Goal: Task Accomplishment & Management: Manage account settings

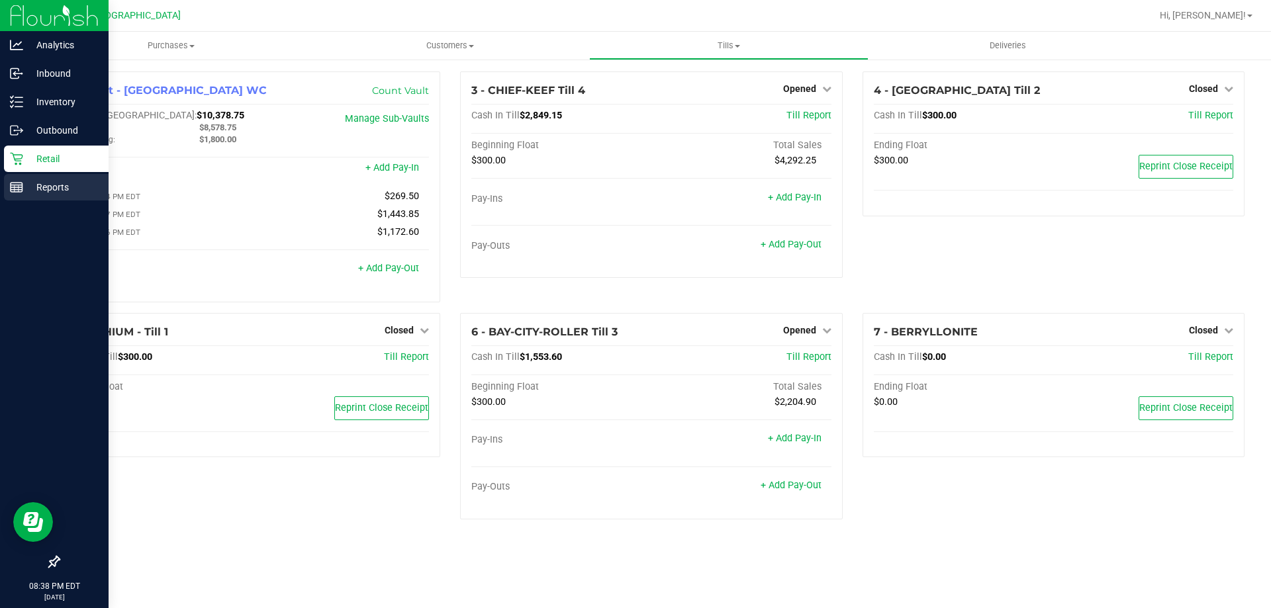
click at [9, 192] on div "Reports" at bounding box center [56, 187] width 105 height 26
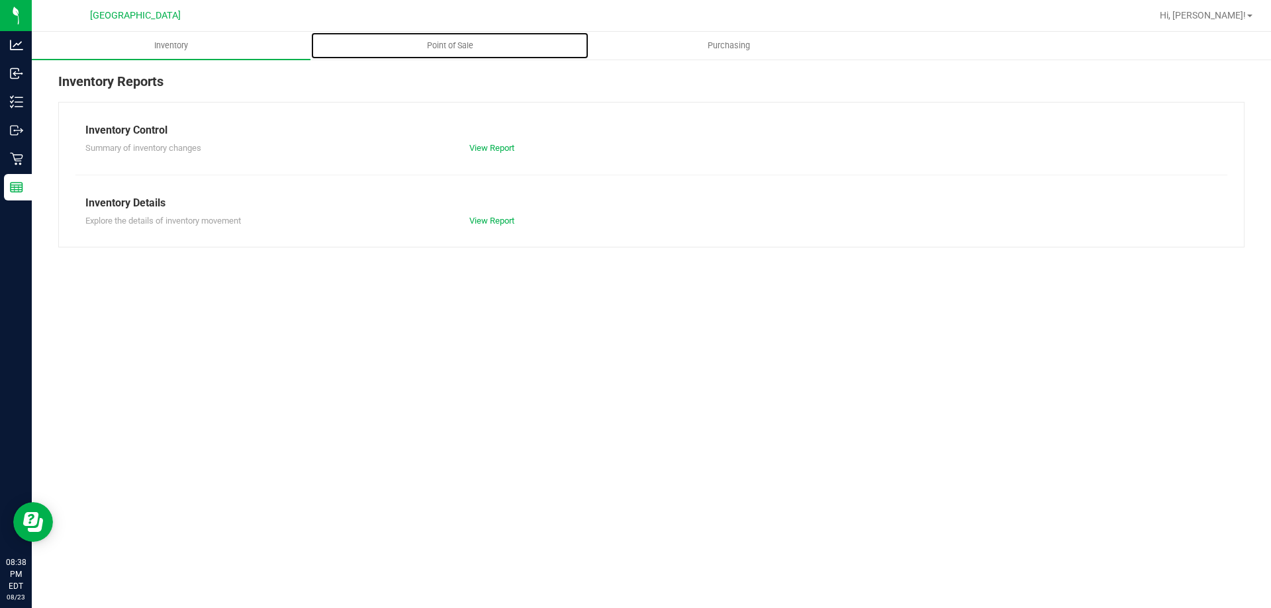
click at [460, 46] on span "Point of Sale" at bounding box center [450, 46] width 82 height 12
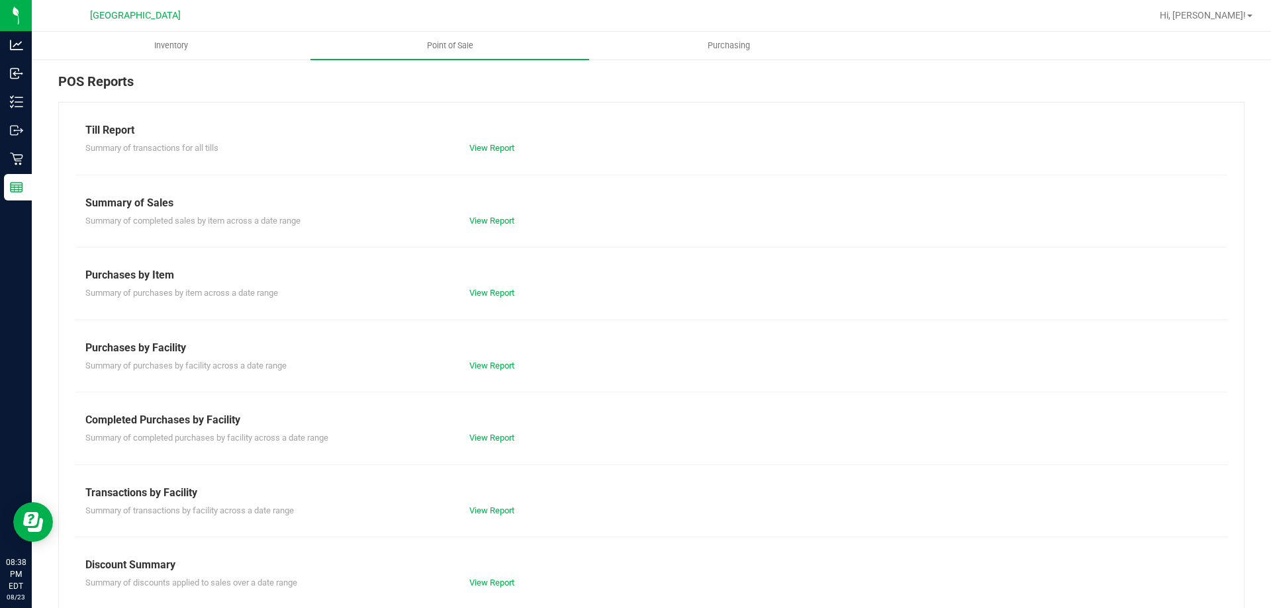
click at [492, 154] on div "View Report" at bounding box center [651, 148] width 384 height 13
click at [488, 149] on link "View Report" at bounding box center [491, 148] width 45 height 10
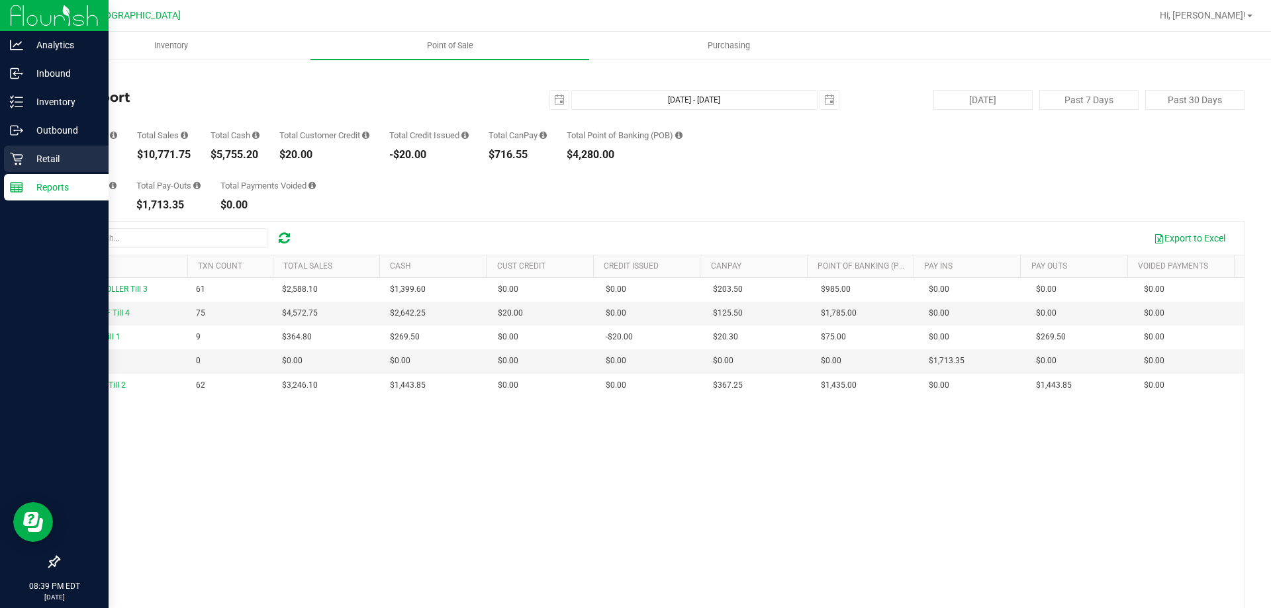
click at [22, 153] on icon at bounding box center [16, 158] width 13 height 13
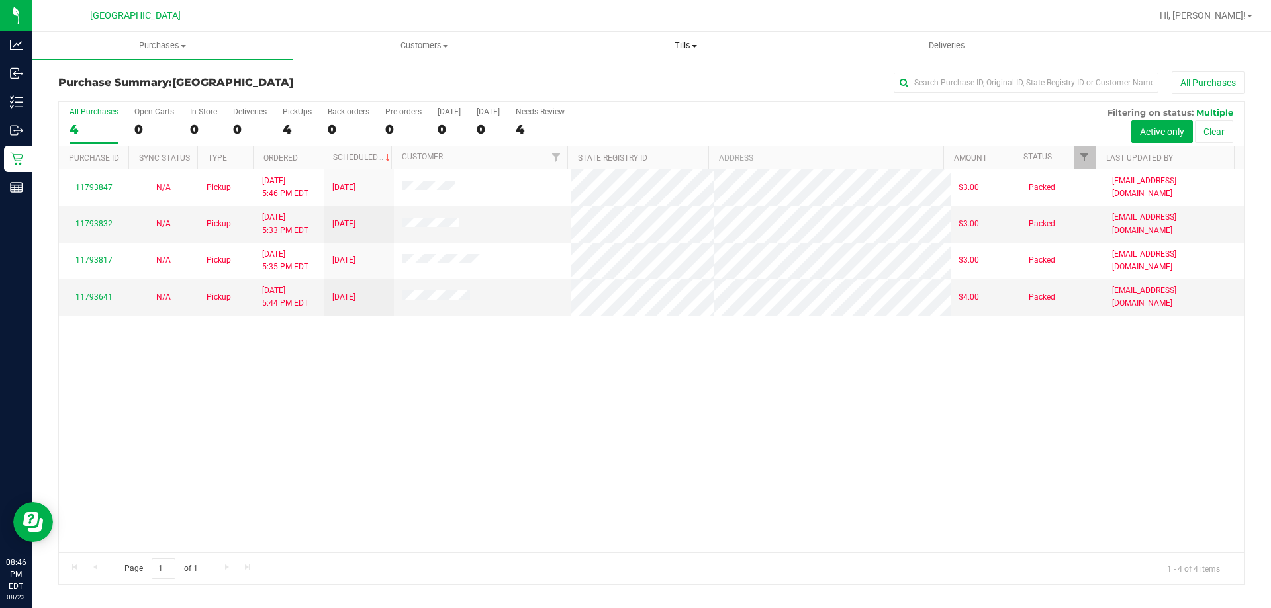
click at [706, 38] on uib-tab-heading "Tills Manage tills Reconcile e-payments" at bounding box center [685, 45] width 260 height 26
click at [657, 78] on li "Manage tills" at bounding box center [685, 80] width 261 height 16
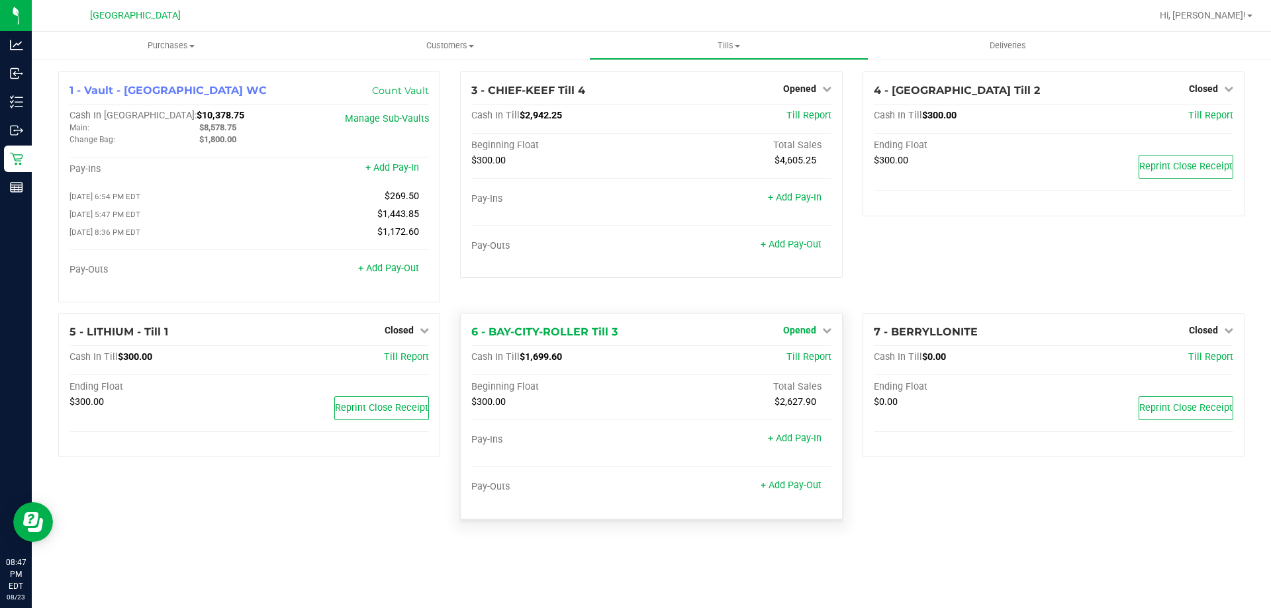
click at [816, 332] on link "Opened" at bounding box center [807, 330] width 48 height 11
click at [809, 363] on link "Close Till" at bounding box center [801, 357] width 36 height 11
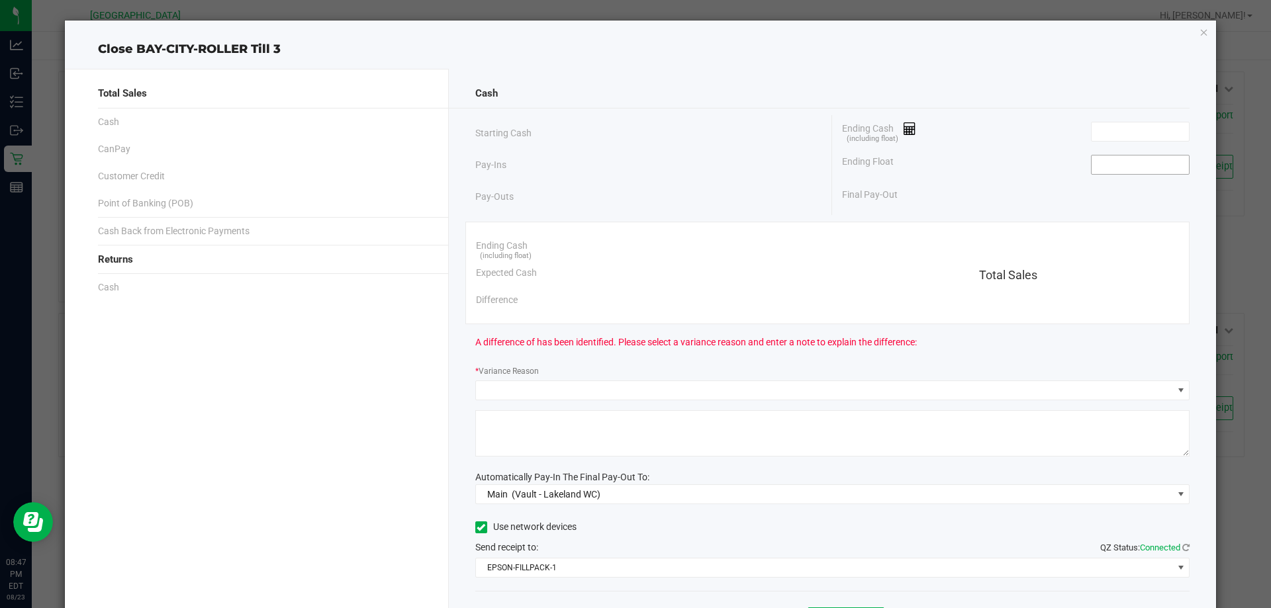
click at [1121, 161] on input at bounding box center [1139, 165] width 97 height 19
click at [1111, 128] on input at bounding box center [1139, 131] width 97 height 19
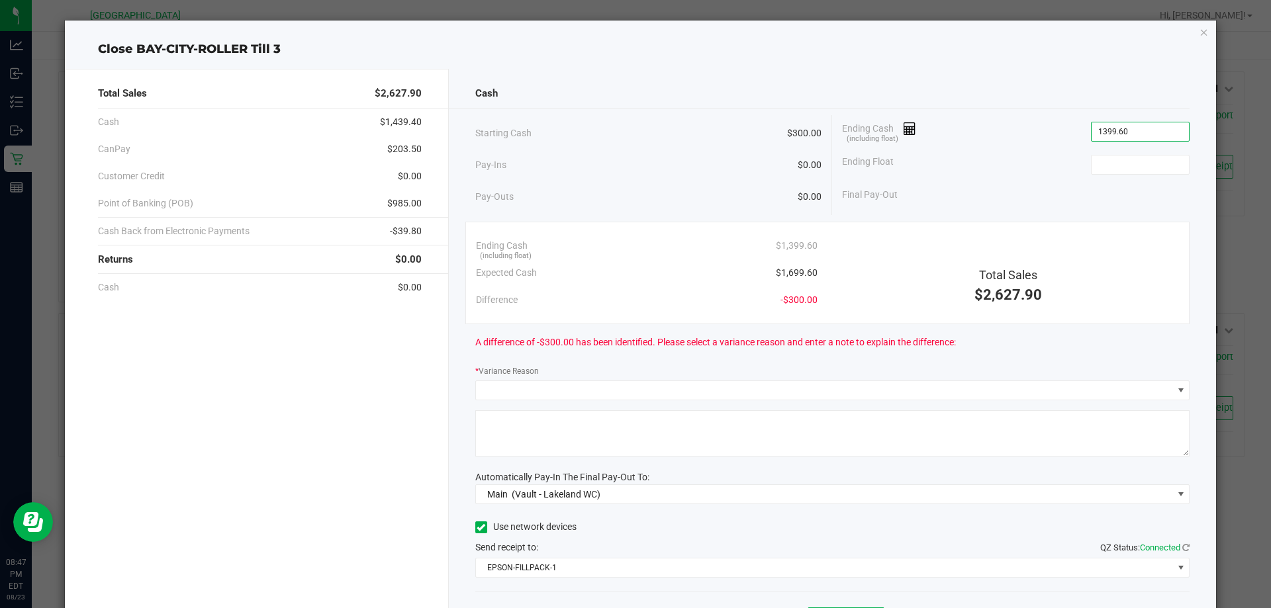
type input "$1,399.60"
type input "300.00"
type input "1399.6"
type input "$300.00"
click at [1107, 137] on input "1399.6" at bounding box center [1139, 131] width 97 height 19
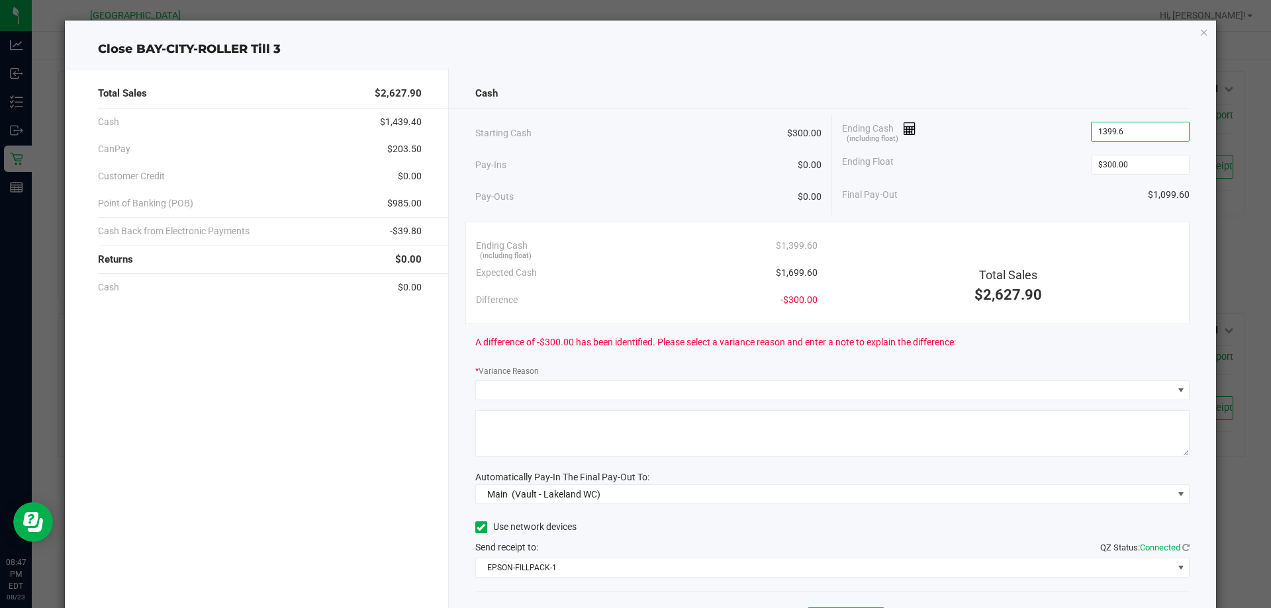
click at [1096, 130] on input "1399.6" at bounding box center [1139, 131] width 97 height 19
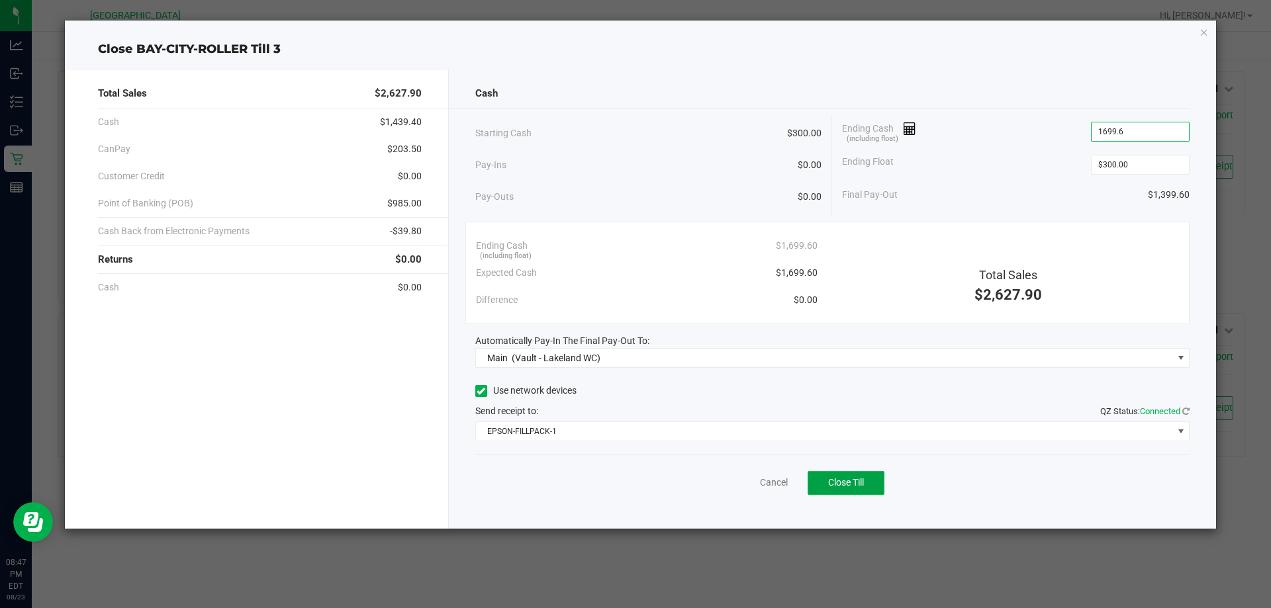
type input "$1,699.60"
click at [839, 488] on span "Close Till" at bounding box center [846, 482] width 36 height 11
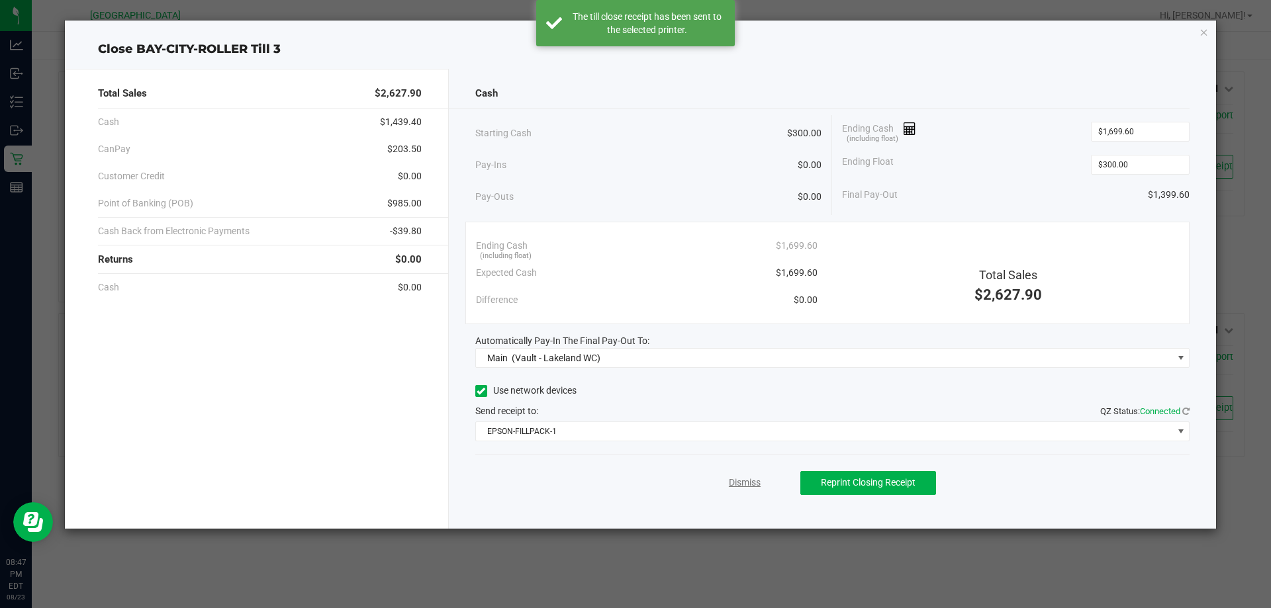
click at [752, 479] on link "Dismiss" at bounding box center [745, 483] width 32 height 14
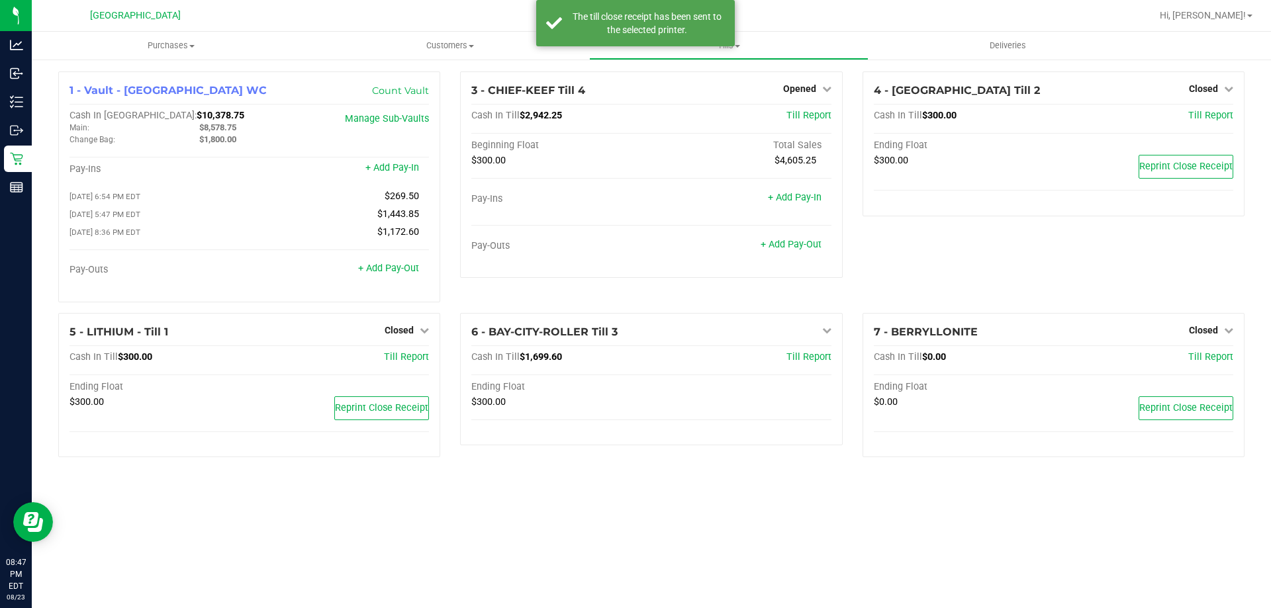
click at [749, 44] on span "Tills" at bounding box center [728, 46] width 277 height 12
click at [665, 94] on span "Reconcile e-payments" at bounding box center [655, 95] width 132 height 11
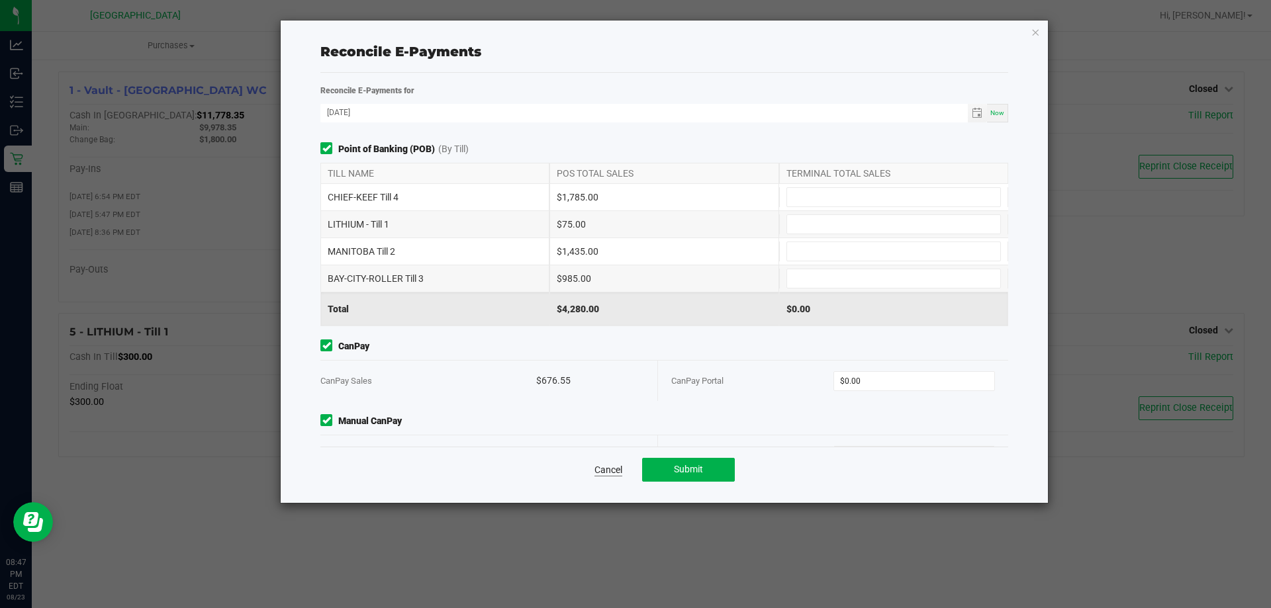
click at [615, 472] on link "Cancel" at bounding box center [608, 469] width 28 height 13
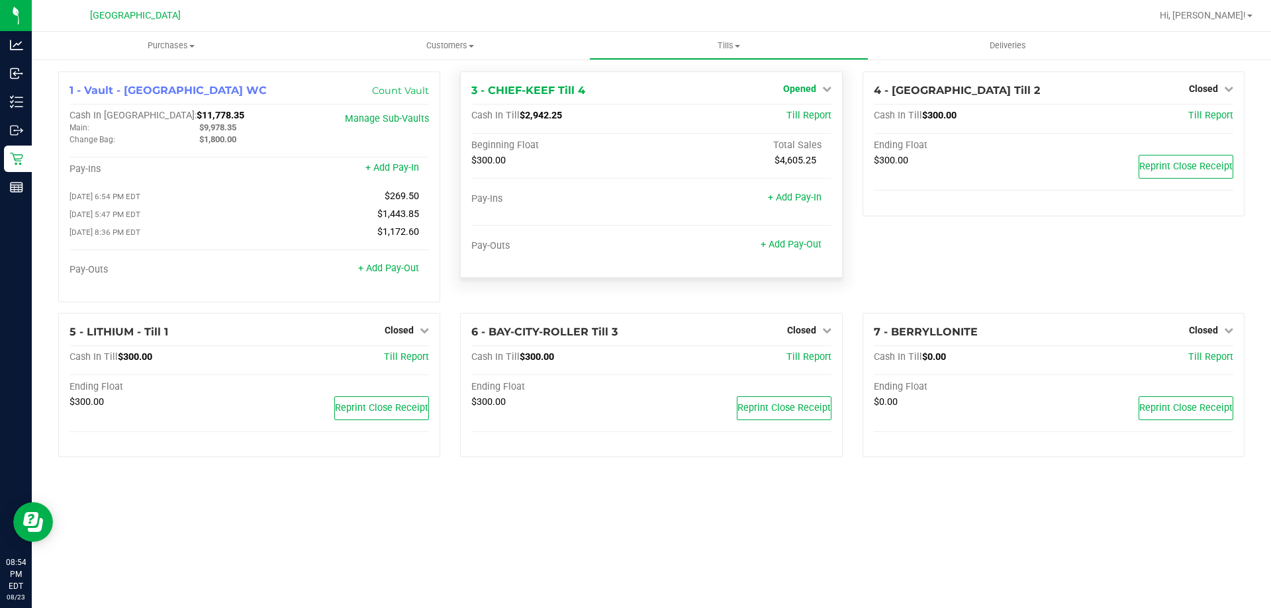
click at [818, 87] on link "Opened" at bounding box center [807, 88] width 48 height 11
click at [810, 117] on link "Close Till" at bounding box center [801, 116] width 36 height 11
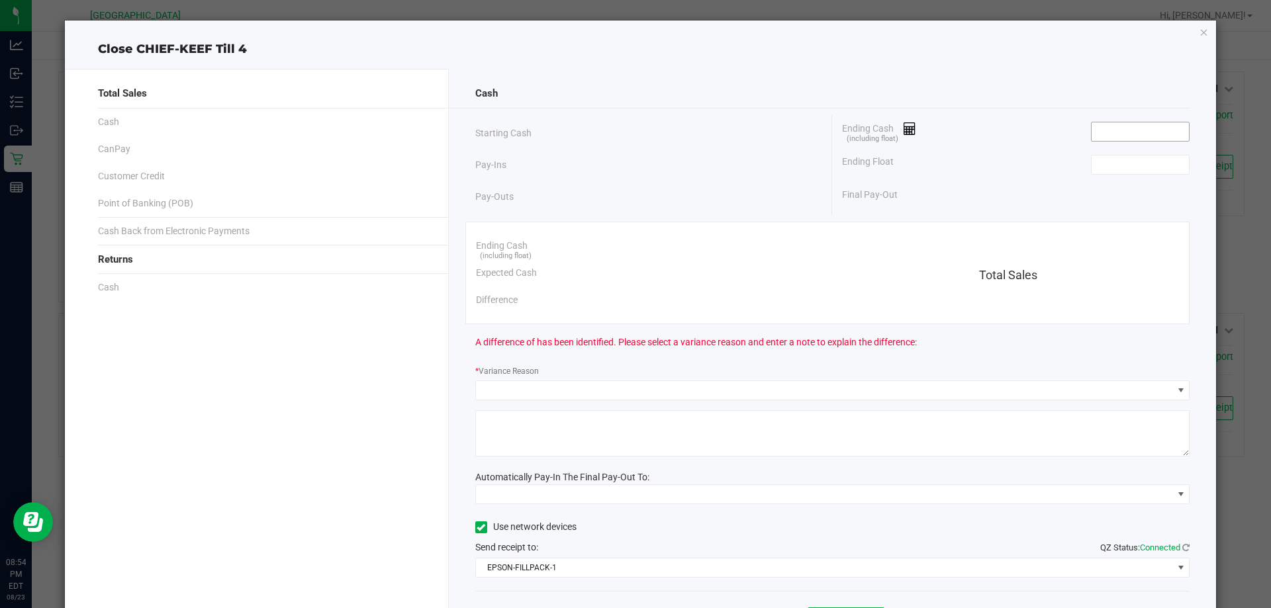
click at [1091, 131] on input at bounding box center [1139, 131] width 97 height 19
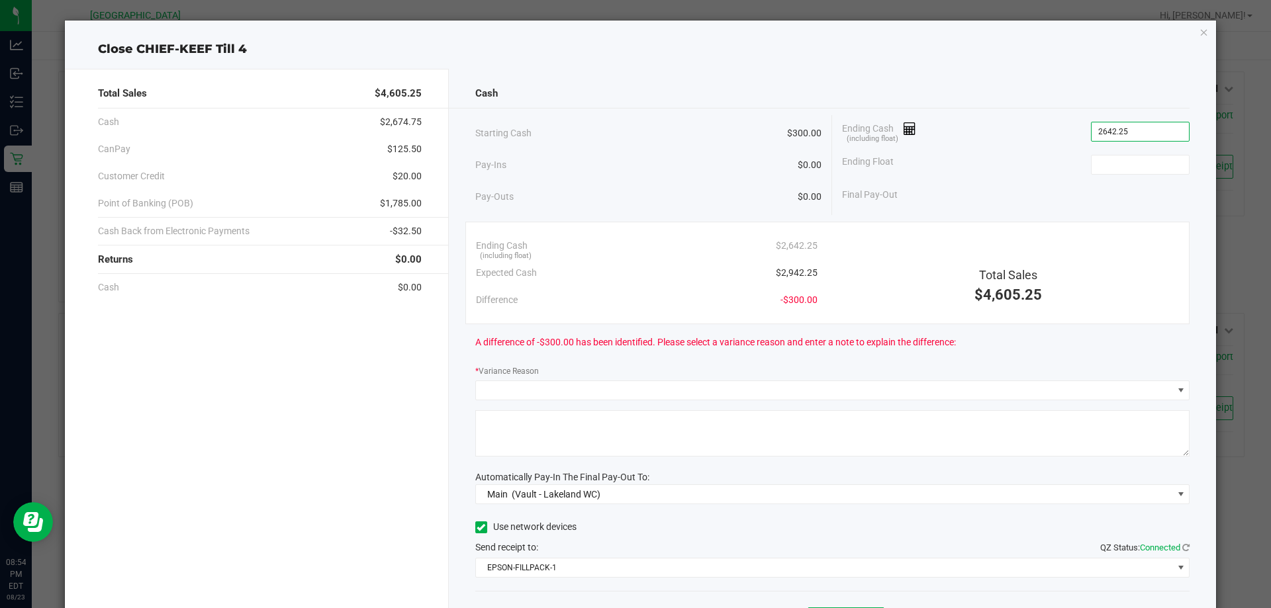
type input "$2,642.25"
type input "300.00"
type input "2642.25"
type input "$300.00"
click at [1093, 139] on input "2642.25" at bounding box center [1139, 131] width 97 height 19
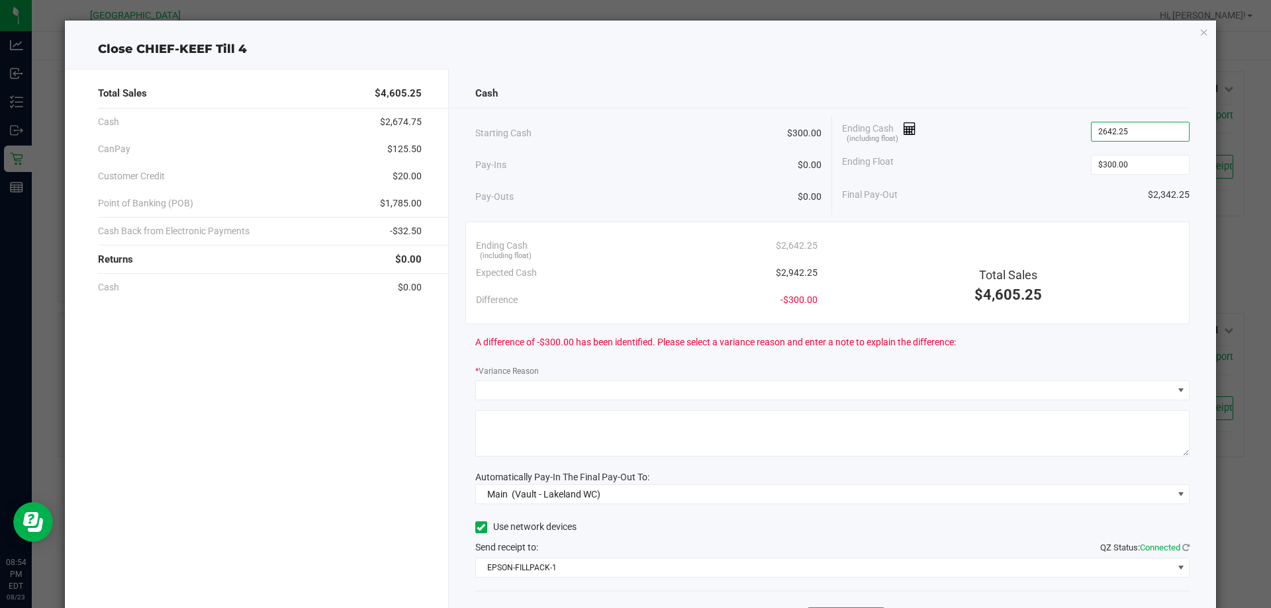
click at [1095, 134] on input "2642.25" at bounding box center [1139, 131] width 97 height 19
click at [1095, 132] on input "2642.25" at bounding box center [1139, 131] width 97 height 19
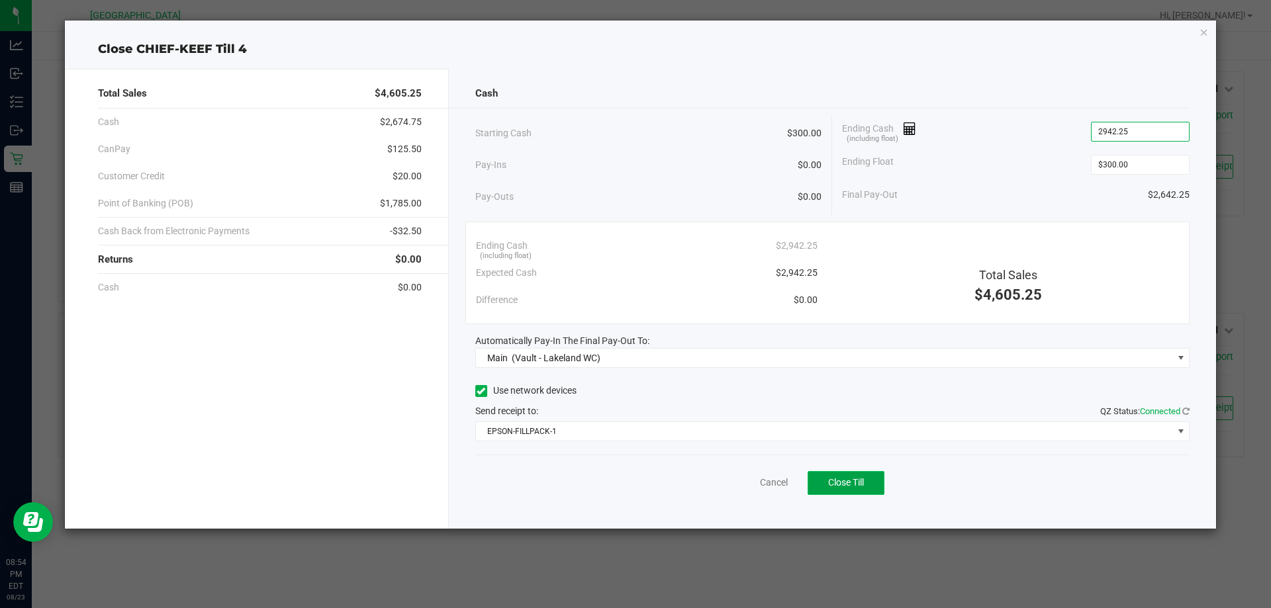
type input "$2,942.25"
click at [854, 474] on button "Close Till" at bounding box center [845, 483] width 77 height 24
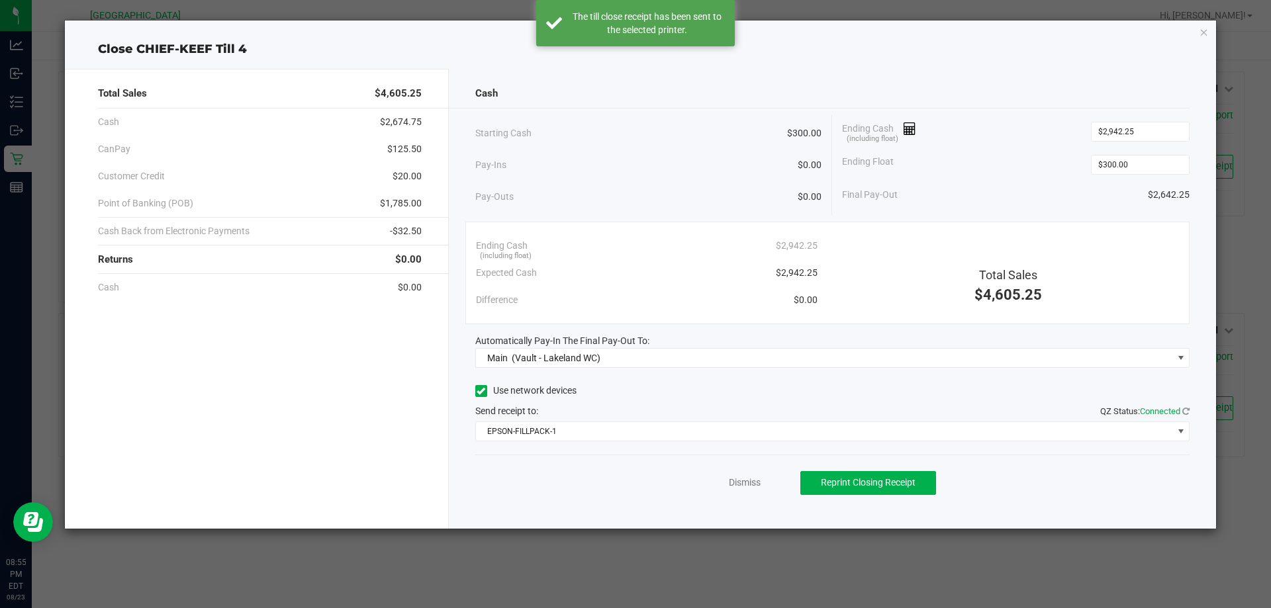
click at [754, 501] on div "Dismiss Reprint Closing Receipt" at bounding box center [832, 480] width 715 height 51
click at [752, 485] on link "Dismiss" at bounding box center [745, 483] width 32 height 14
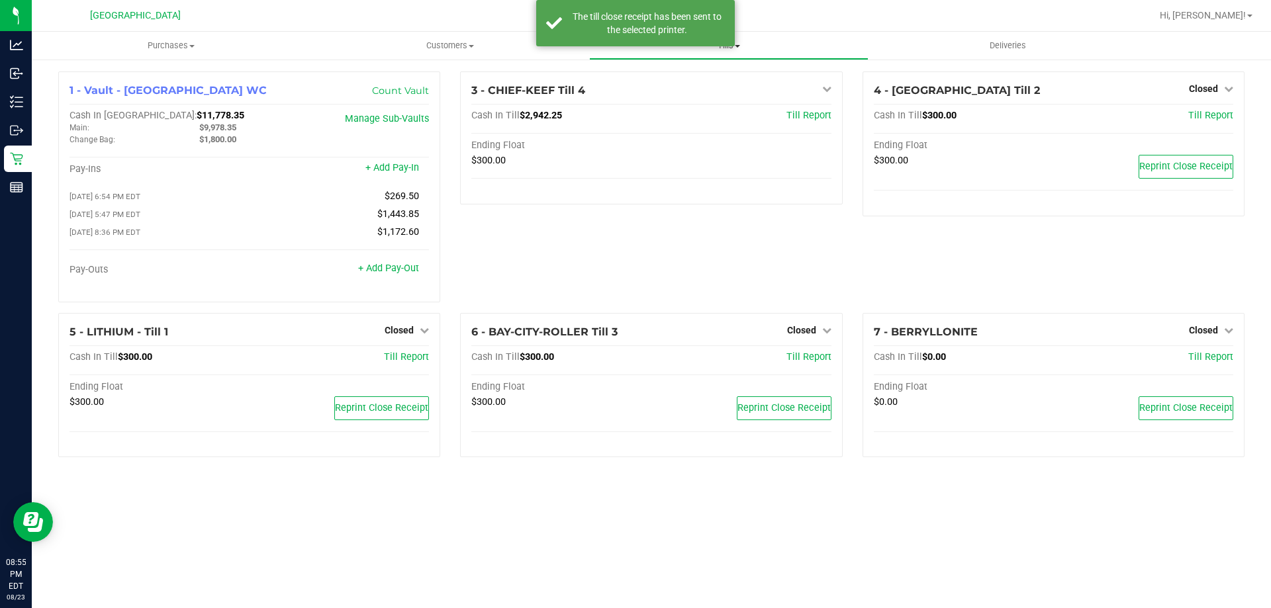
click at [773, 54] on uib-tab-heading "Tills Manage tills Reconcile e-payments" at bounding box center [728, 45] width 277 height 26
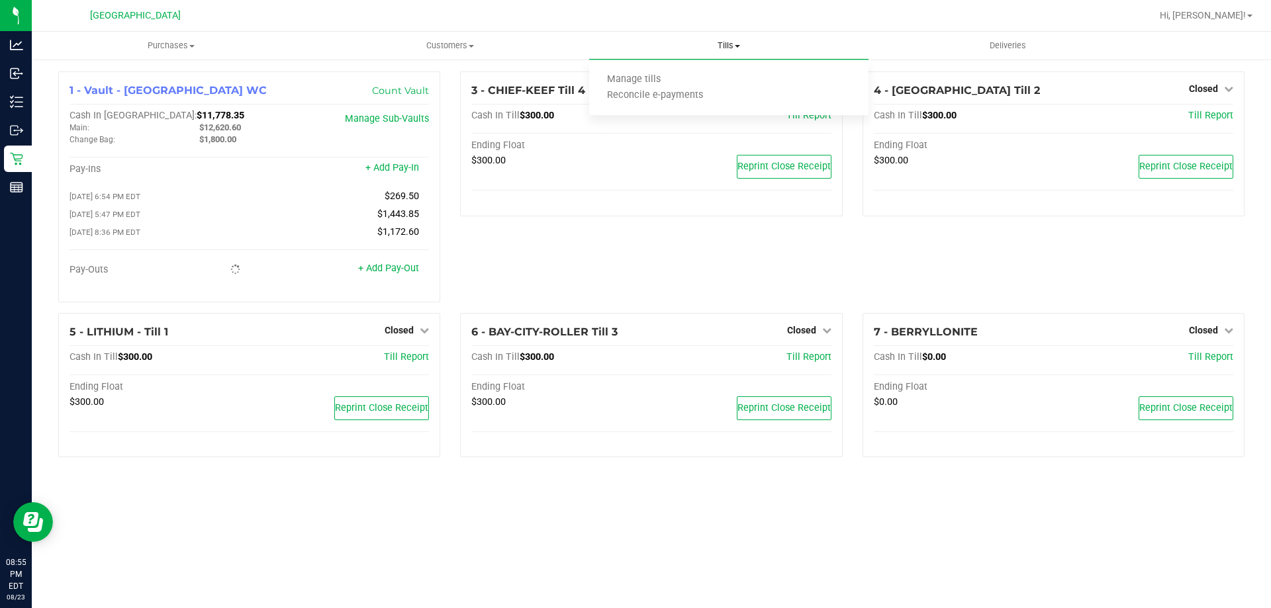
click at [683, 97] on span "Reconcile e-payments" at bounding box center [655, 95] width 132 height 11
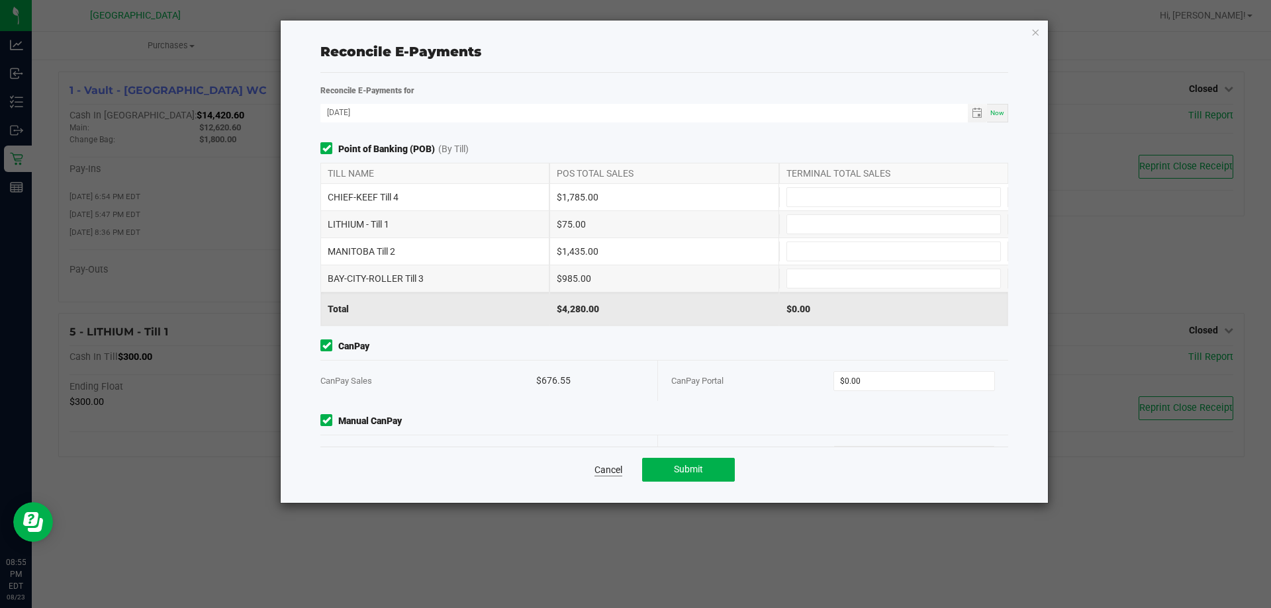
click at [611, 473] on link "Cancel" at bounding box center [608, 469] width 28 height 13
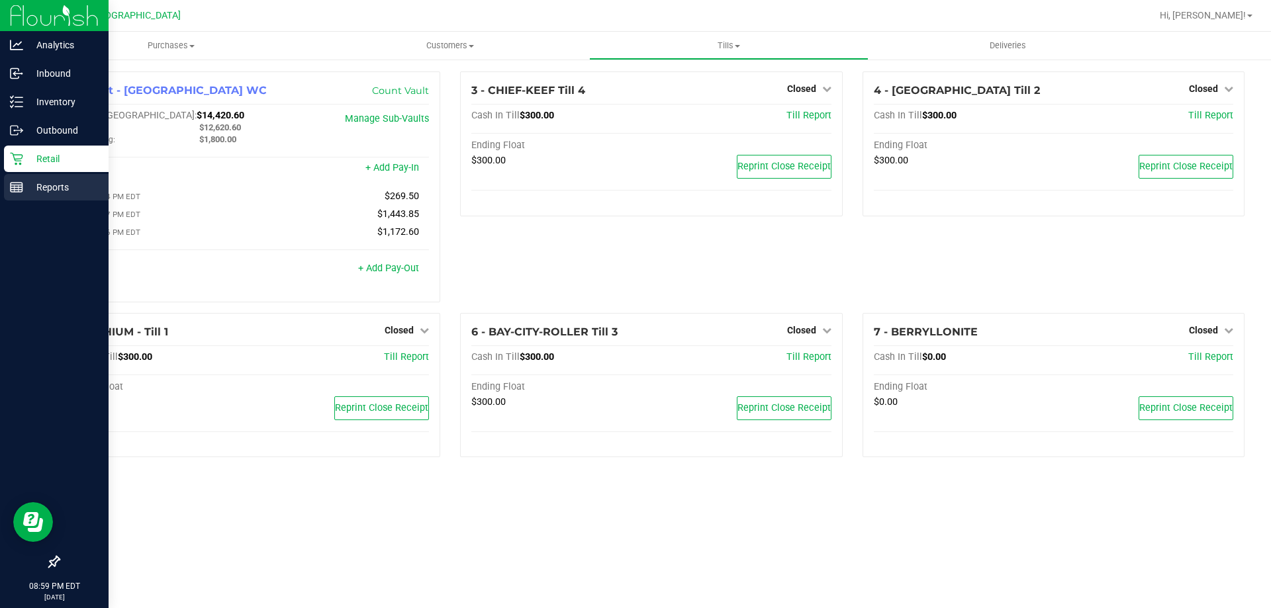
click at [15, 187] on icon at bounding box center [16, 187] width 13 height 13
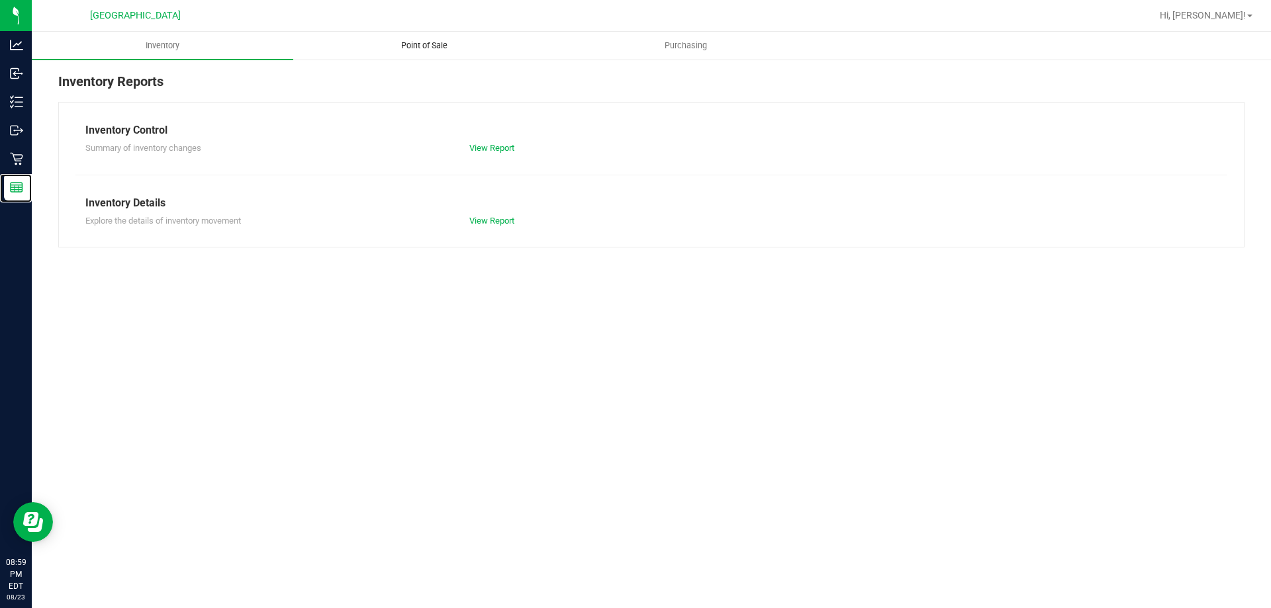
click at [428, 42] on span "Point of Sale" at bounding box center [424, 46] width 82 height 12
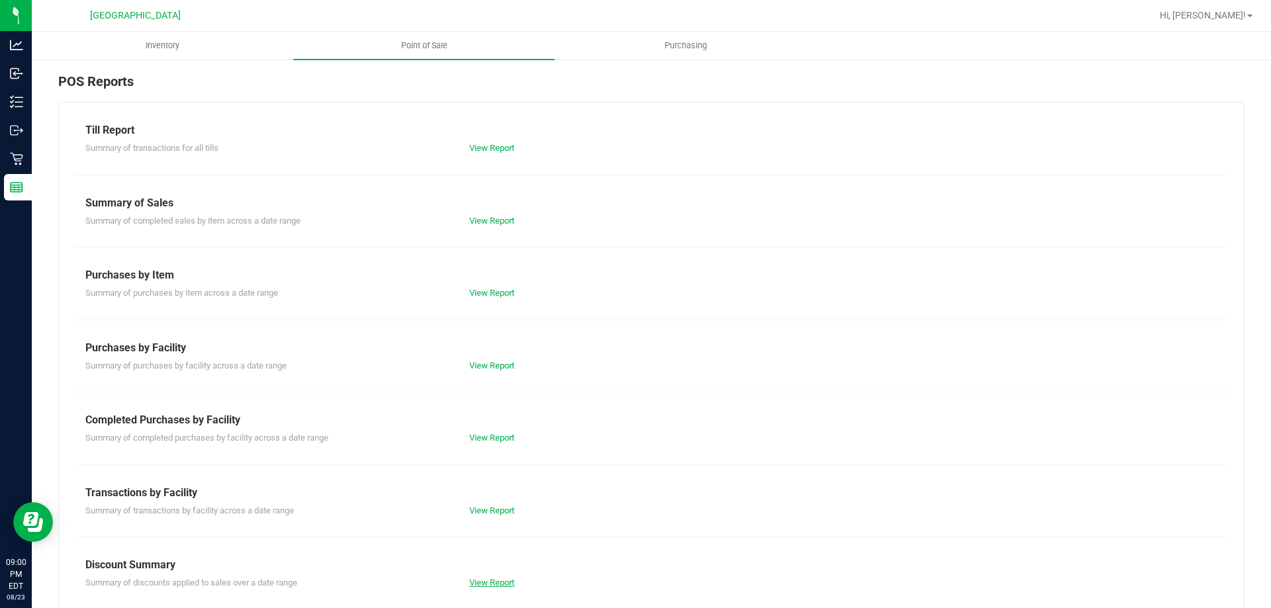
click at [484, 578] on link "View Report" at bounding box center [491, 583] width 45 height 10
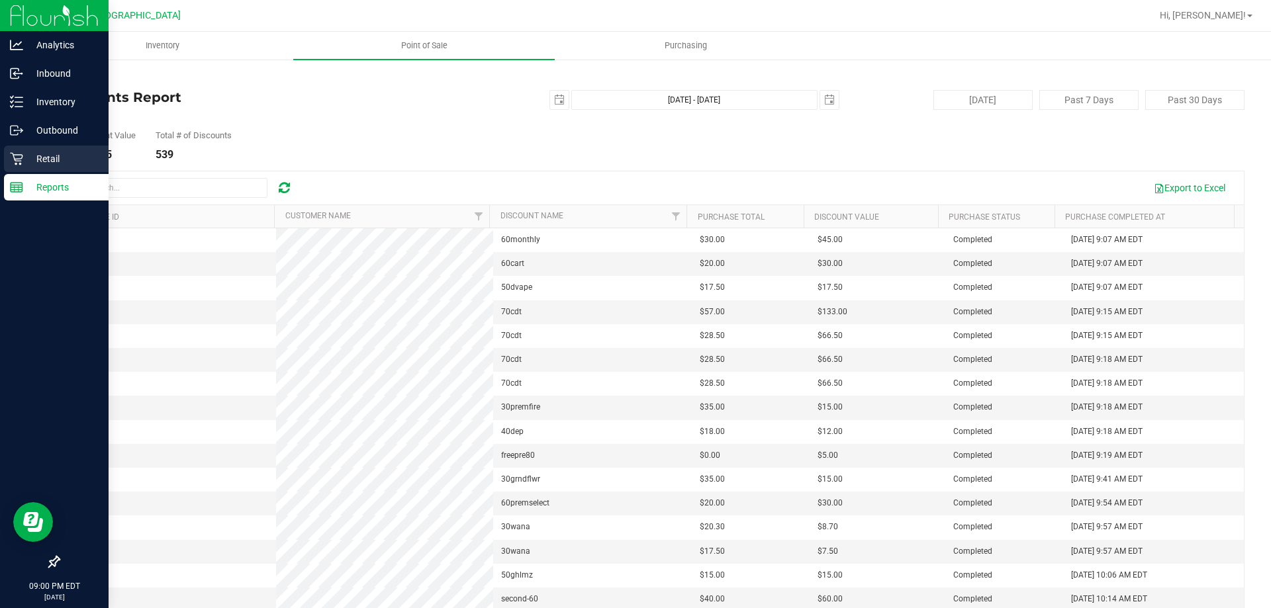
click at [23, 162] on icon at bounding box center [16, 158] width 13 height 13
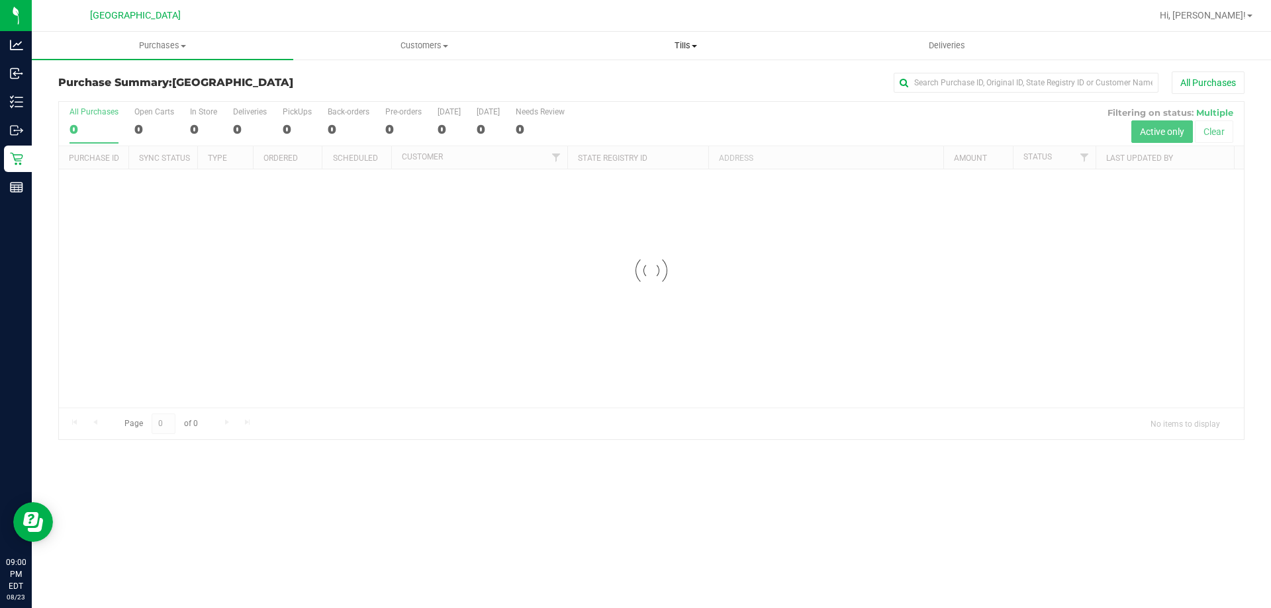
click at [702, 50] on span "Tills" at bounding box center [685, 46] width 260 height 12
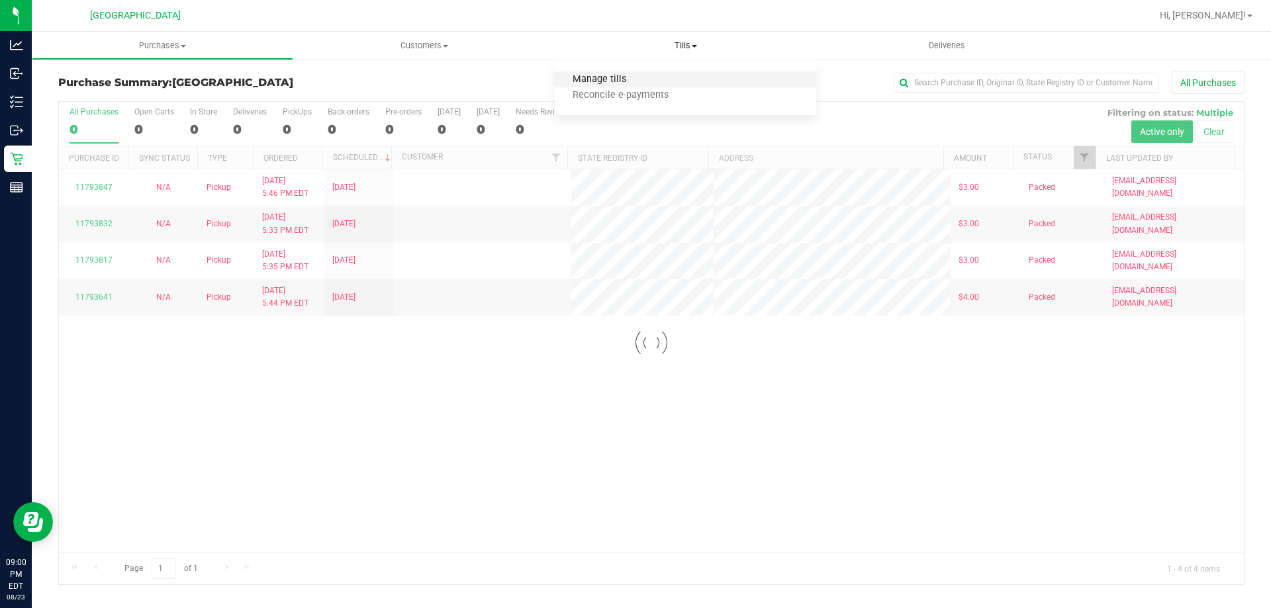
click at [637, 79] on span "Manage tills" at bounding box center [599, 79] width 89 height 11
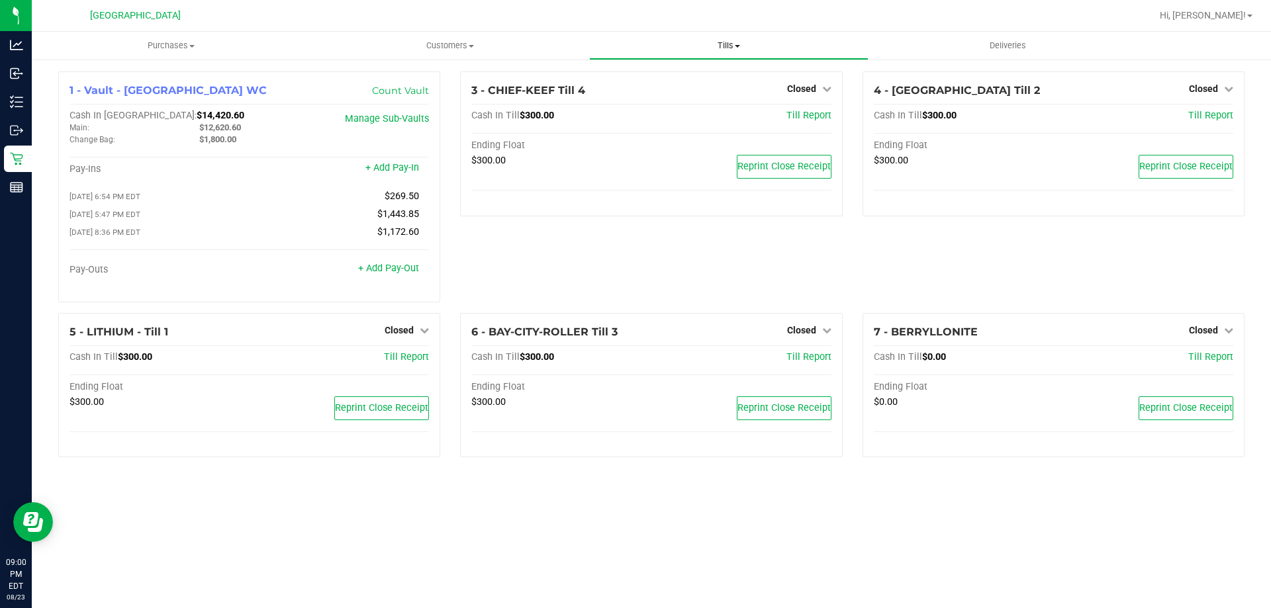
click at [731, 47] on span "Tills" at bounding box center [728, 46] width 277 height 12
click at [681, 94] on span "Reconcile e-payments" at bounding box center [655, 95] width 132 height 11
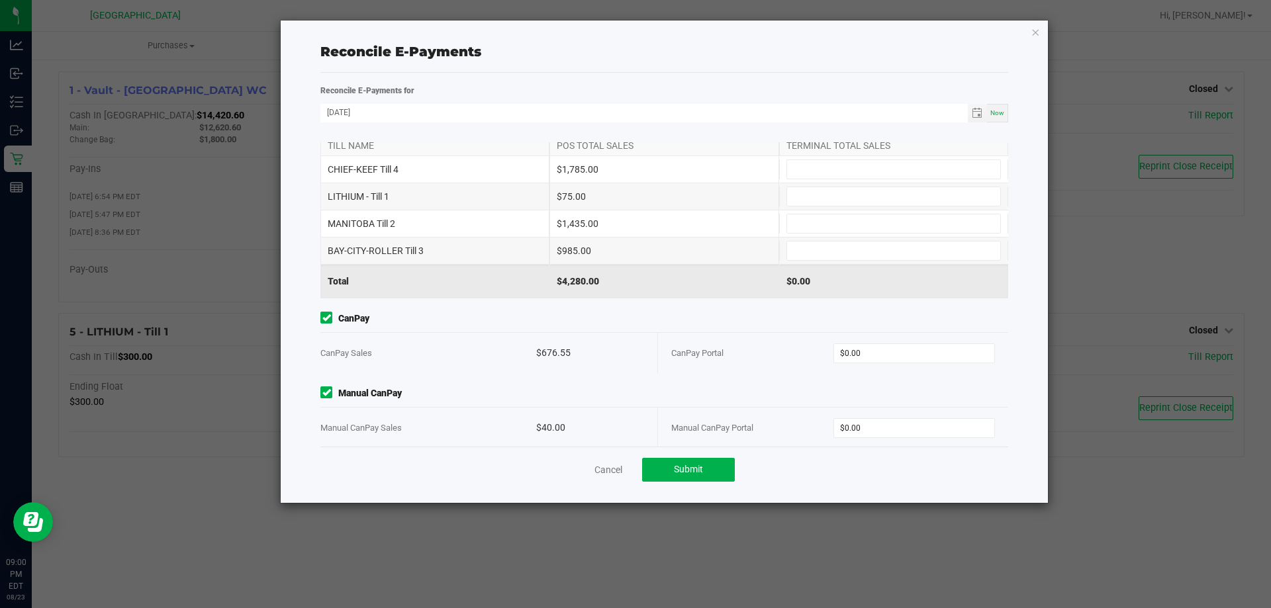
scroll to position [41, 0]
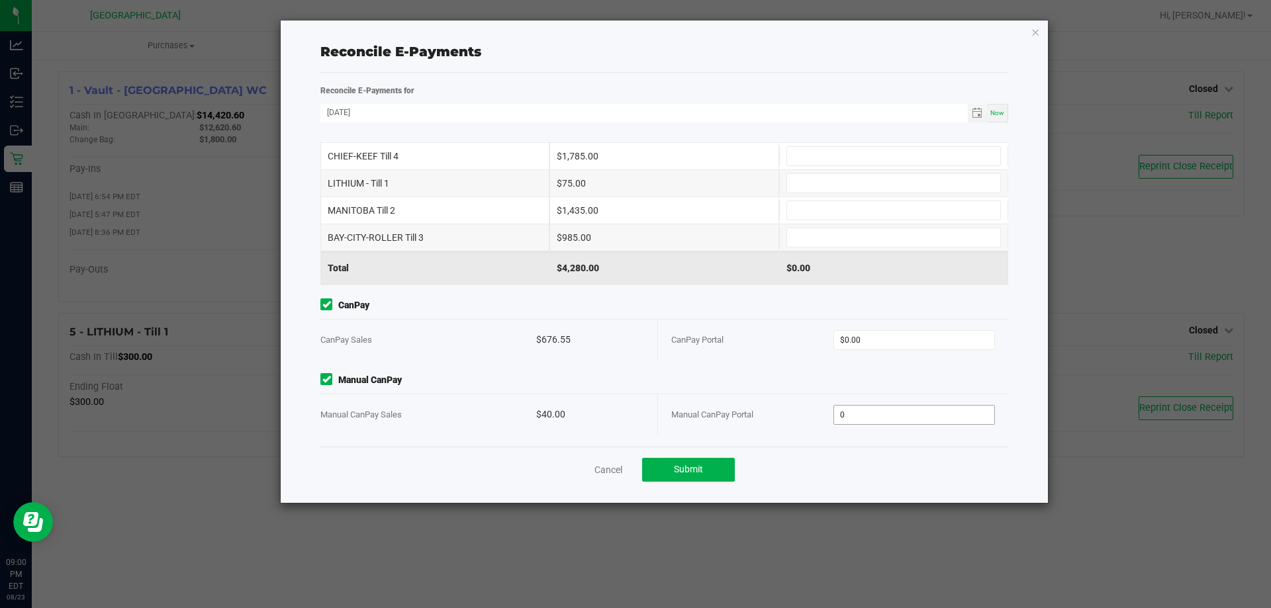
click at [864, 420] on input "0" at bounding box center [914, 415] width 161 height 19
type input "40"
type input "0"
type input "$40.00"
type input "$676.55"
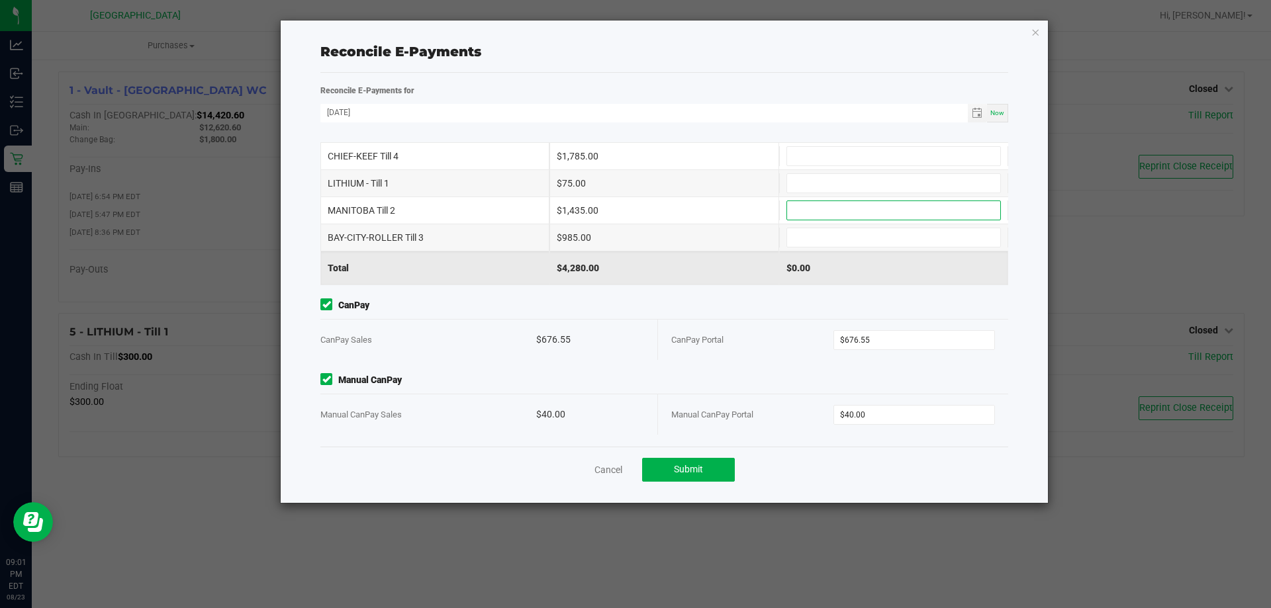
click at [787, 205] on input at bounding box center [893, 210] width 213 height 19
click at [788, 156] on input at bounding box center [893, 156] width 213 height 19
type input "$1,785.00"
click at [804, 235] on input at bounding box center [893, 237] width 213 height 19
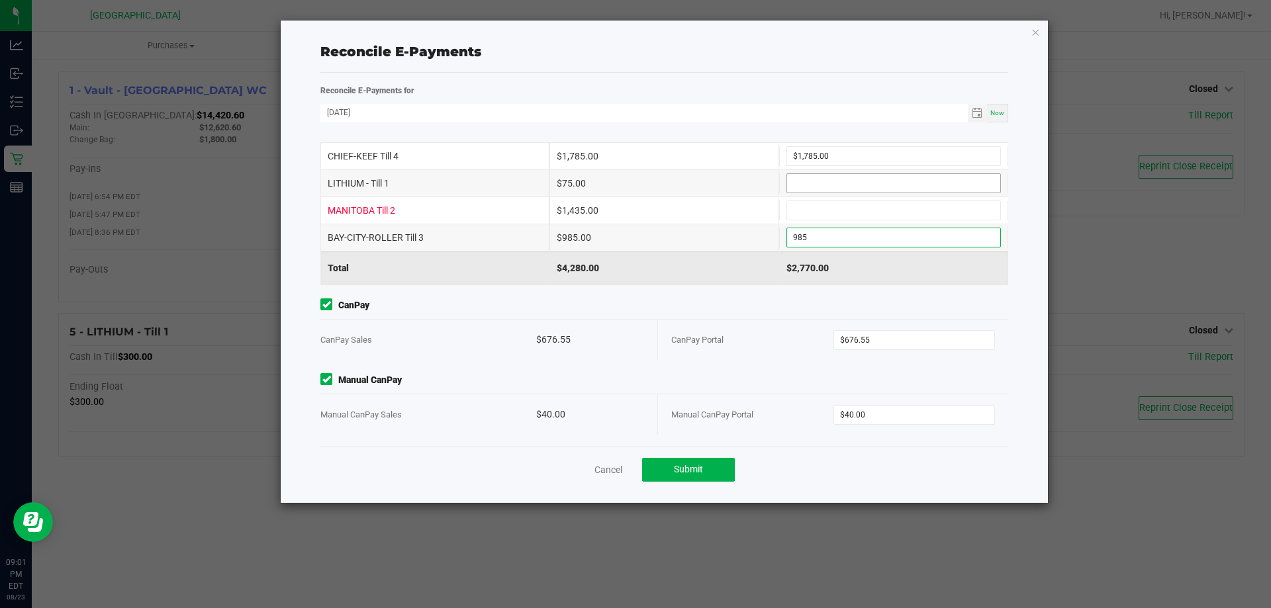
type input "$985.00"
click at [801, 187] on input at bounding box center [893, 183] width 213 height 19
type input "$75.00"
click at [805, 211] on input at bounding box center [893, 210] width 213 height 19
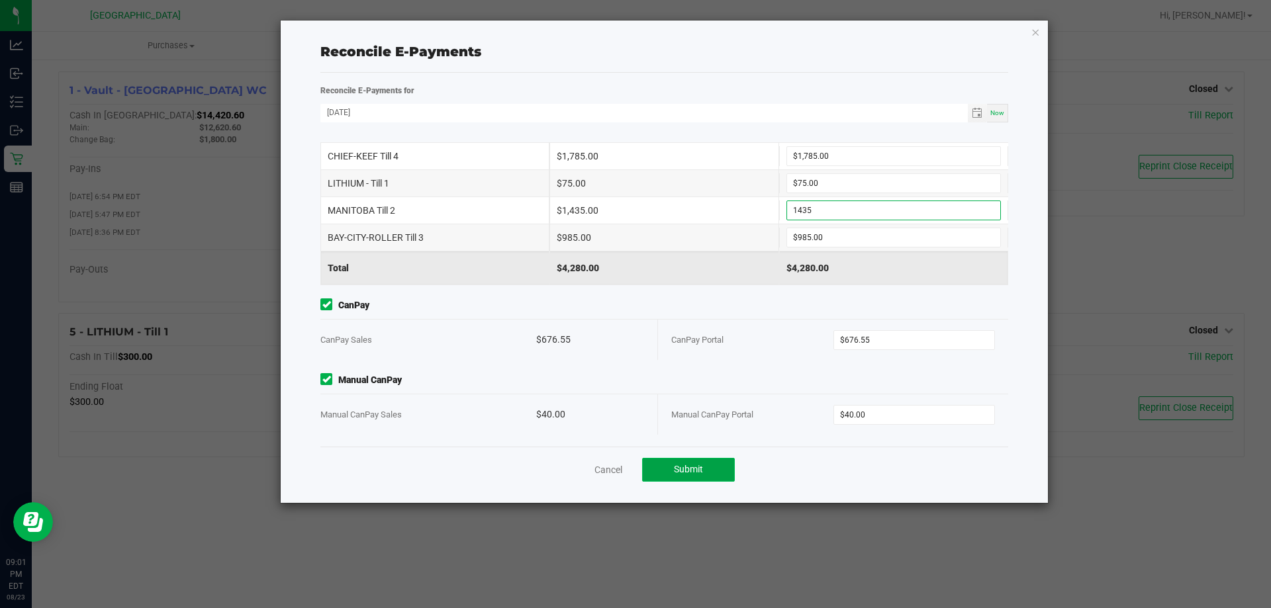
type input "$1,435.00"
click at [698, 468] on span "Submit" at bounding box center [688, 469] width 29 height 11
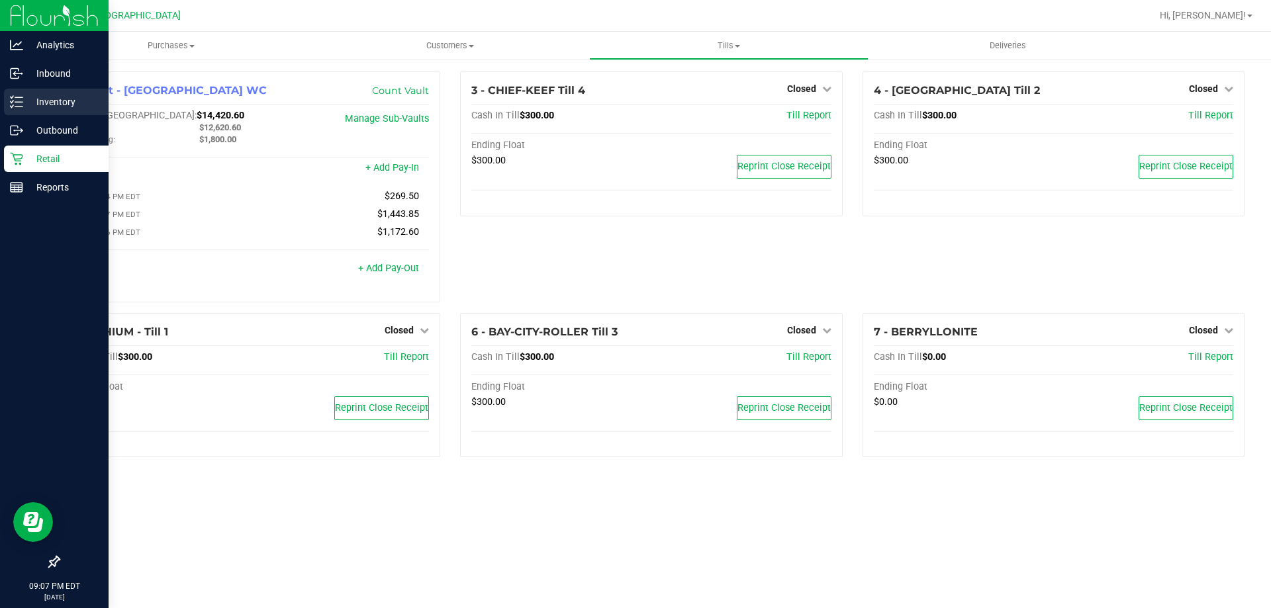
click at [56, 94] on p "Inventory" at bounding box center [62, 102] width 79 height 16
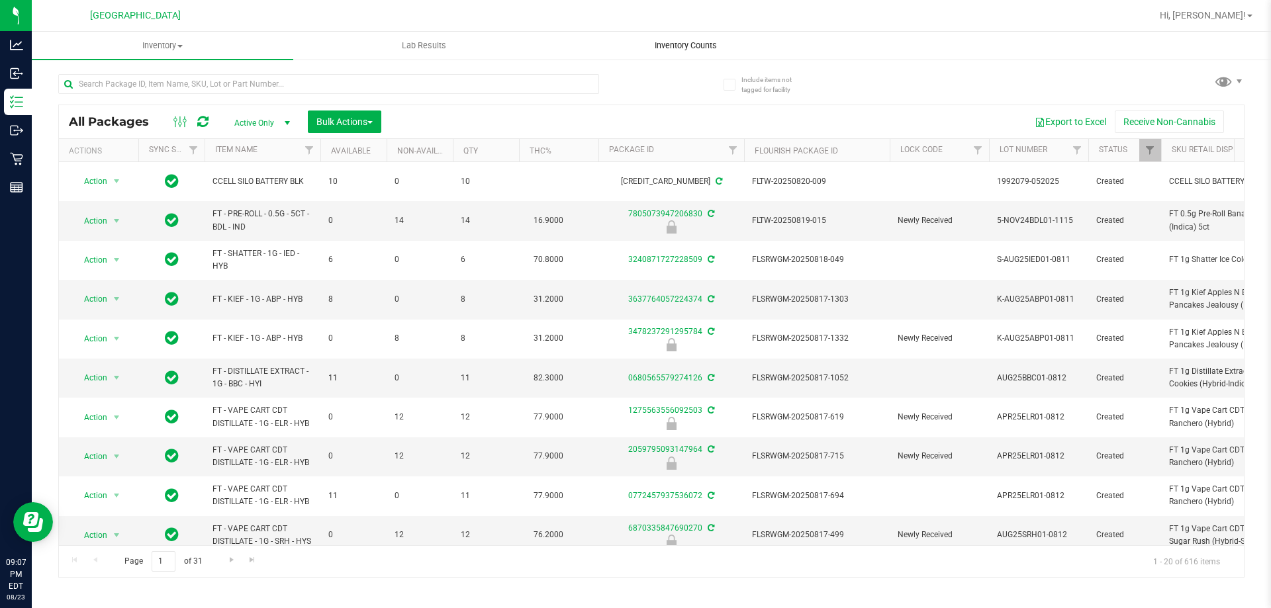
click at [714, 40] on span "Inventory Counts" at bounding box center [686, 46] width 98 height 12
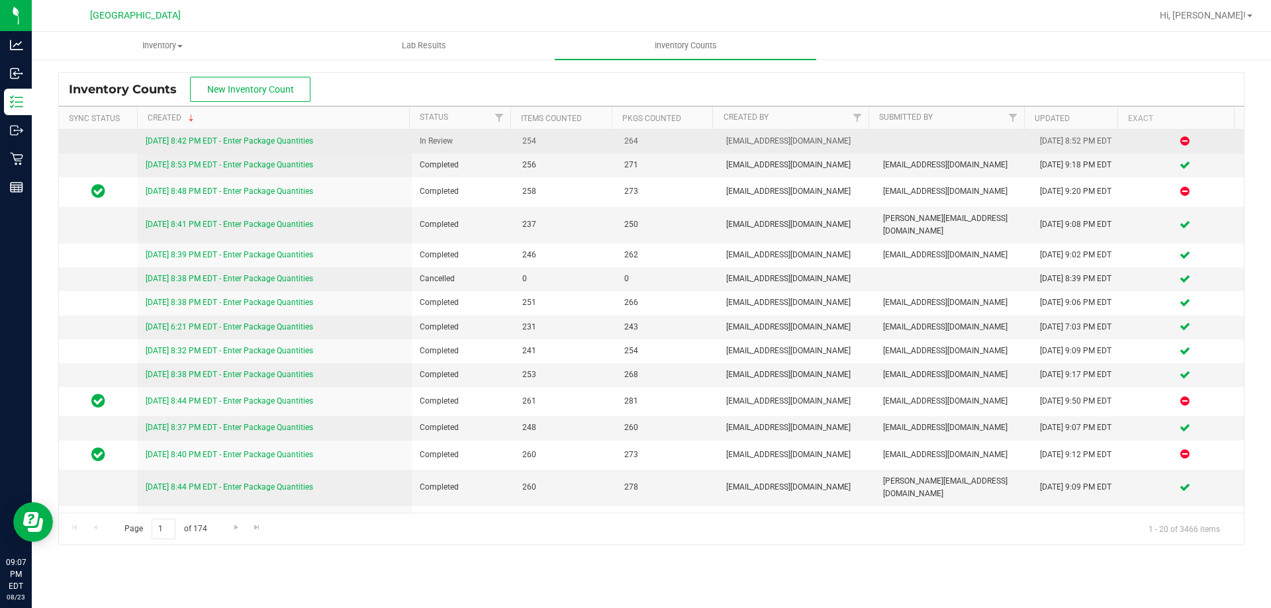
click at [200, 139] on link "[DATE] 8:42 PM EDT - Enter Package Quantities" at bounding box center [229, 140] width 167 height 9
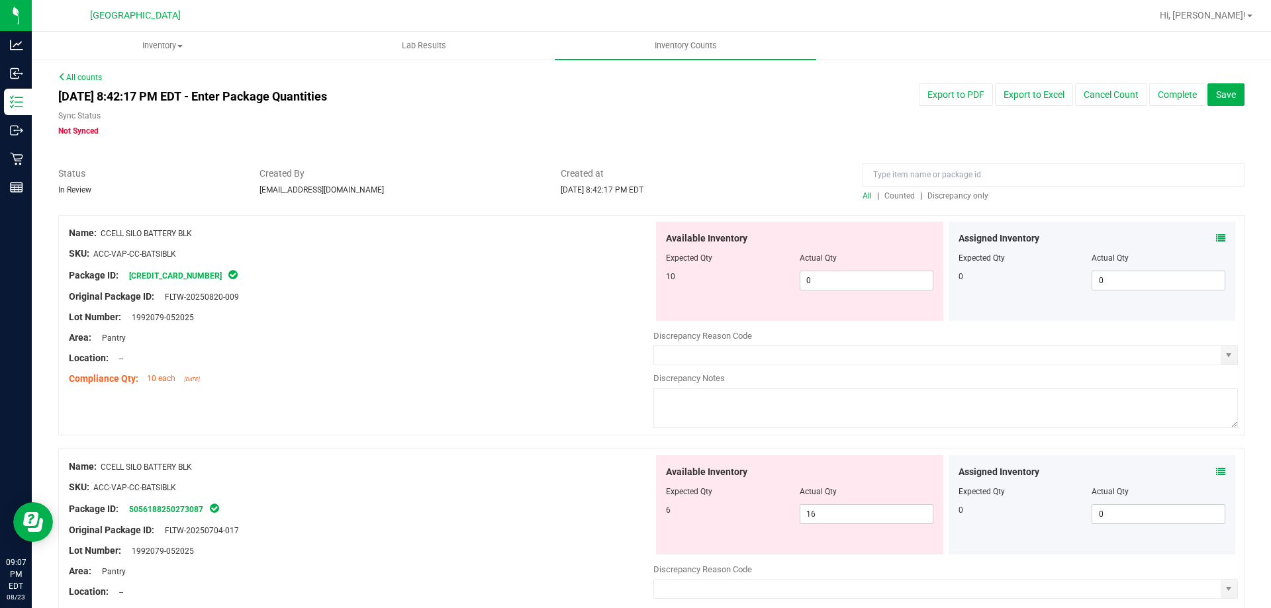
click at [941, 199] on span "Discrepancy only" at bounding box center [957, 195] width 61 height 9
click at [828, 281] on span "0 0" at bounding box center [866, 281] width 134 height 20
type input "10"
click at [522, 301] on div "Original Package ID: FLTW-20250820-009" at bounding box center [361, 297] width 584 height 14
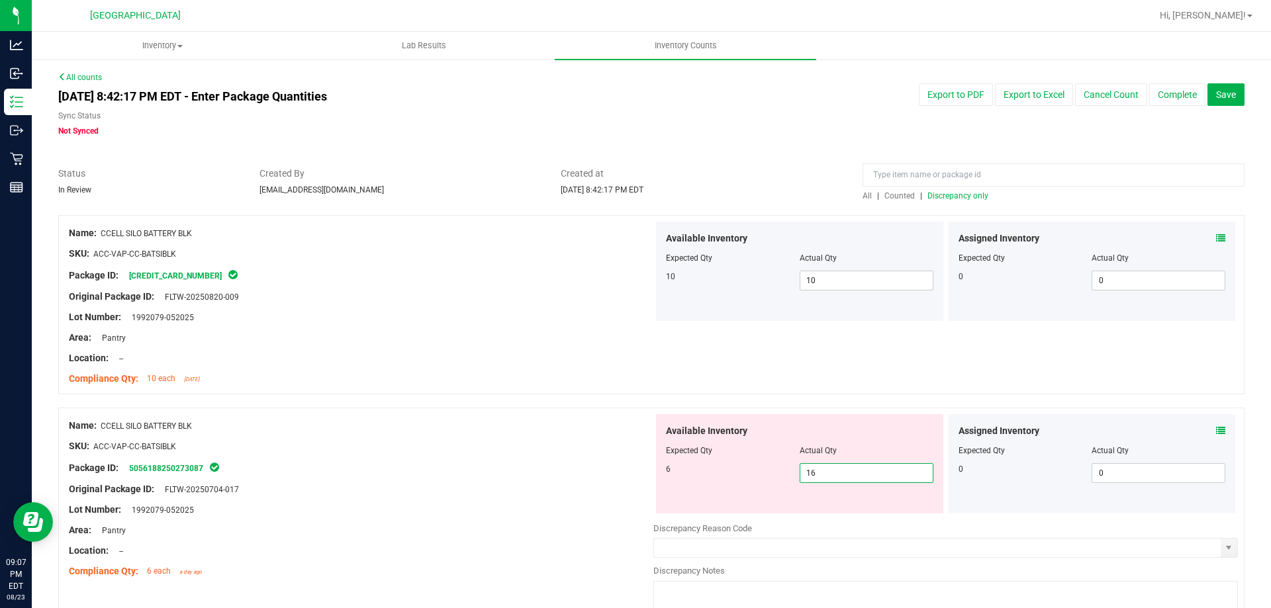
click at [805, 475] on span "16 16" at bounding box center [866, 473] width 134 height 20
type input "6"
click at [581, 453] on div at bounding box center [361, 456] width 584 height 7
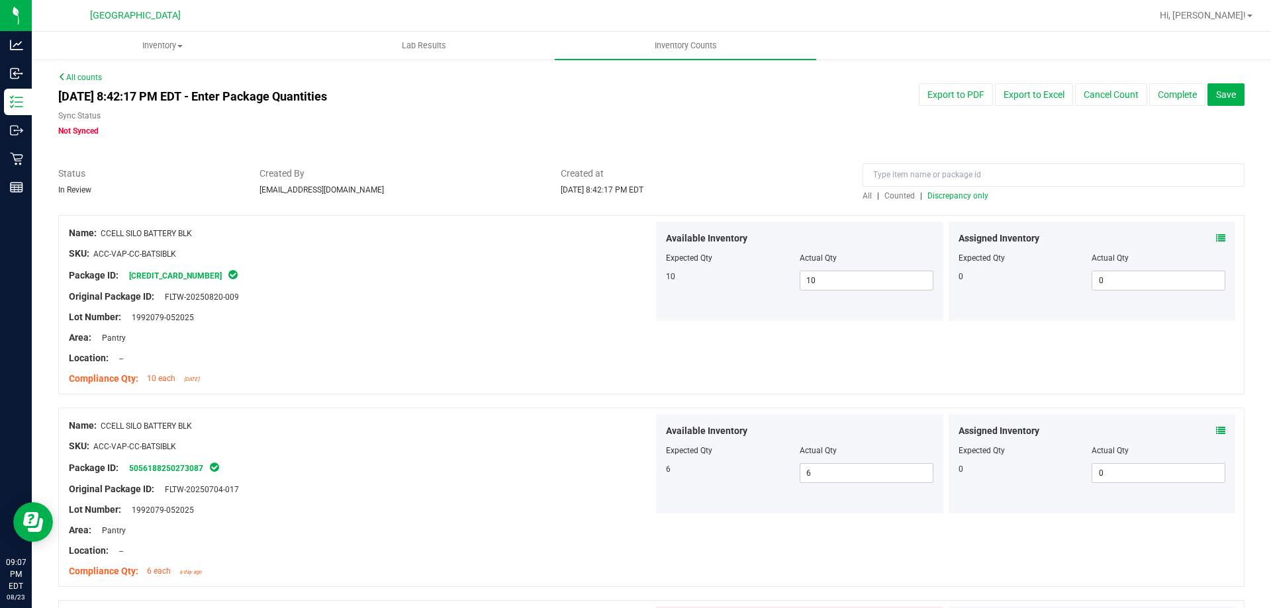
click at [930, 201] on div "All | Counted | Discrepancy only" at bounding box center [1053, 196] width 382 height 12
click at [929, 198] on span "Discrepancy only" at bounding box center [957, 195] width 61 height 9
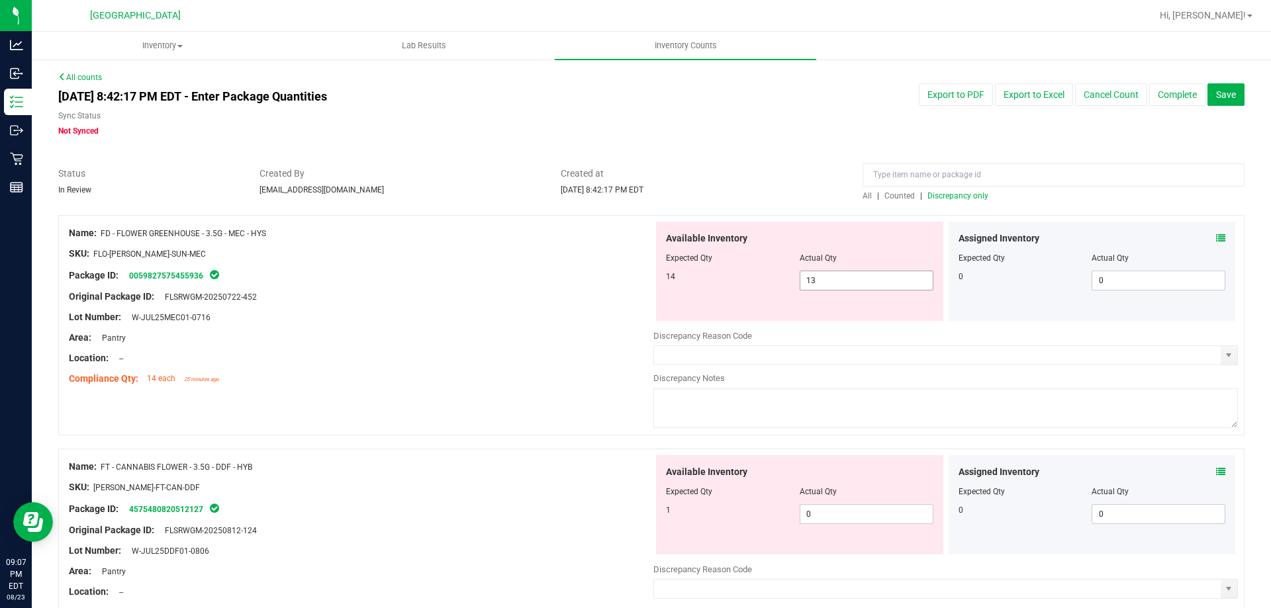
click at [835, 285] on span "13 13" at bounding box center [866, 281] width 134 height 20
drag, startPoint x: 825, startPoint y: 281, endPoint x: 698, endPoint y: 277, distance: 127.1
click at [700, 277] on div "14 13 13" at bounding box center [799, 281] width 267 height 20
type input "14"
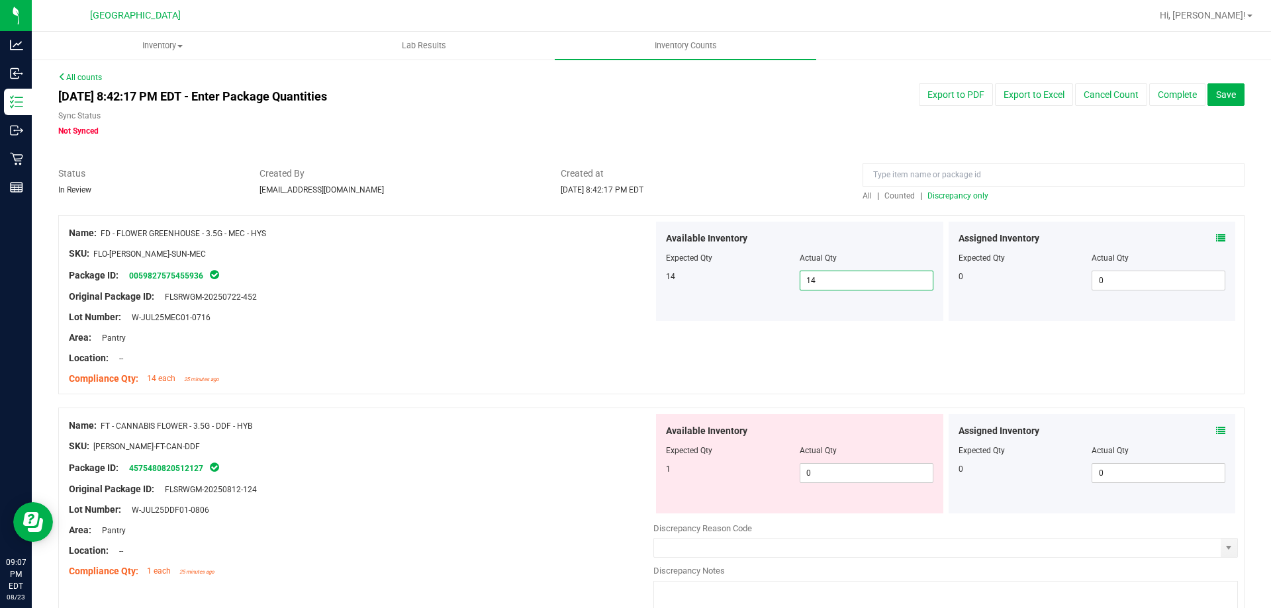
drag, startPoint x: 819, startPoint y: 282, endPoint x: 752, endPoint y: 282, distance: 66.8
click at [752, 282] on div "14 14 14" at bounding box center [799, 281] width 267 height 20
type input "13"
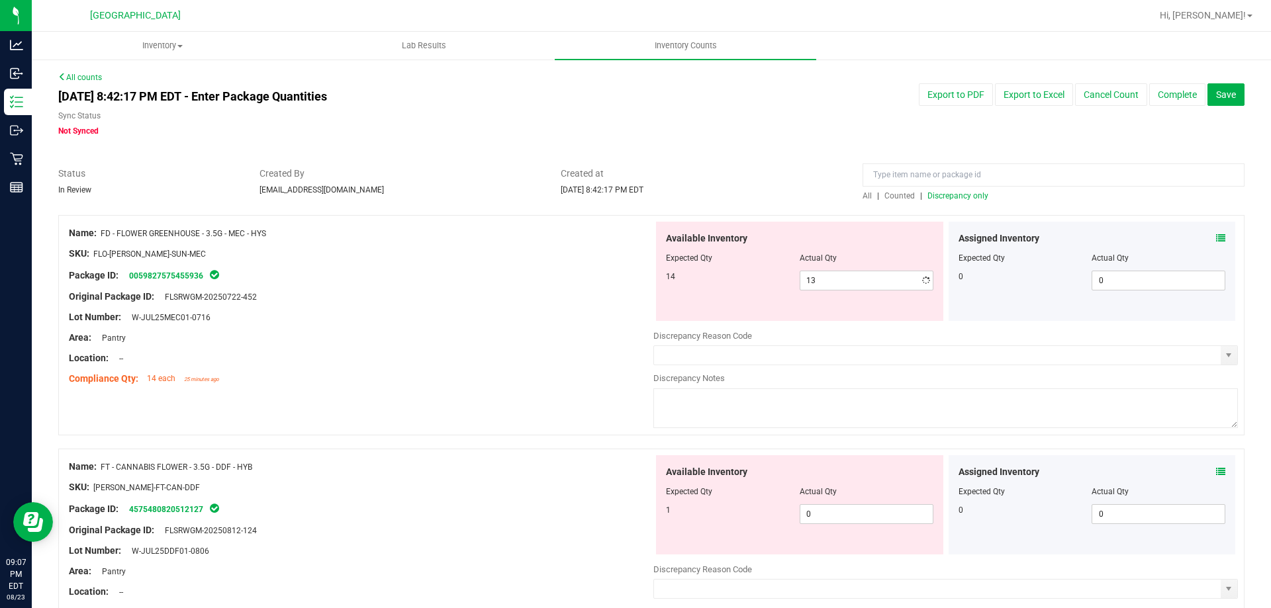
click at [563, 283] on div at bounding box center [361, 286] width 584 height 7
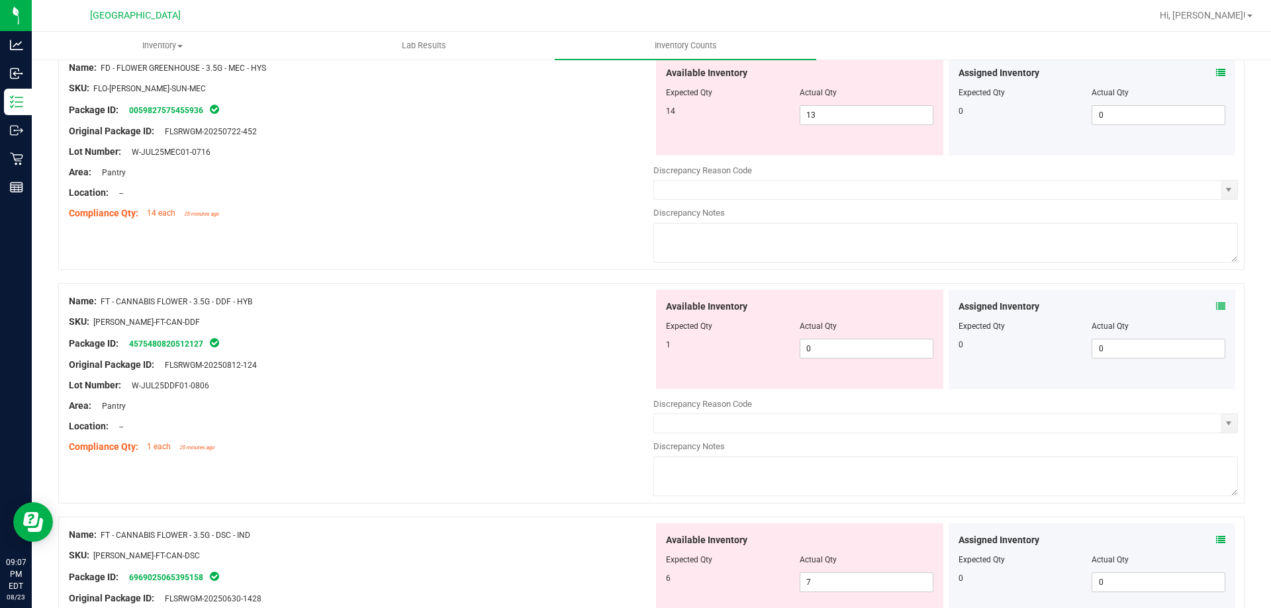
scroll to position [199, 0]
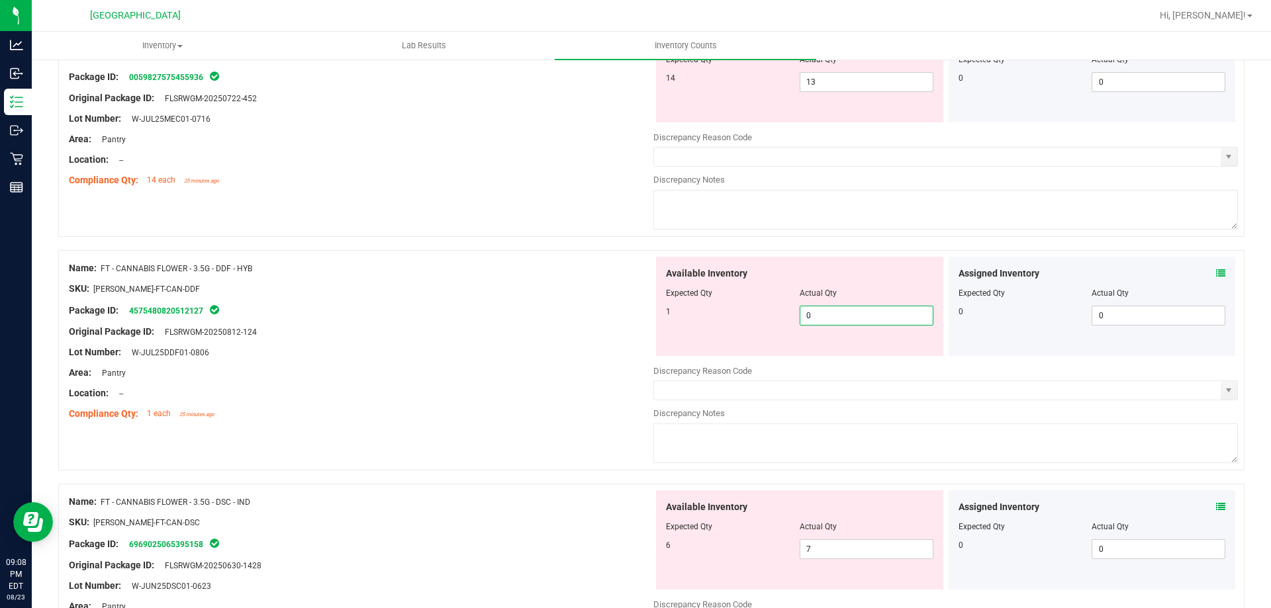
click at [848, 320] on span "0 0" at bounding box center [866, 316] width 134 height 20
click at [580, 307] on div "Package ID: 4575480820512127" at bounding box center [361, 310] width 584 height 16
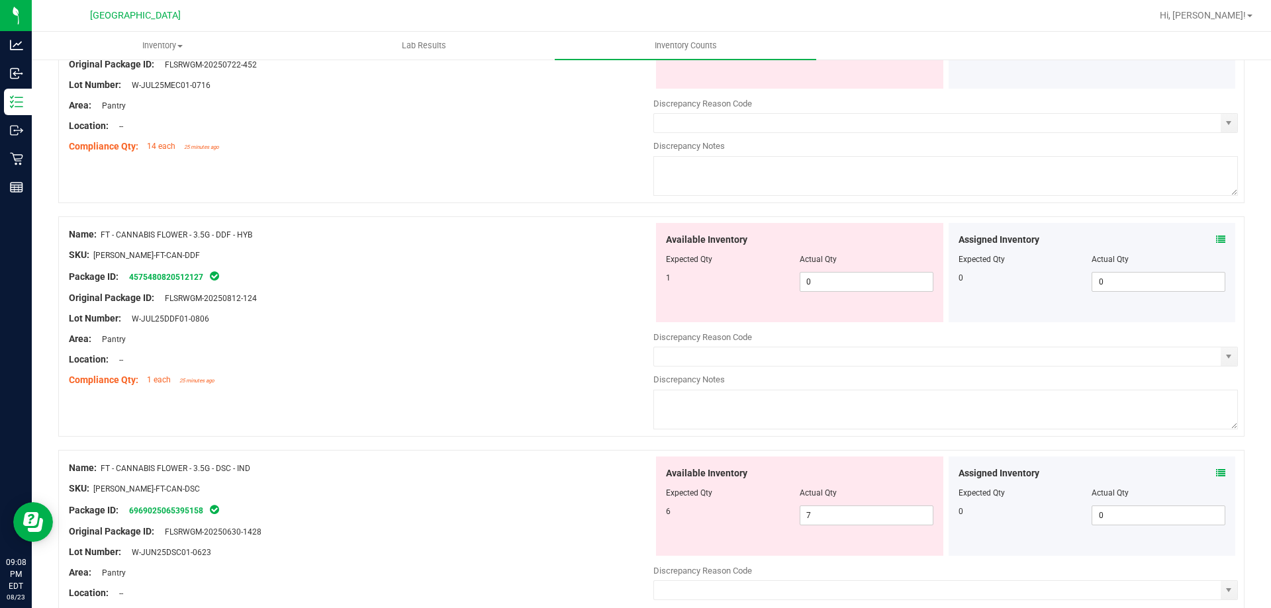
scroll to position [265, 0]
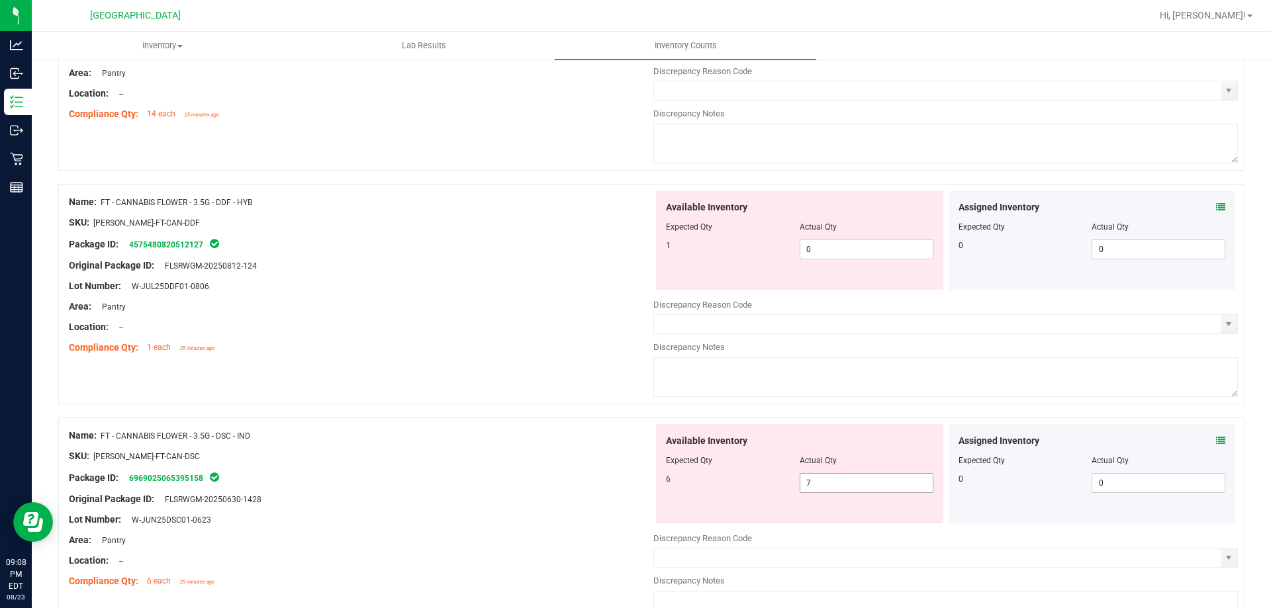
click at [870, 486] on span "7 7" at bounding box center [866, 483] width 134 height 20
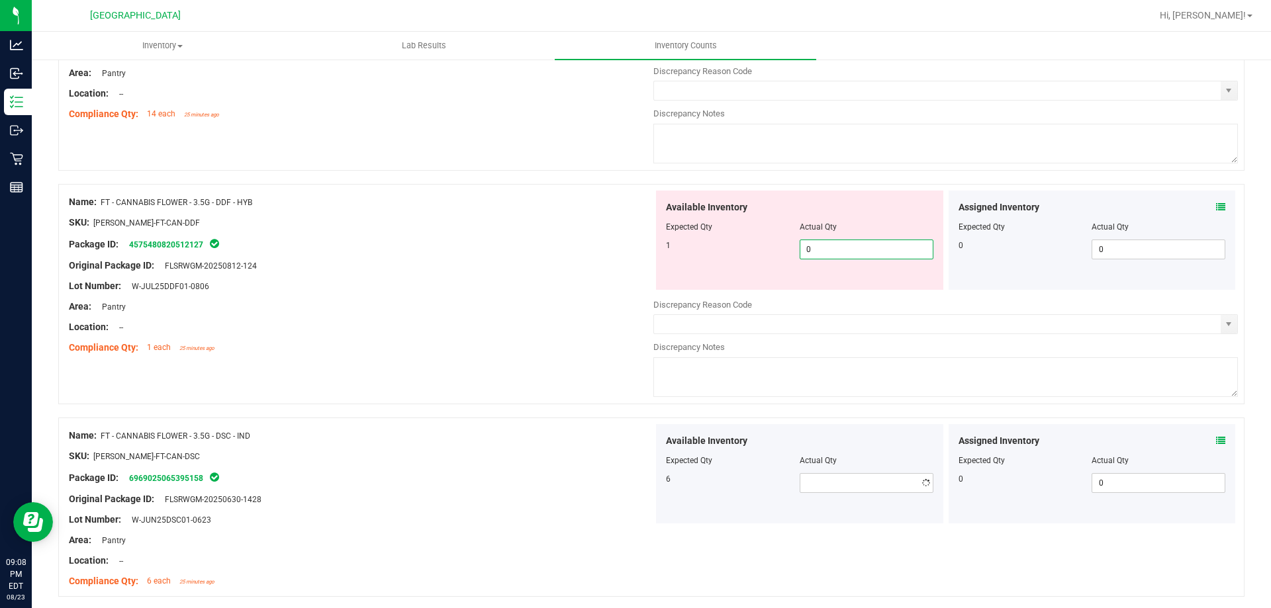
drag, startPoint x: 829, startPoint y: 250, endPoint x: 711, endPoint y: 250, distance: 117.1
click at [711, 250] on div "1 0 0" at bounding box center [799, 250] width 267 height 20
drag, startPoint x: 813, startPoint y: 243, endPoint x: 794, endPoint y: 243, distance: 19.2
click at [800, 243] on input "0" at bounding box center [866, 249] width 132 height 19
type input "1"
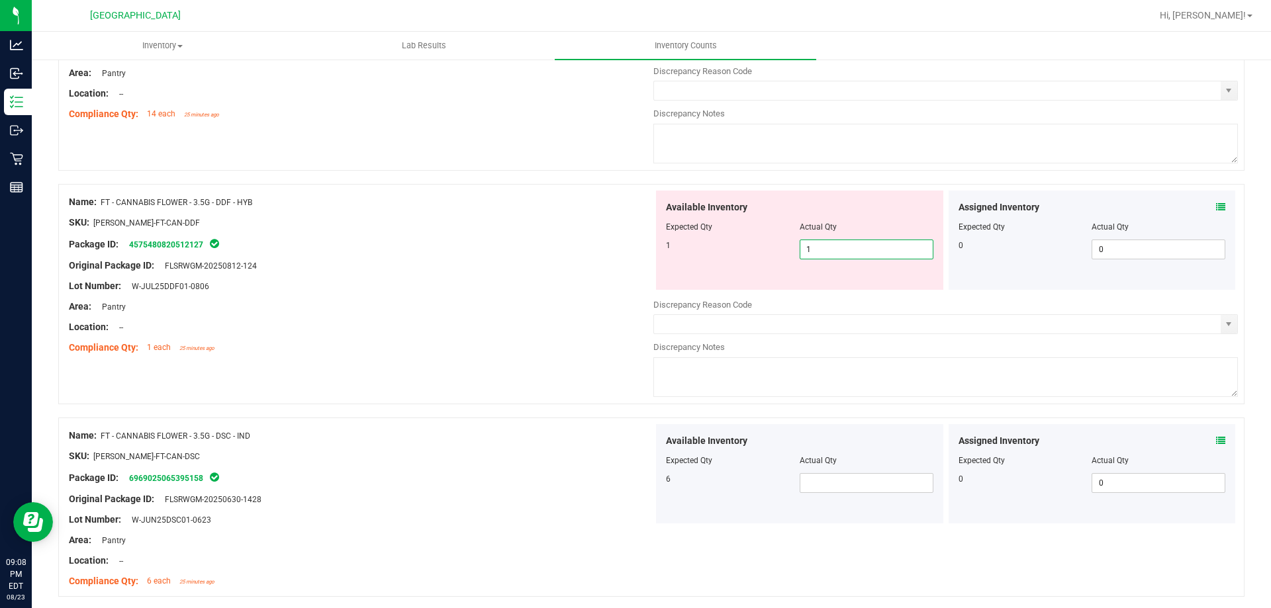
type input "1"
click at [480, 212] on div at bounding box center [361, 212] width 584 height 7
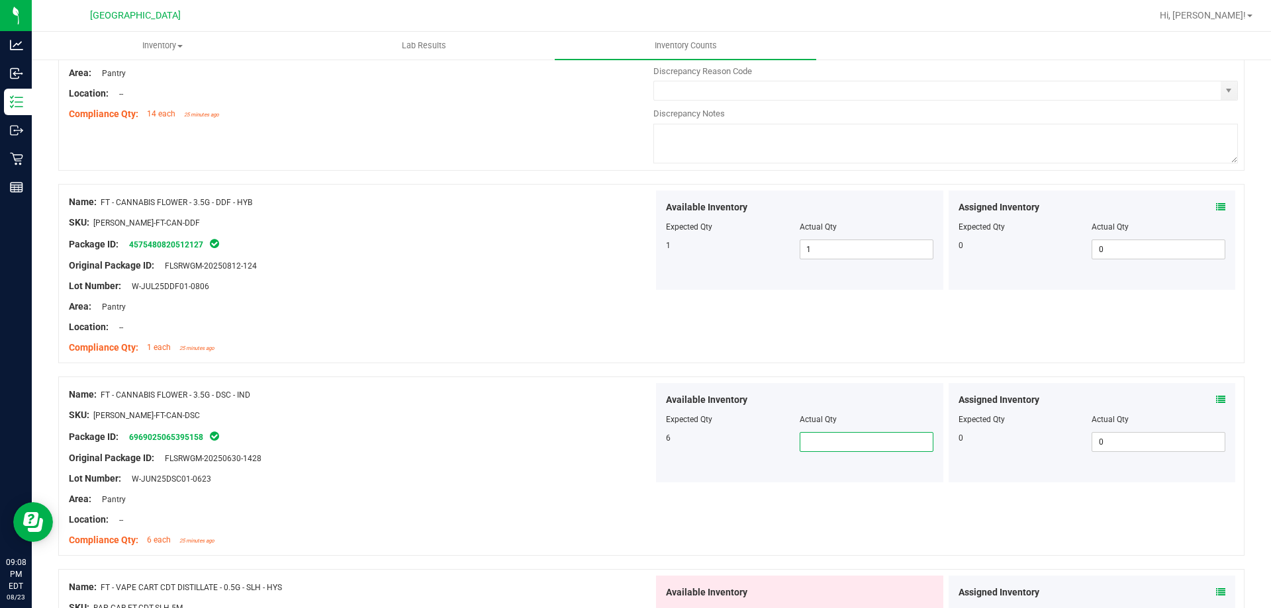
click at [837, 447] on span at bounding box center [866, 442] width 134 height 20
type input "6"
click at [505, 412] on div "SKU: [PERSON_NAME]-FT-CAN-DSC" at bounding box center [361, 415] width 584 height 14
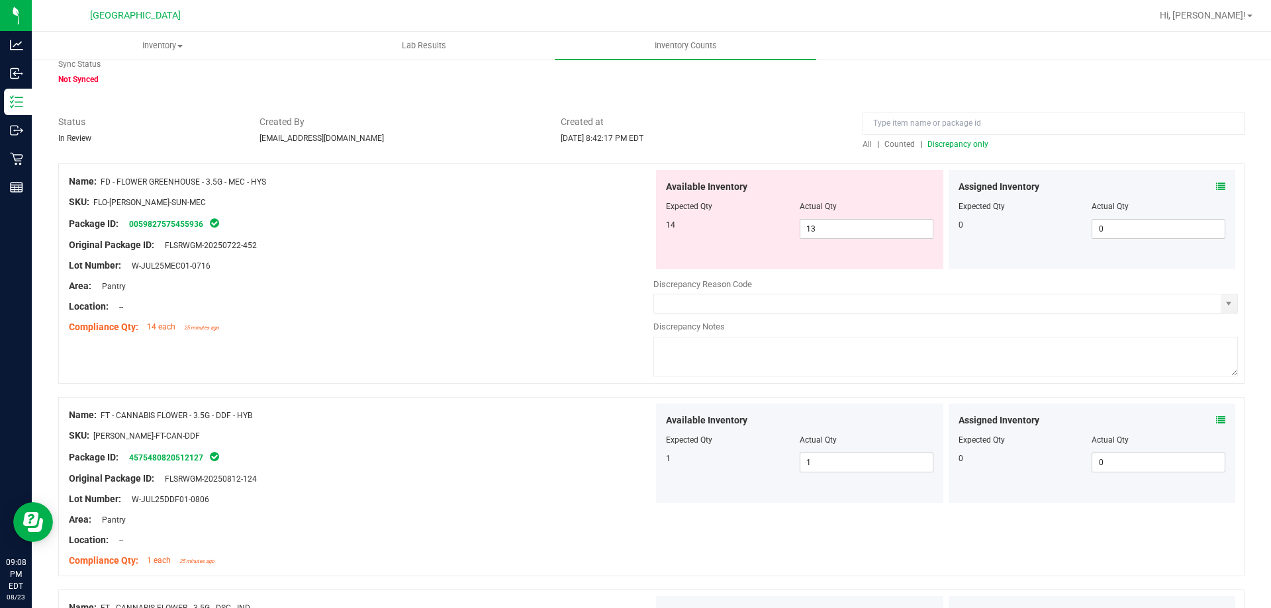
scroll to position [0, 0]
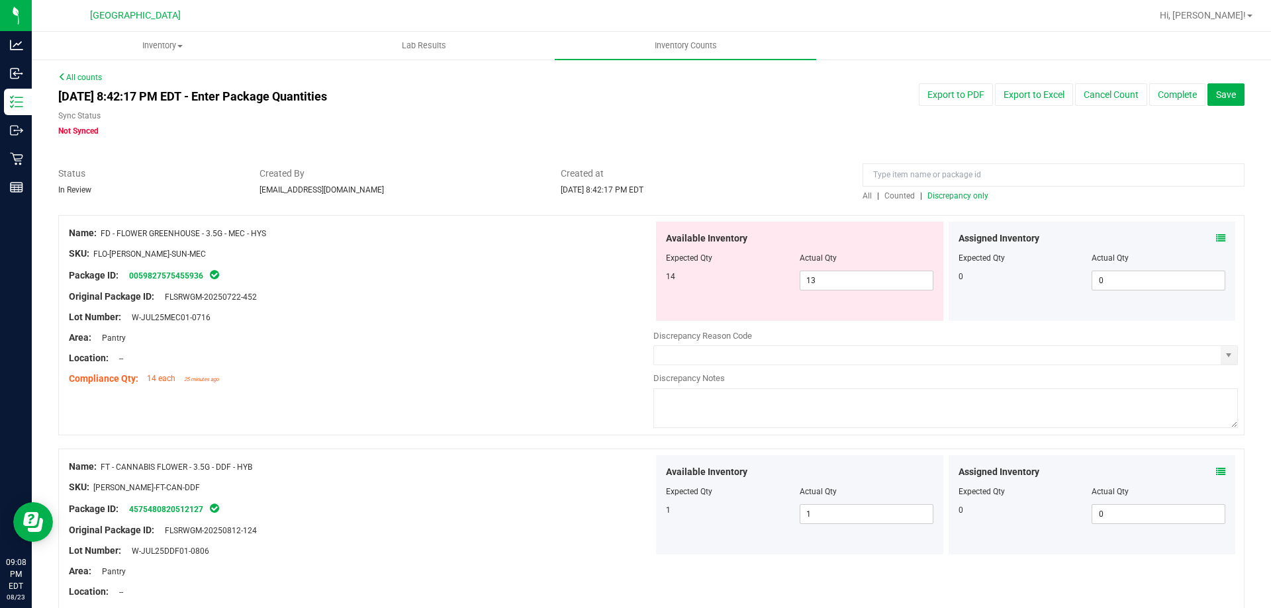
click at [936, 199] on span "Discrepancy only" at bounding box center [957, 195] width 61 height 9
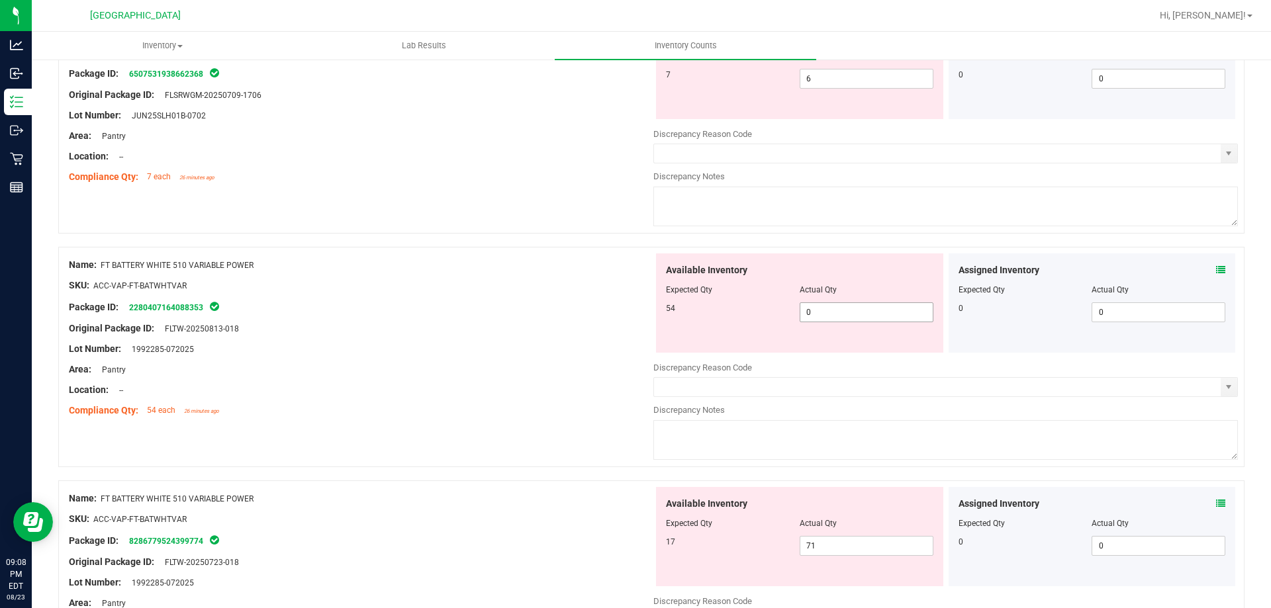
scroll to position [463, 0]
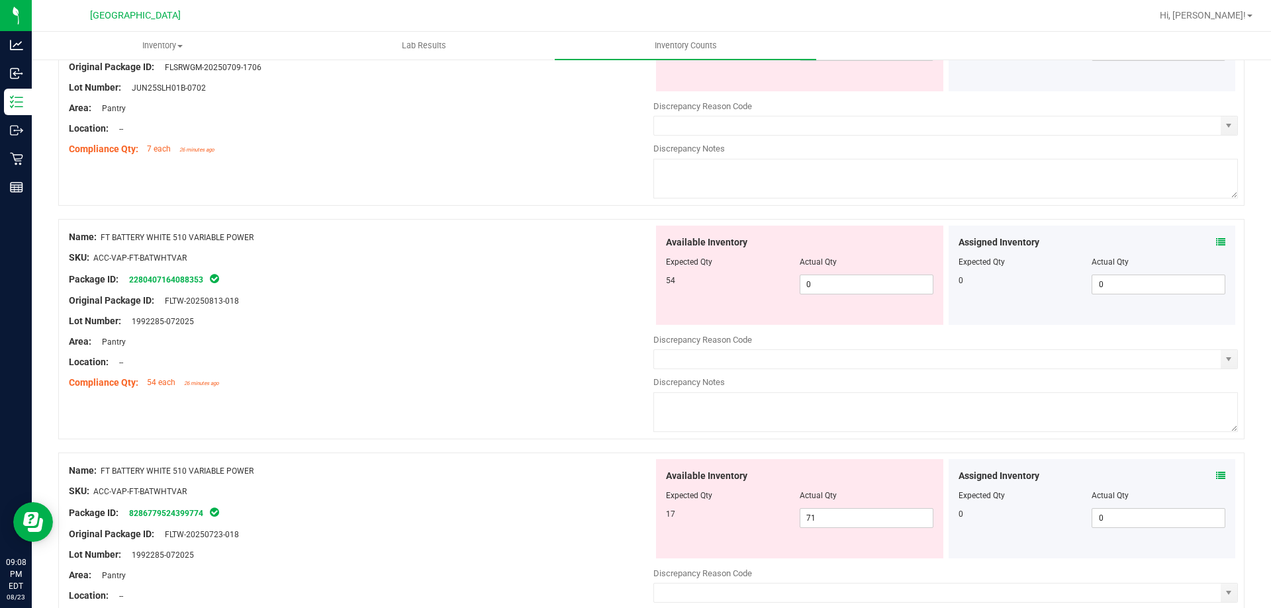
click at [610, 252] on div "SKU: ACC-VAP-FT-BATWHTVAR" at bounding box center [361, 258] width 584 height 14
drag, startPoint x: 831, startPoint y: 280, endPoint x: 779, endPoint y: 272, distance: 52.9
click at [780, 272] on div "Available Inventory Expected Qty Actual Qty 54 0 0" at bounding box center [799, 275] width 287 height 99
type input "54"
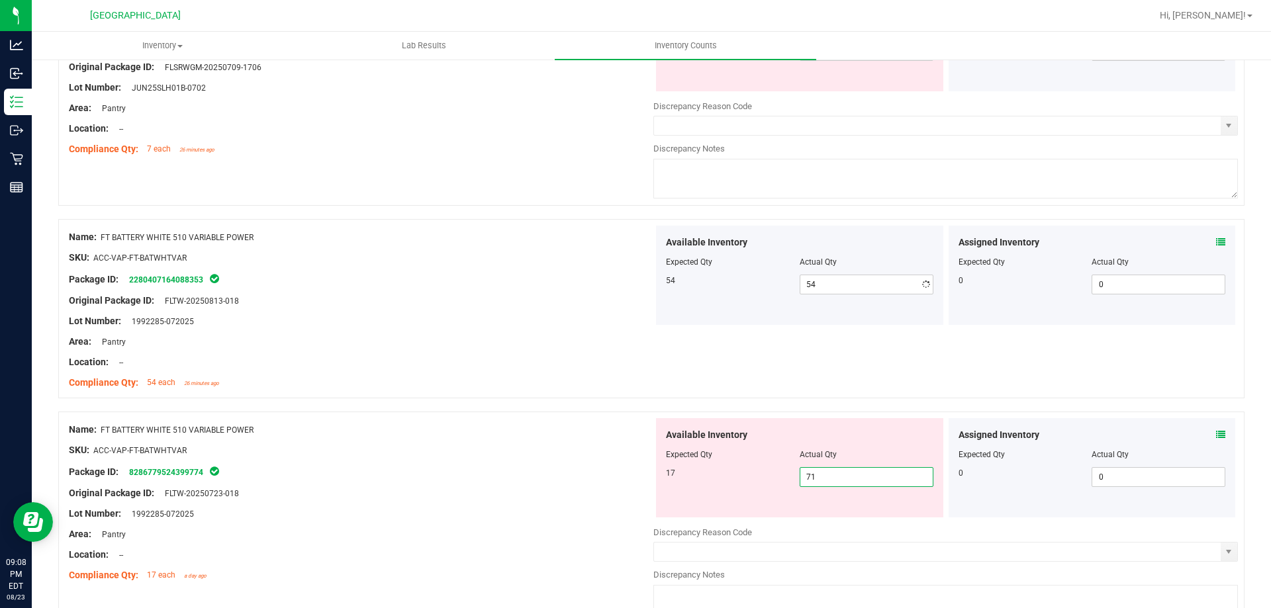
drag, startPoint x: 826, startPoint y: 518, endPoint x: 781, endPoint y: 514, distance: 45.2
click at [780, 516] on div "Available Inventory Expected Qty Actual Qty 17 71 71" at bounding box center [799, 467] width 287 height 99
type input "17"
click at [568, 490] on div "Original Package ID: FLTW-20250723-018" at bounding box center [361, 493] width 584 height 14
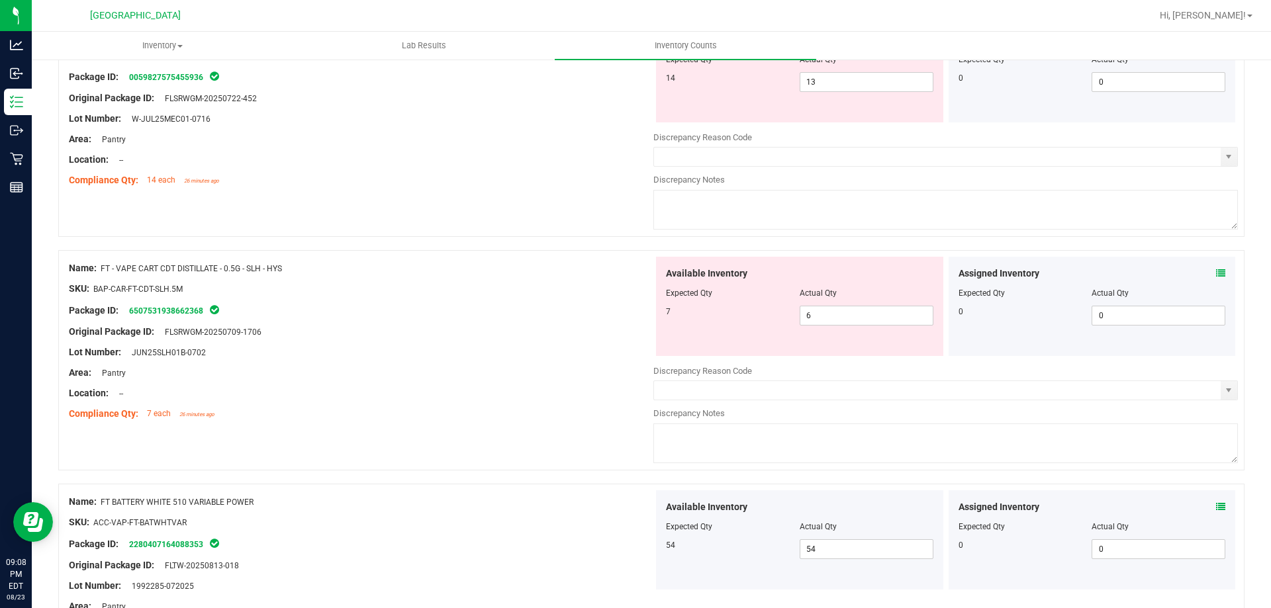
scroll to position [0, 0]
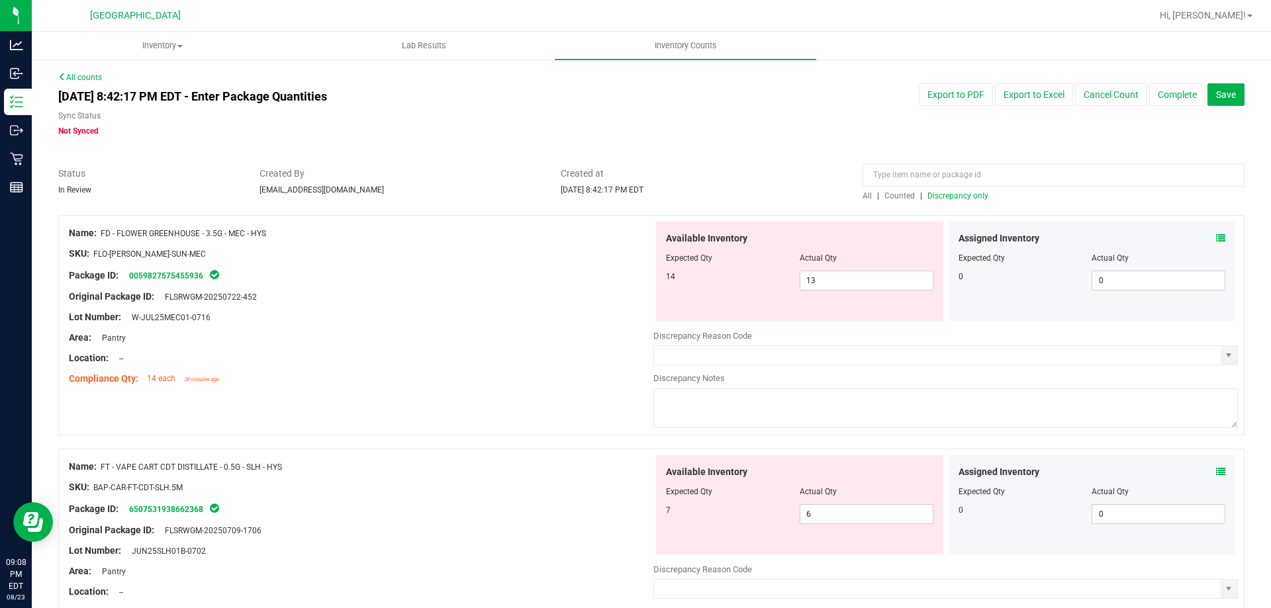
click at [927, 197] on span "Discrepancy only" at bounding box center [957, 195] width 61 height 9
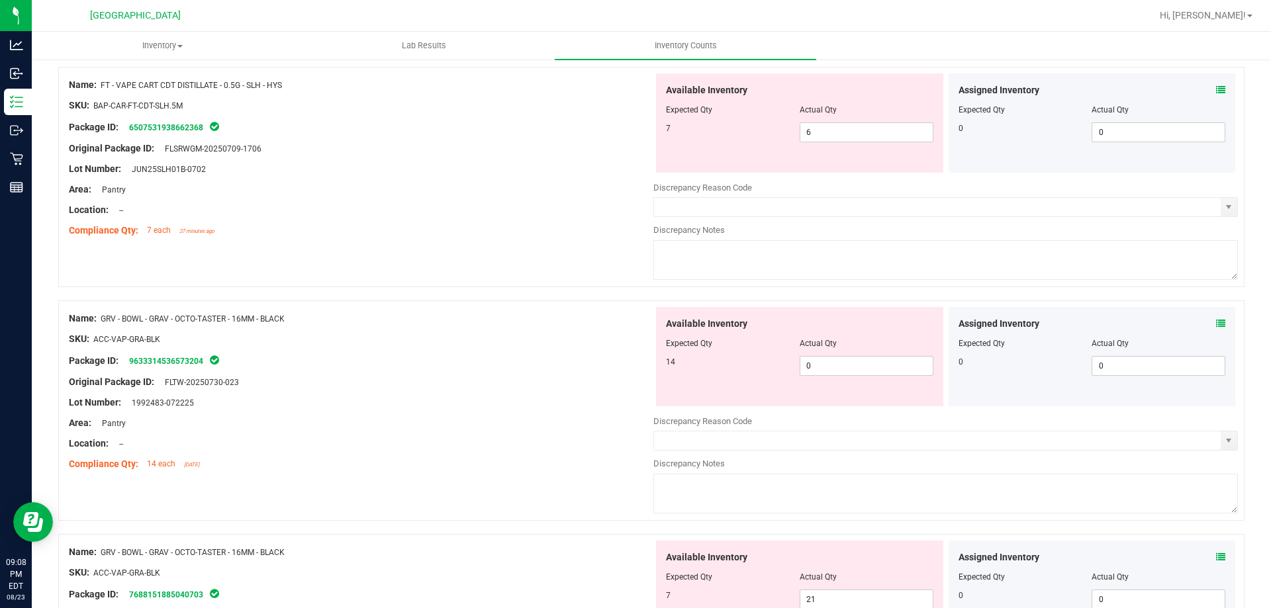
scroll to position [397, 0]
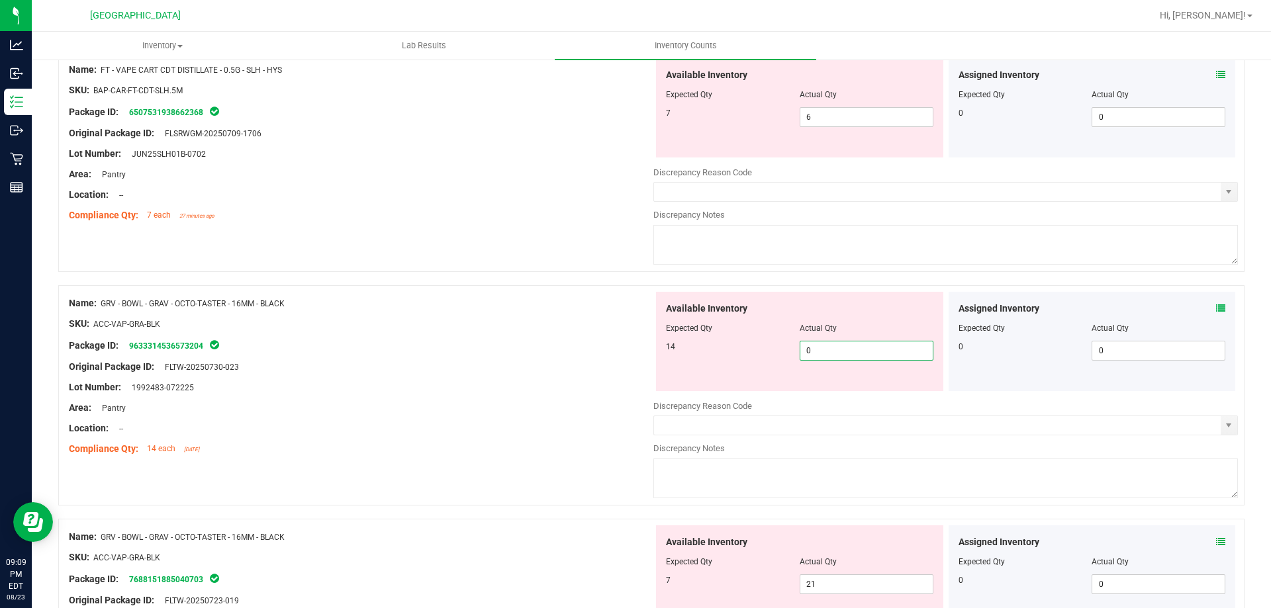
drag, startPoint x: 834, startPoint y: 353, endPoint x: 728, endPoint y: 351, distance: 105.9
click at [730, 351] on div "14 0 0" at bounding box center [799, 351] width 267 height 20
type input "14"
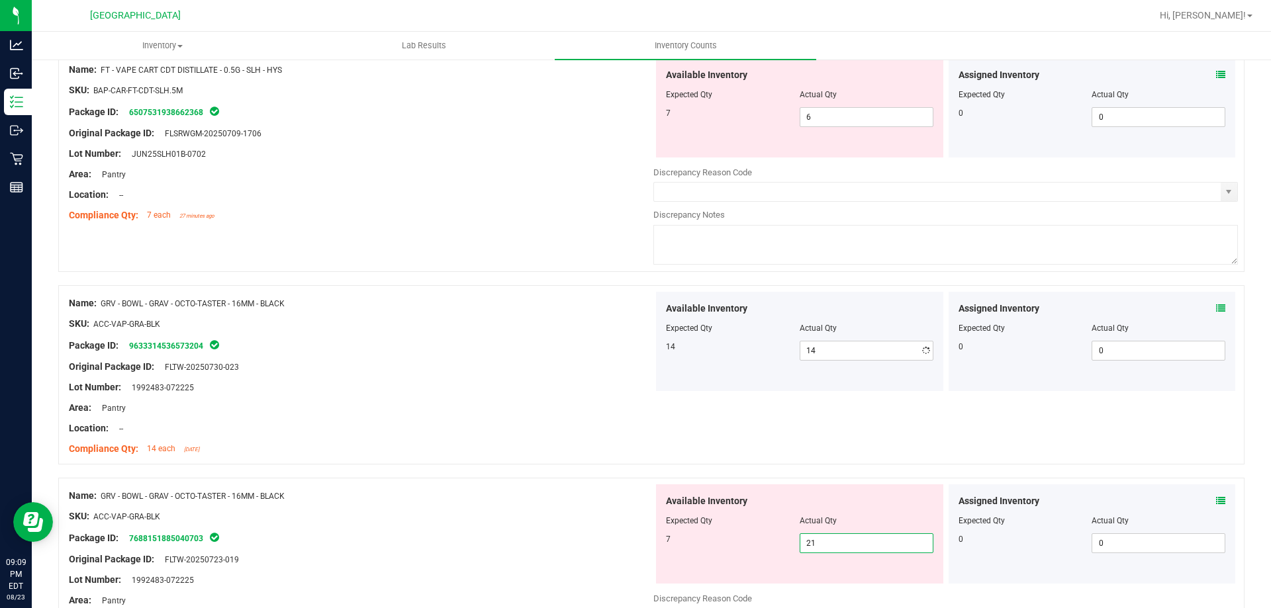
drag, startPoint x: 832, startPoint y: 578, endPoint x: 741, endPoint y: 576, distance: 90.7
click at [741, 577] on div "Available Inventory Expected Qty Actual Qty 7 21 21" at bounding box center [799, 533] width 287 height 99
type input "7"
click at [553, 518] on div "SKU: ACC-VAP-GRA-BLK" at bounding box center [361, 517] width 584 height 14
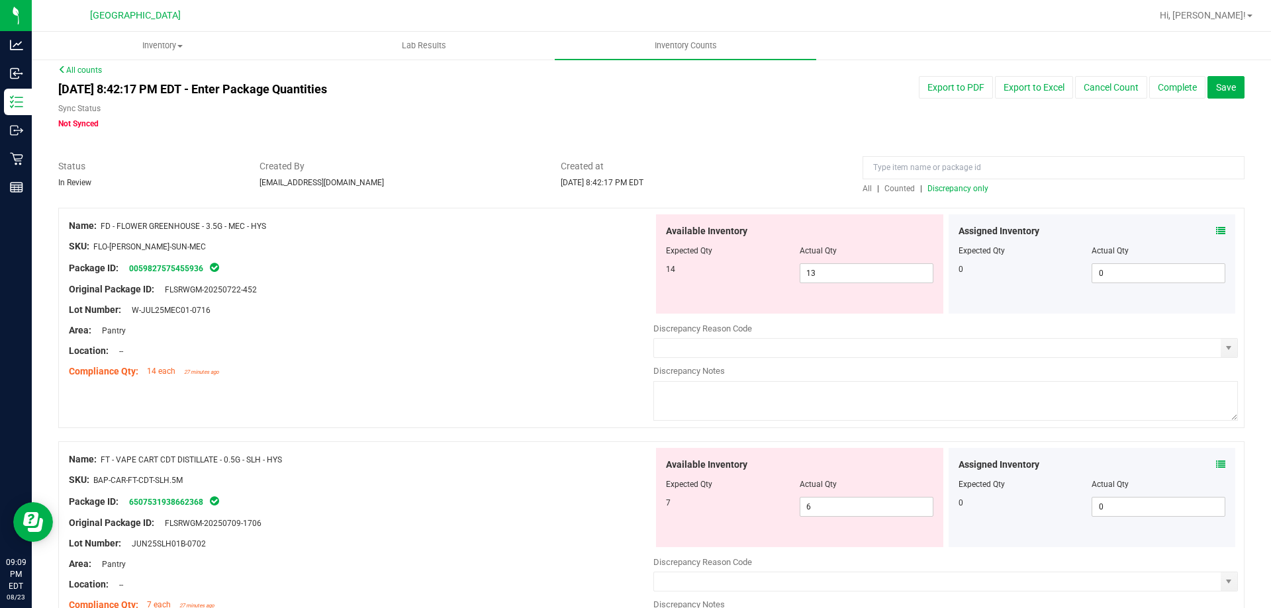
scroll to position [0, 0]
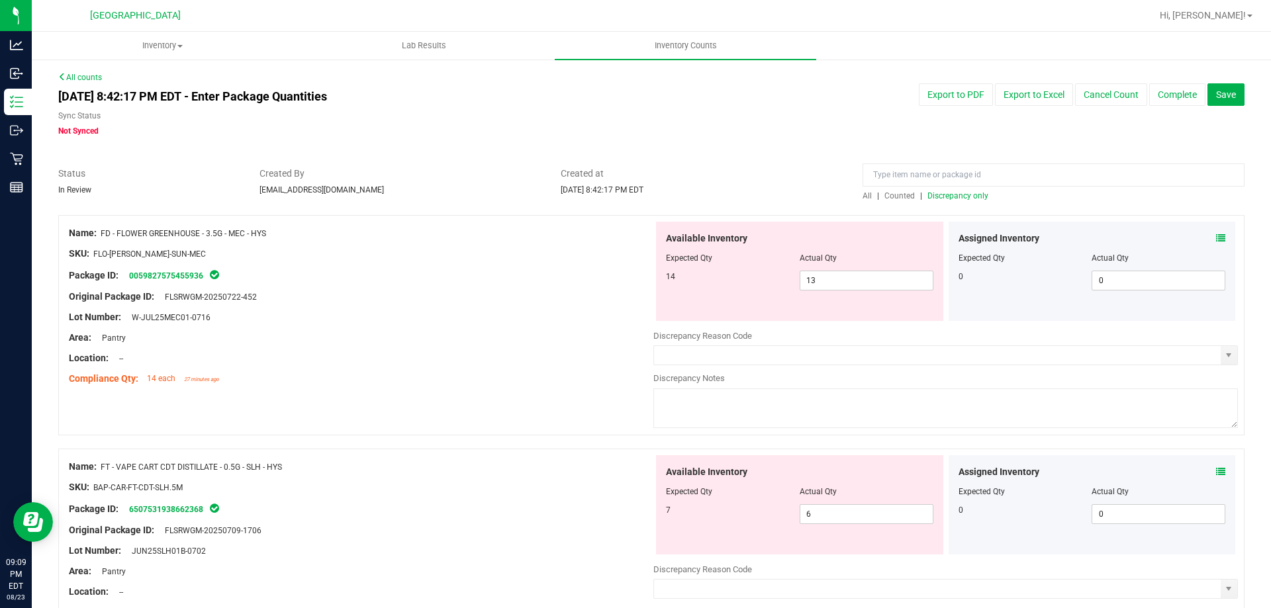
click at [936, 197] on span "Discrepancy only" at bounding box center [957, 195] width 61 height 9
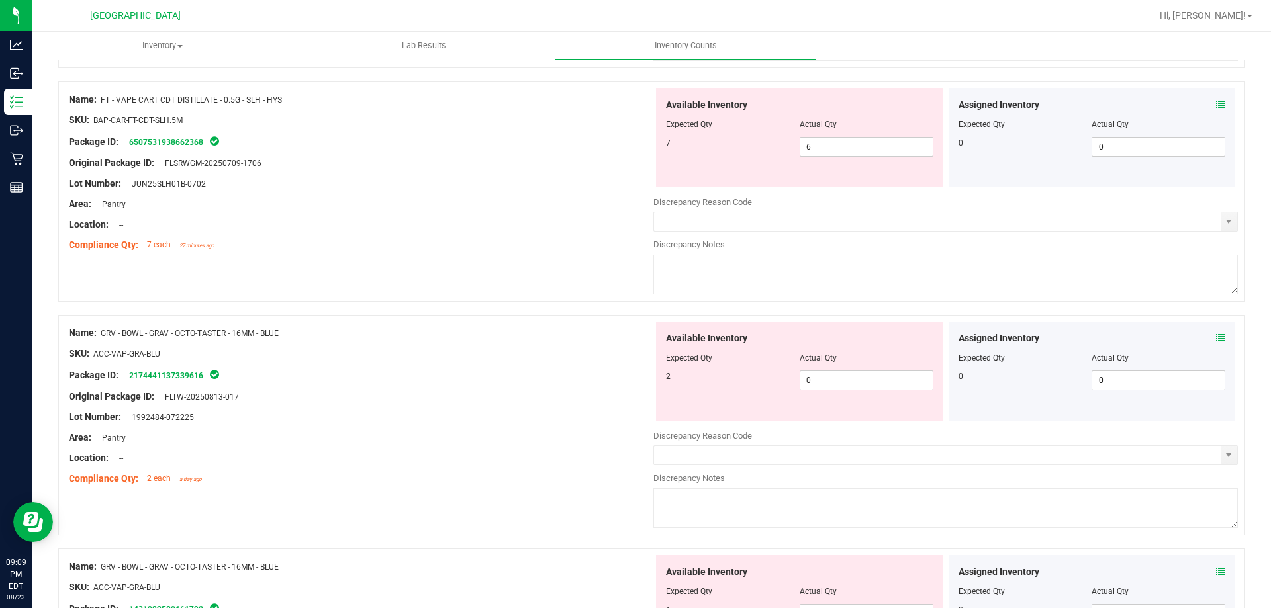
scroll to position [397, 0]
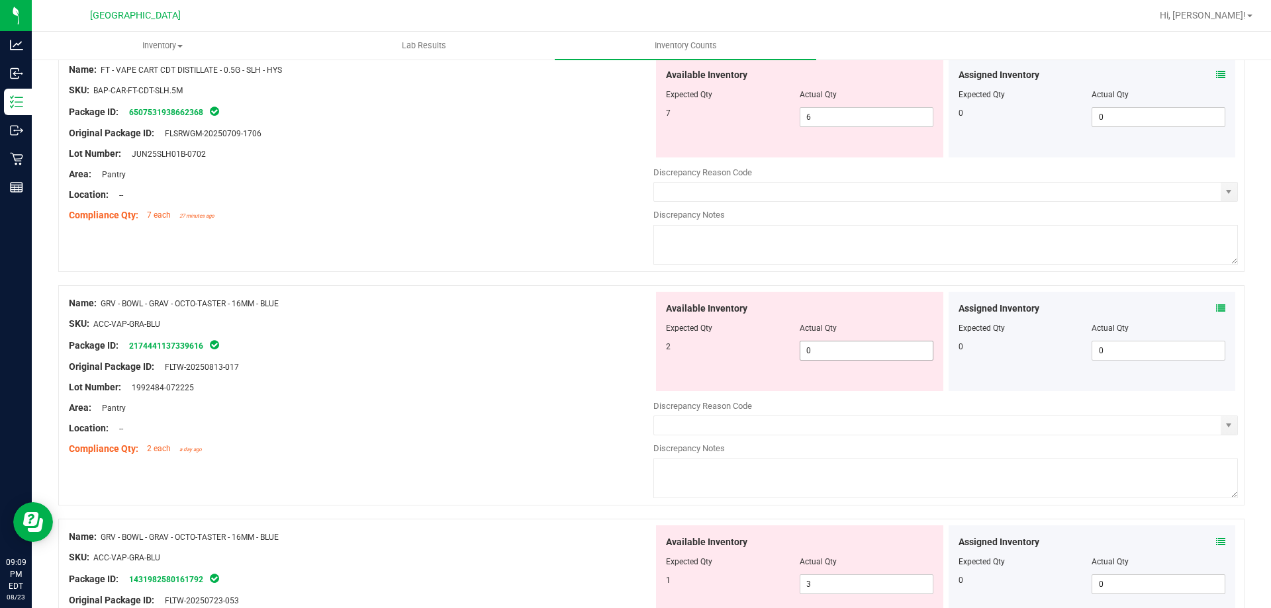
click at [814, 348] on span "0 0" at bounding box center [866, 351] width 134 height 20
type input "2"
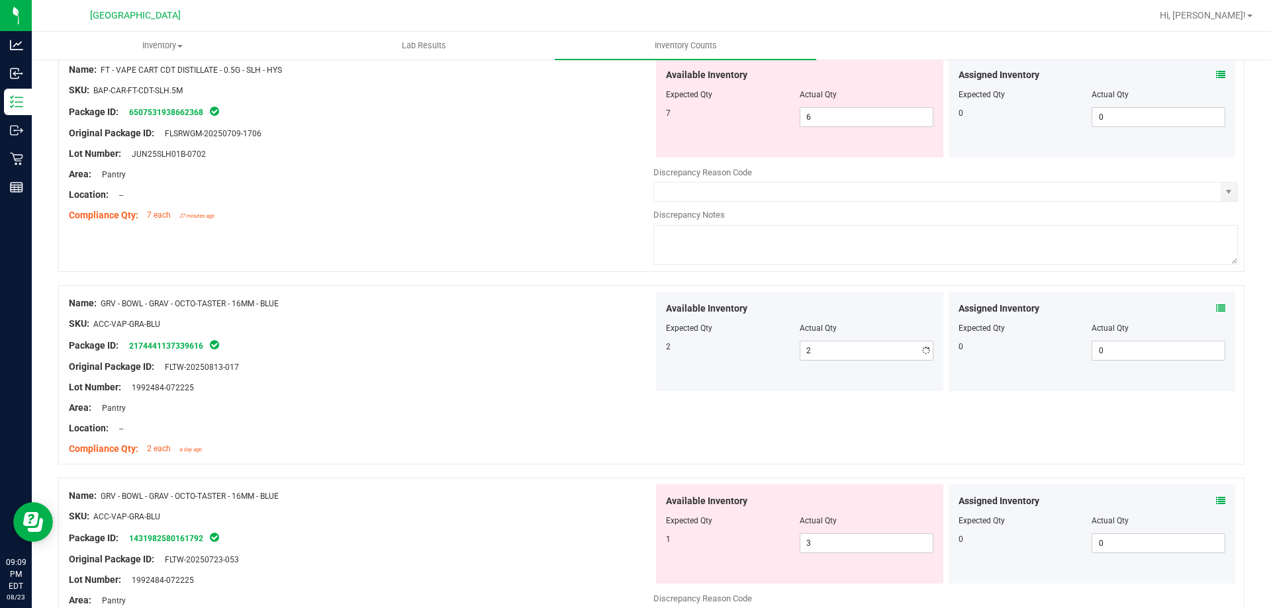
click at [504, 347] on div "Package ID: 2174441137339616" at bounding box center [361, 346] width 584 height 16
drag, startPoint x: 801, startPoint y: 535, endPoint x: 612, endPoint y: 496, distance: 193.8
click at [613, 496] on div "Name: GRV - BOWL - GRAV - OCTO-TASTER - 16MM - BLUE SKU: ACC-VAP-GRA-BLU Packag…" at bounding box center [651, 588] width 1186 height 220
type input "1"
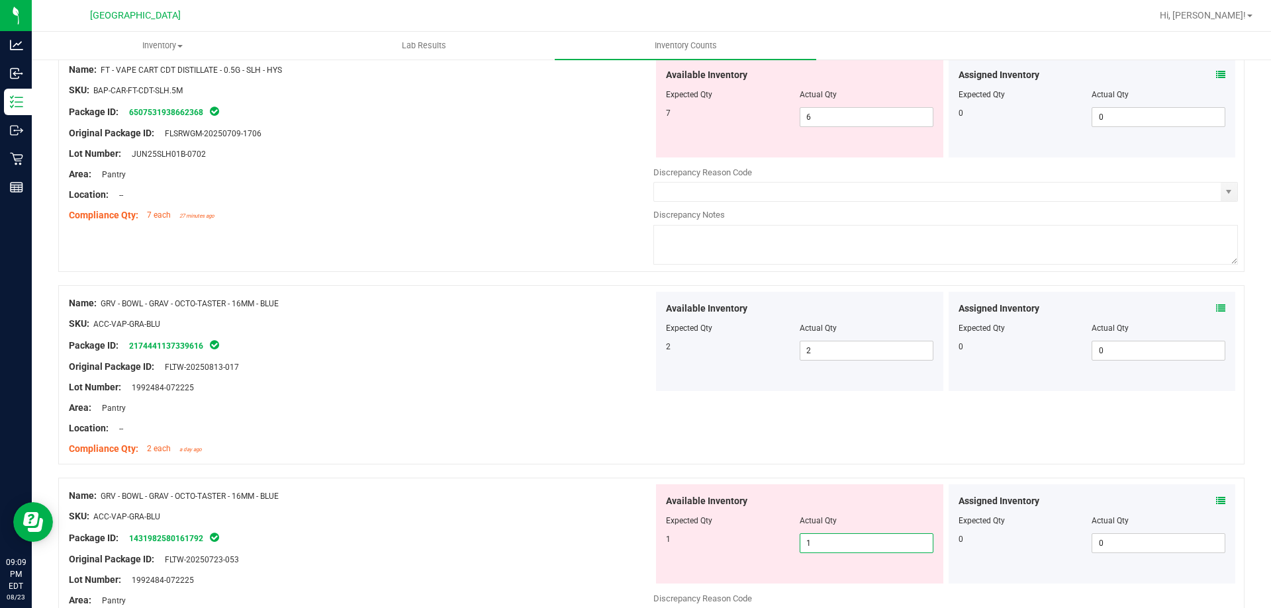
click at [509, 518] on div "SKU: ACC-VAP-GRA-BLU" at bounding box center [361, 517] width 584 height 14
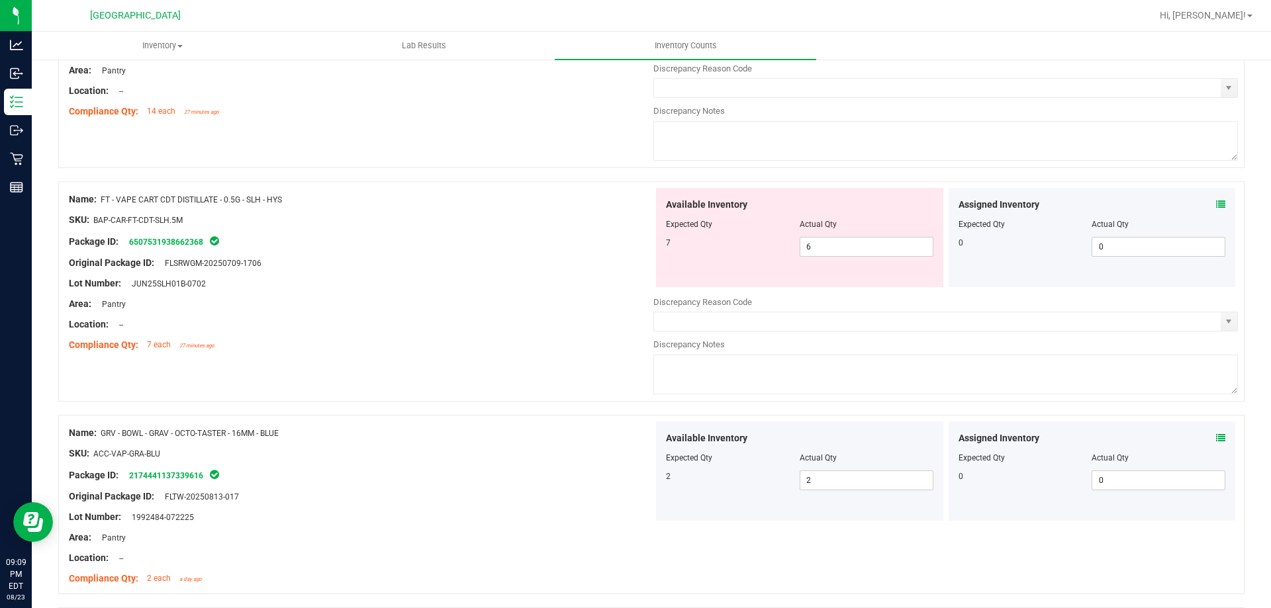
scroll to position [66, 0]
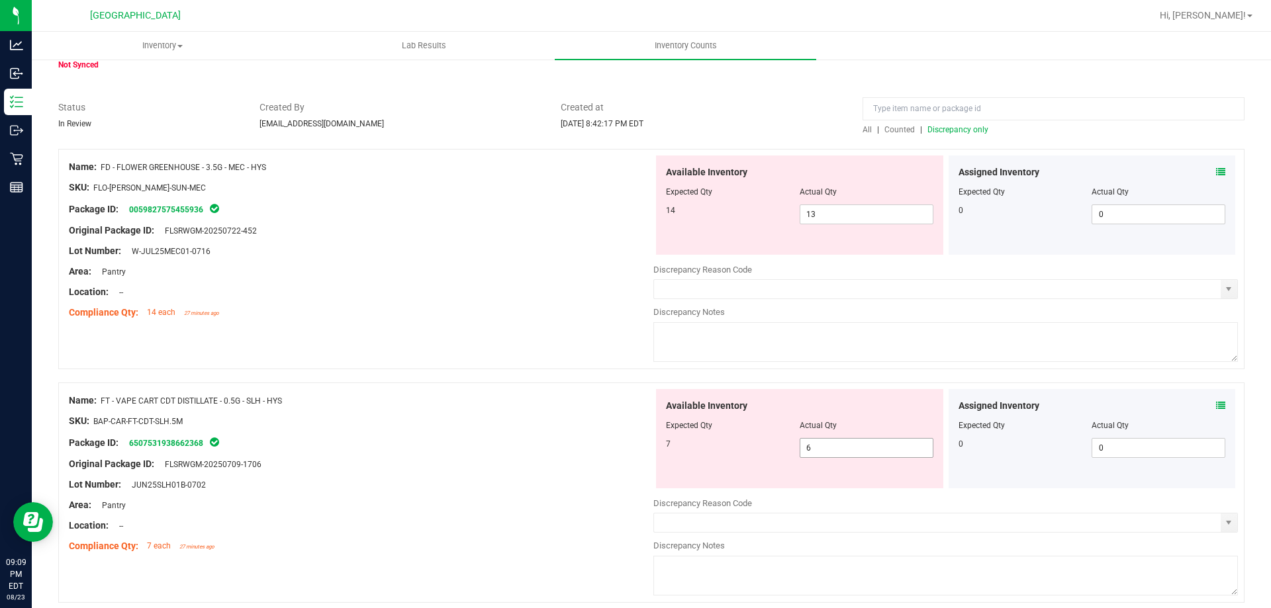
drag, startPoint x: 777, startPoint y: 450, endPoint x: 733, endPoint y: 449, distance: 43.7
click at [733, 449] on div "7 6 6" at bounding box center [799, 448] width 267 height 20
type input "7"
click at [516, 460] on div "Original Package ID: FLSRWGM-20250709-1706" at bounding box center [361, 464] width 584 height 14
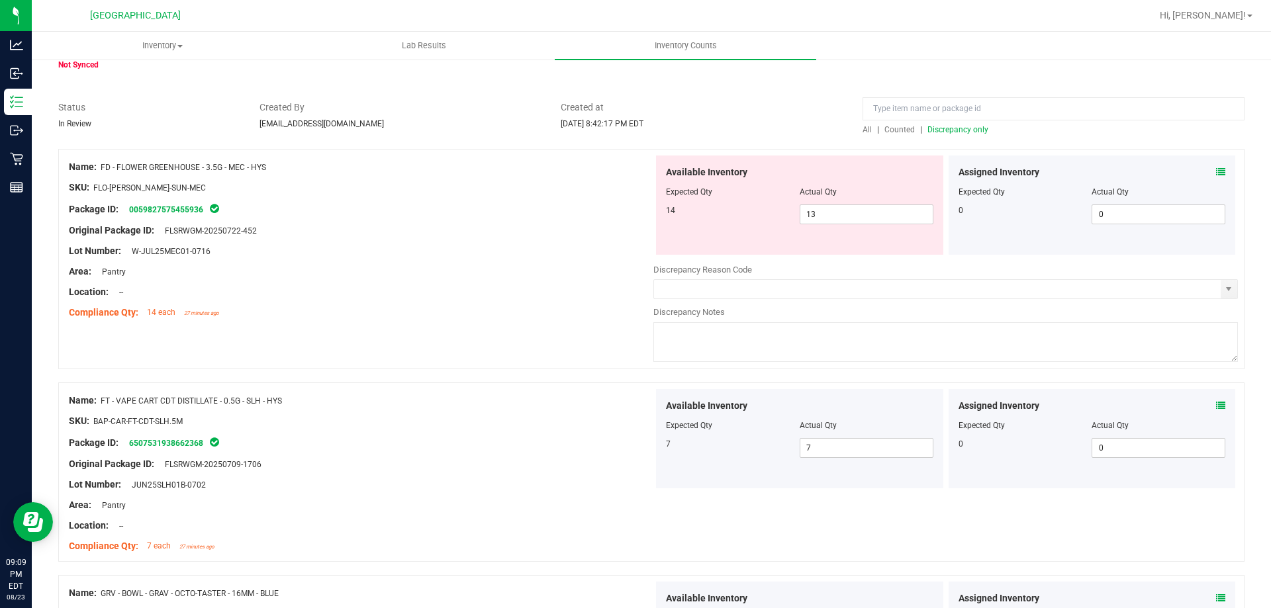
click at [947, 134] on div "All | Counted | Discrepancy only" at bounding box center [1053, 130] width 382 height 12
click at [946, 132] on span "Discrepancy only" at bounding box center [957, 129] width 61 height 9
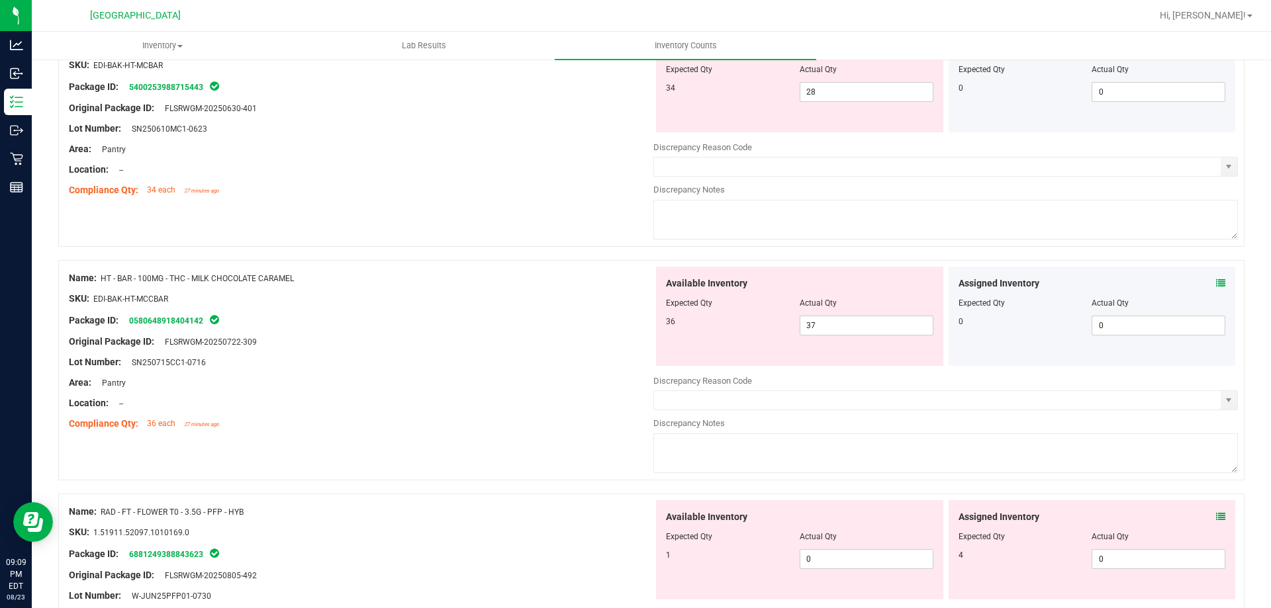
scroll to position [463, 0]
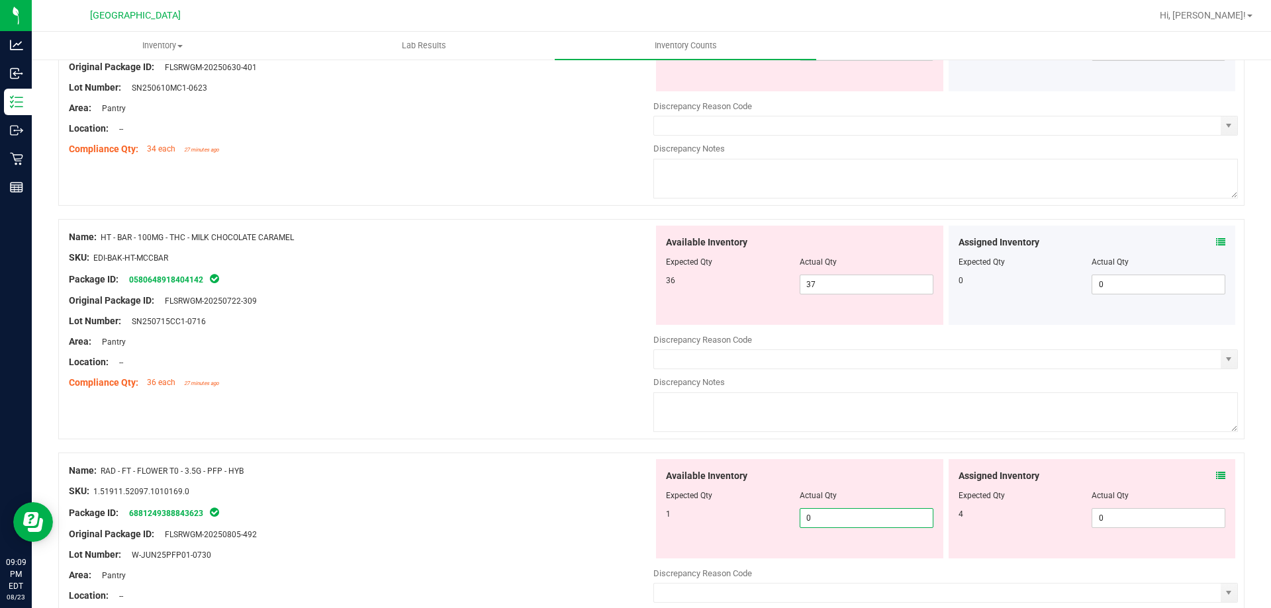
drag, startPoint x: 839, startPoint y: 519, endPoint x: 637, endPoint y: 504, distance: 201.8
click at [637, 504] on div "Name: RAD - FT - FLOWER T0 - 3.5G - PFP - HYB SKU: 1.51911.52097.1010169.0 Pack…" at bounding box center [651, 563] width 1186 height 220
type input "1"
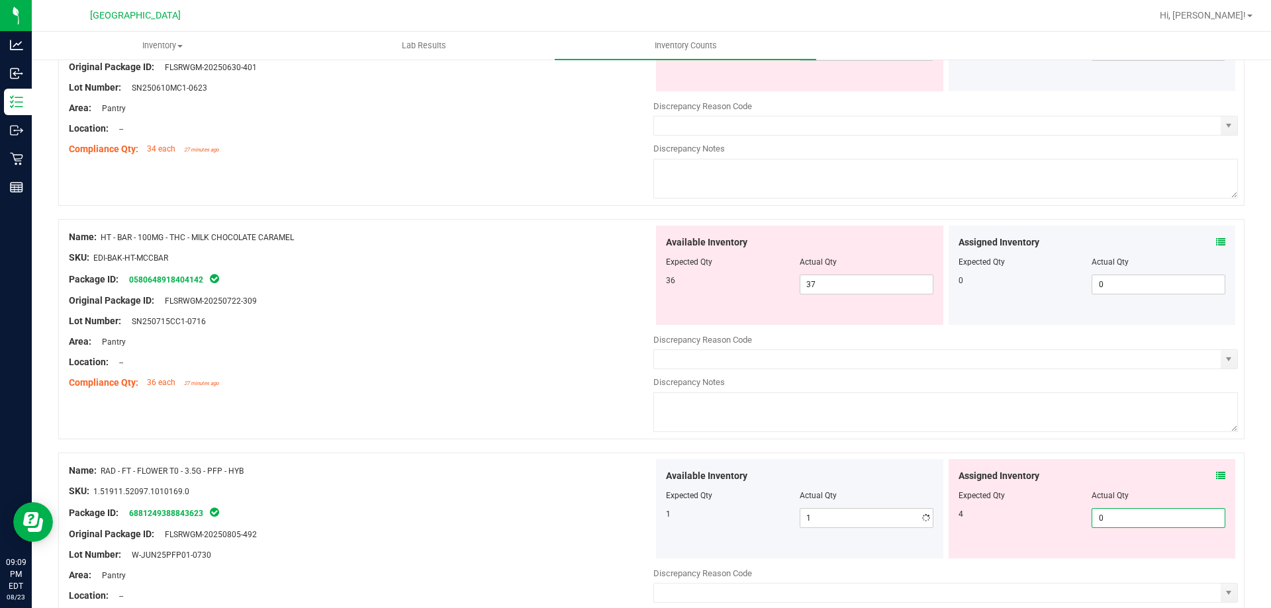
drag, startPoint x: 1113, startPoint y: 522, endPoint x: 1009, endPoint y: 509, distance: 104.7
click at [1016, 510] on div "4 0 0" at bounding box center [1091, 518] width 267 height 20
type input "4"
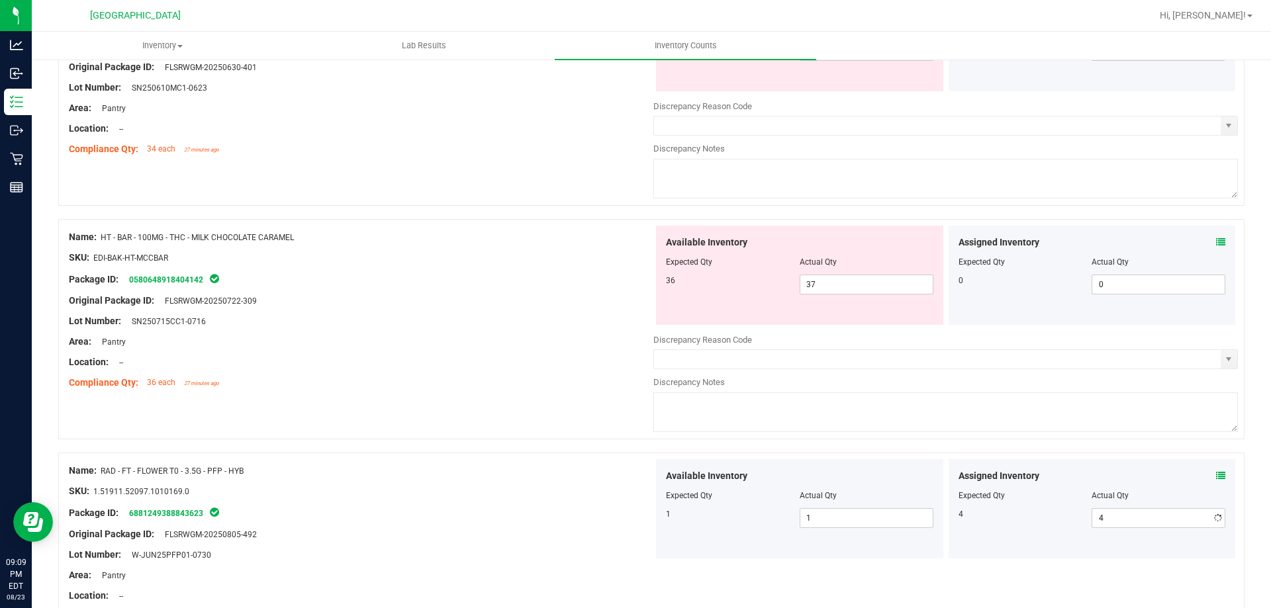
click at [529, 498] on div at bounding box center [361, 501] width 584 height 7
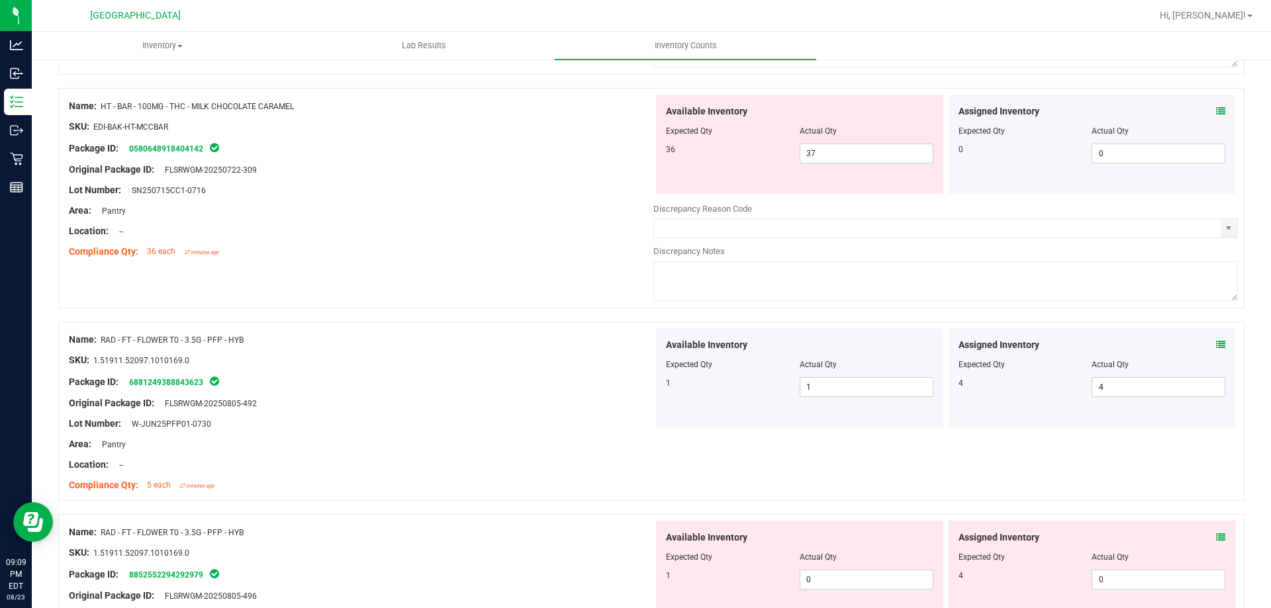
scroll to position [596, 0]
drag, startPoint x: 1099, startPoint y: 573, endPoint x: 963, endPoint y: 555, distance: 137.5
click at [1017, 565] on div "Assigned Inventory Expected Qty Actual Qty 4 0 0" at bounding box center [1091, 569] width 287 height 99
type input "4"
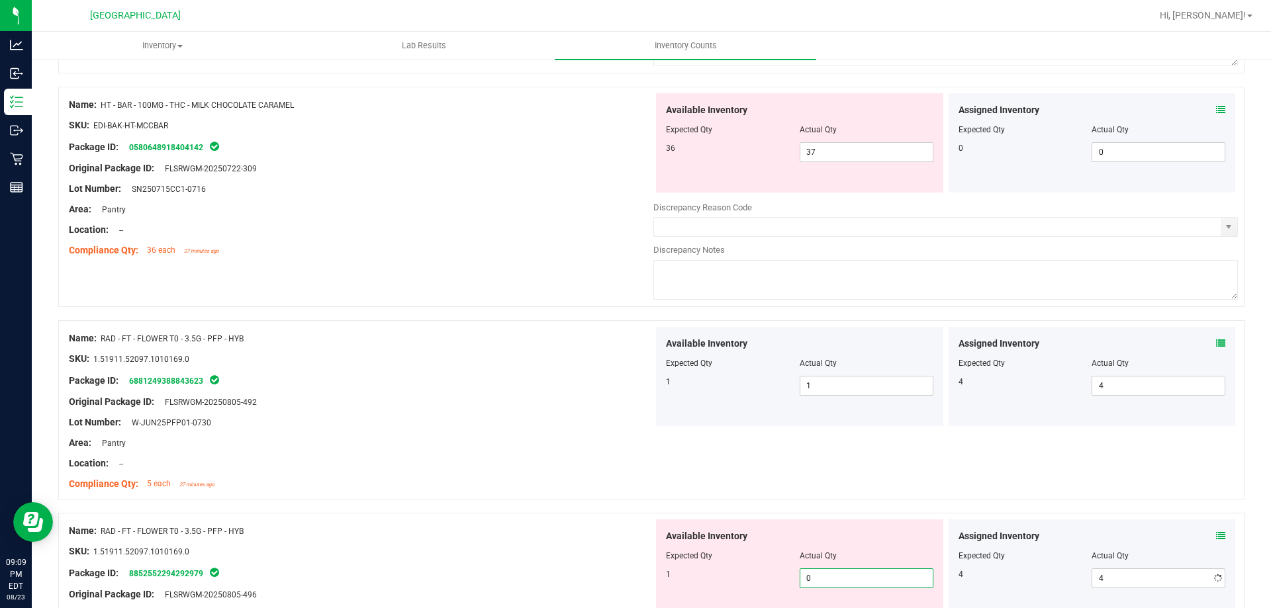
drag, startPoint x: 852, startPoint y: 573, endPoint x: 681, endPoint y: 567, distance: 170.9
click at [681, 567] on div "Available Inventory Expected Qty Actual Qty 1 0 0" at bounding box center [799, 569] width 287 height 99
type input "1"
click at [499, 543] on div at bounding box center [361, 541] width 584 height 7
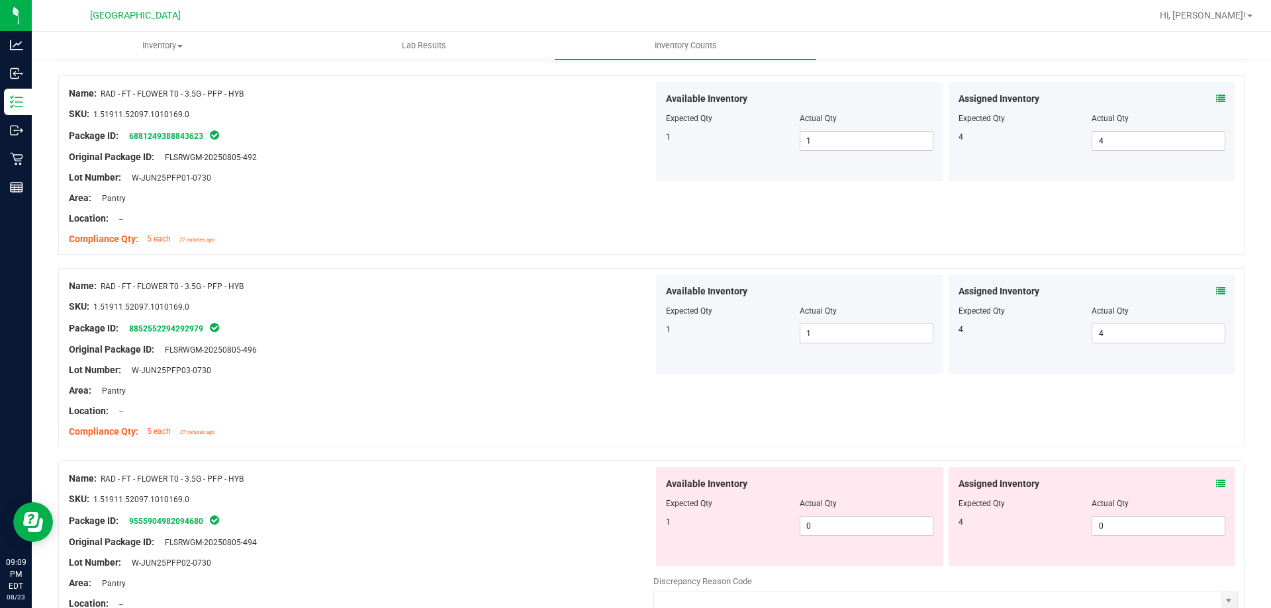
scroll to position [860, 0]
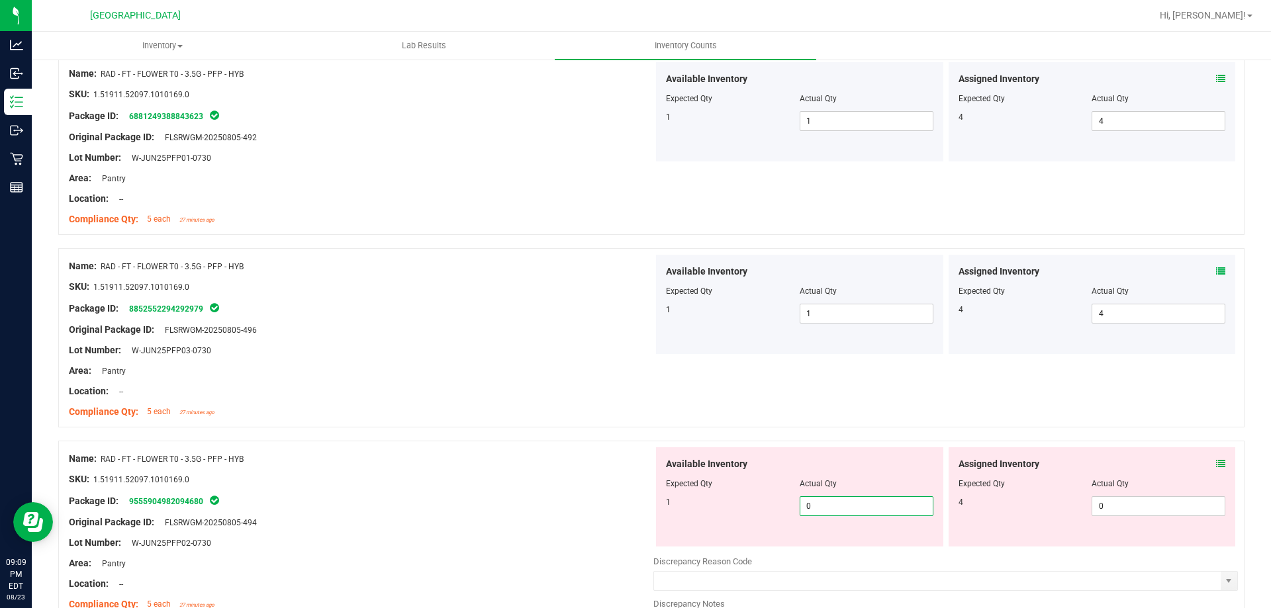
drag, startPoint x: 821, startPoint y: 508, endPoint x: 719, endPoint y: 508, distance: 101.9
click at [719, 508] on div "1 0 0" at bounding box center [799, 506] width 267 height 20
type input "1"
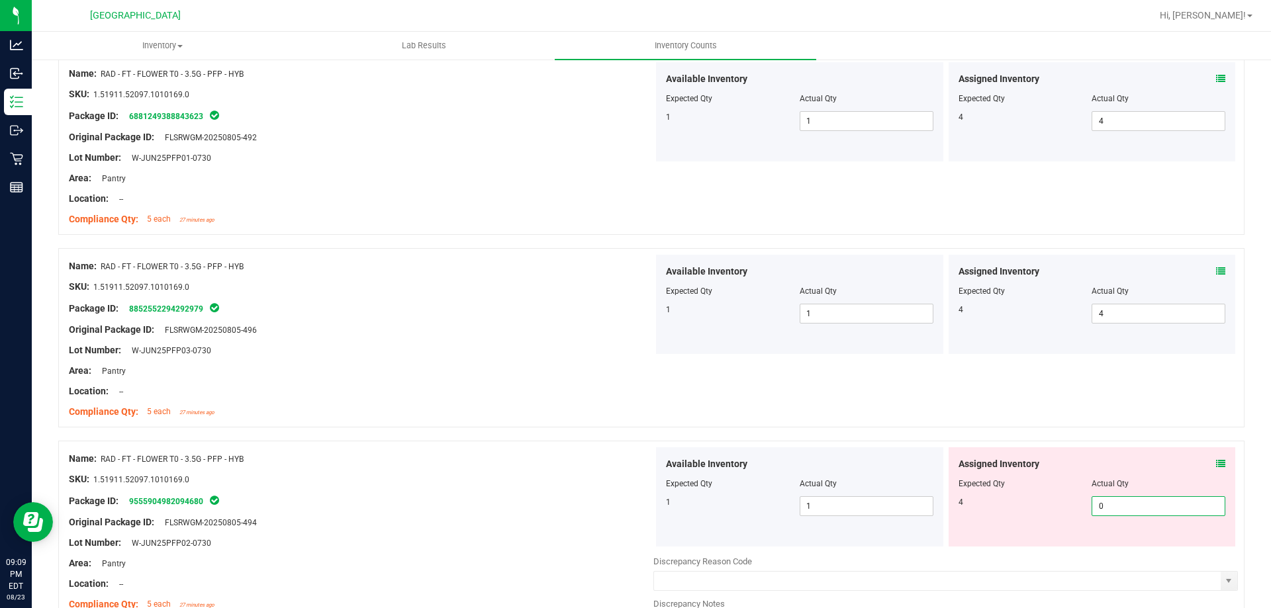
drag, startPoint x: 1109, startPoint y: 517, endPoint x: 1071, endPoint y: 513, distance: 37.3
click at [1060, 513] on div "Assigned Inventory Expected Qty Actual Qty 4 0 0" at bounding box center [1091, 496] width 287 height 99
type input "7"
type input "4"
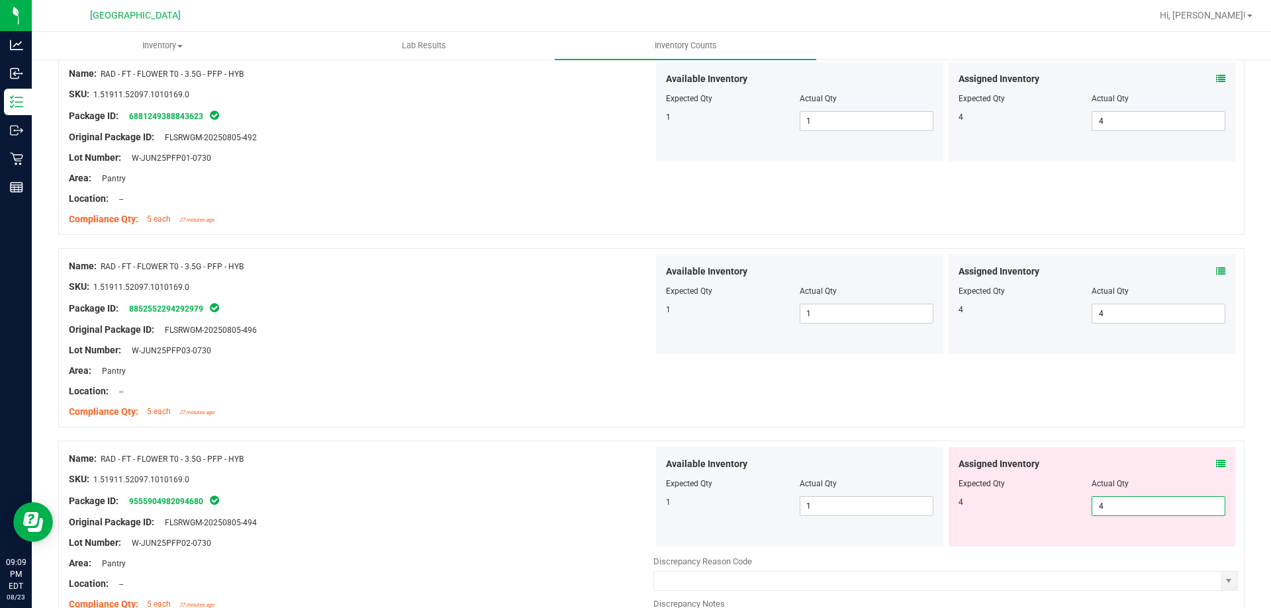
click at [520, 469] on div at bounding box center [361, 469] width 584 height 7
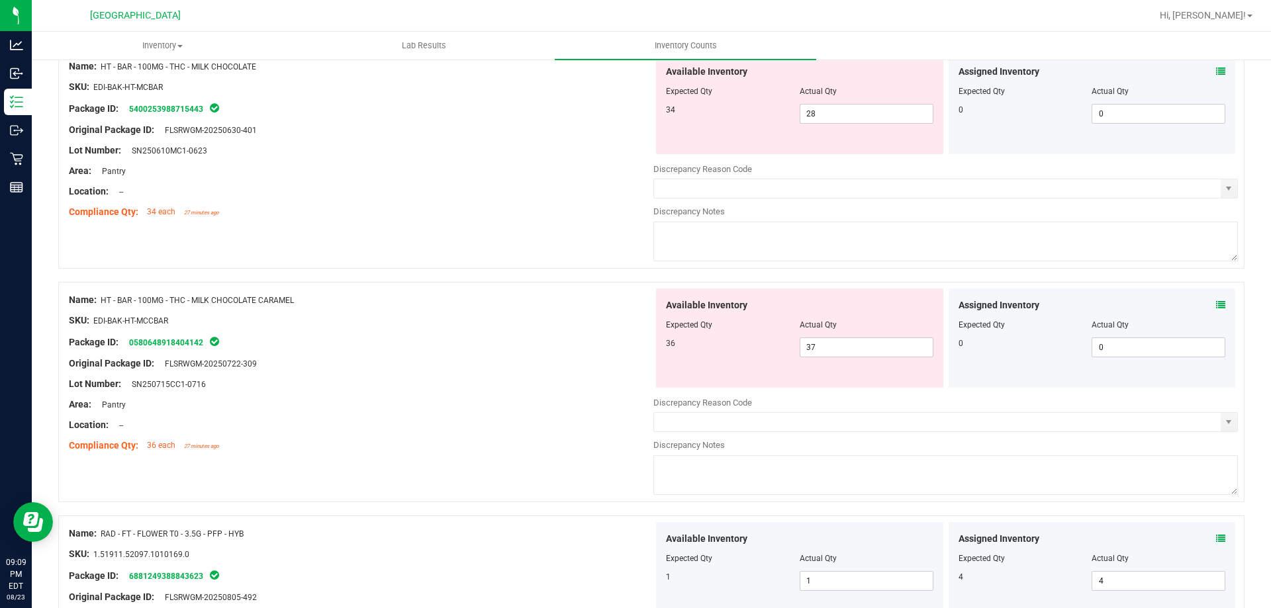
scroll to position [397, 0]
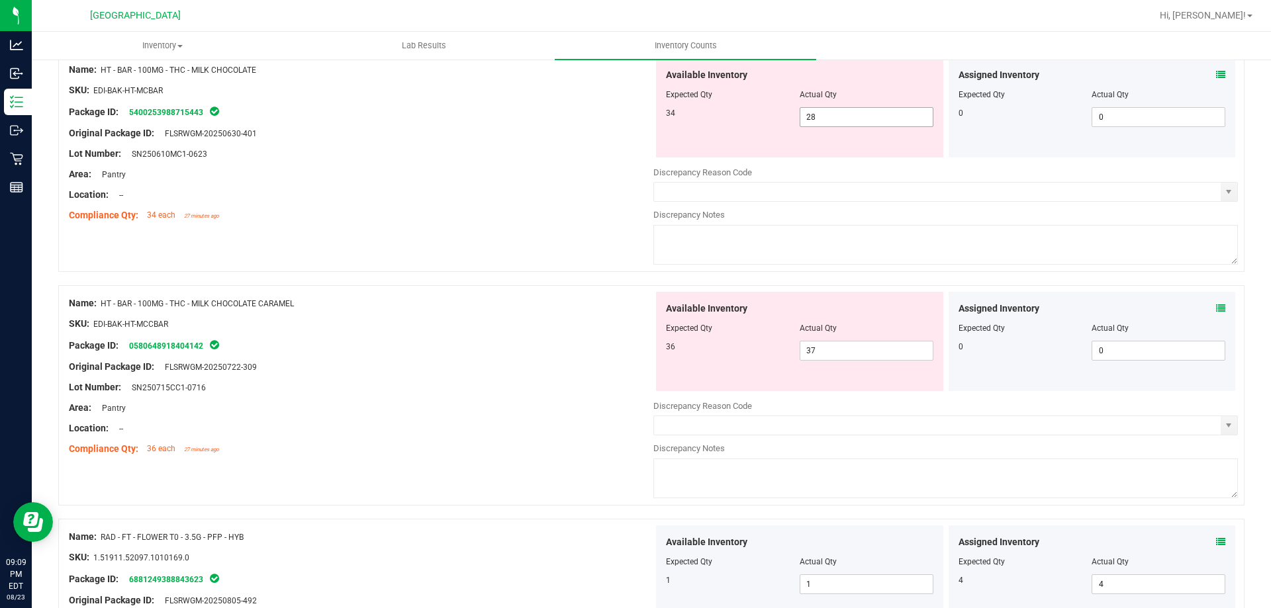
drag, startPoint x: 779, startPoint y: 118, endPoint x: 750, endPoint y: 114, distance: 29.4
click at [752, 115] on div "34 28 28" at bounding box center [799, 117] width 267 height 20
type input "34"
click at [510, 129] on div "Original Package ID: FLSRWGM-20250630-401" at bounding box center [361, 133] width 584 height 14
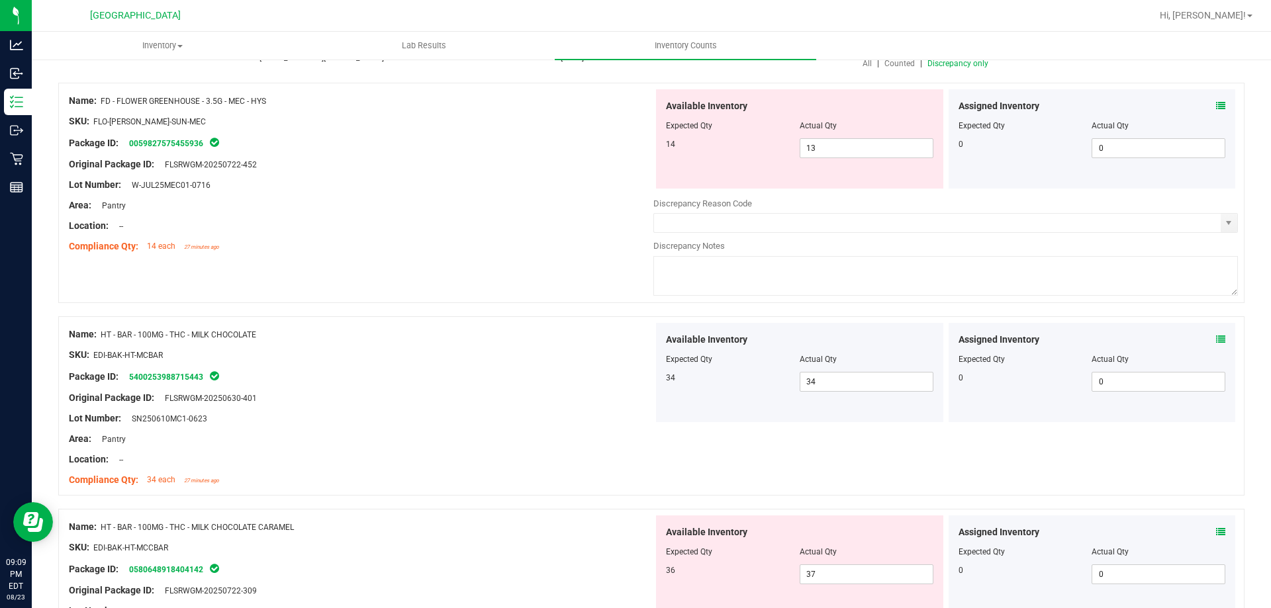
scroll to position [0, 0]
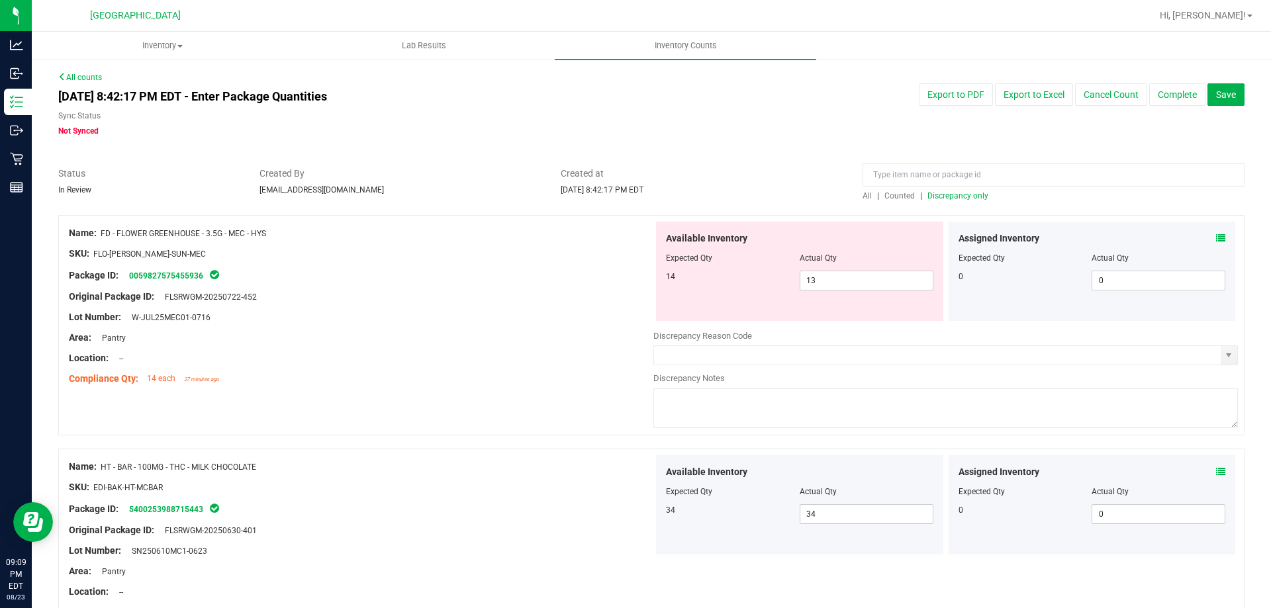
click at [942, 195] on span "Discrepancy only" at bounding box center [957, 195] width 61 height 9
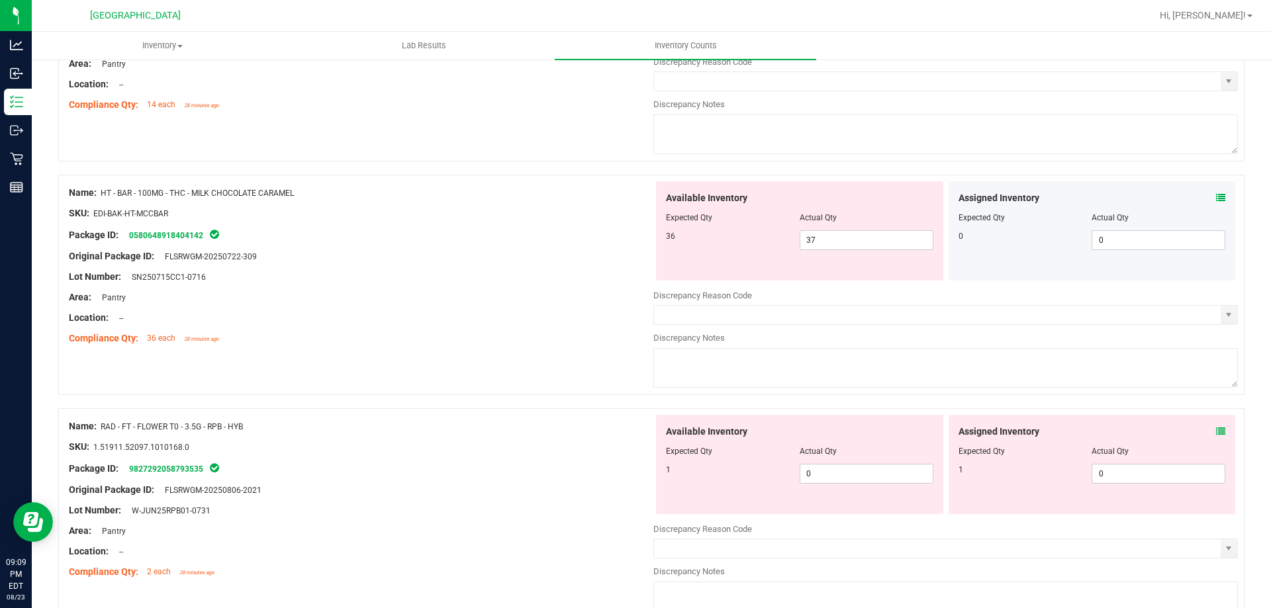
scroll to position [397, 0]
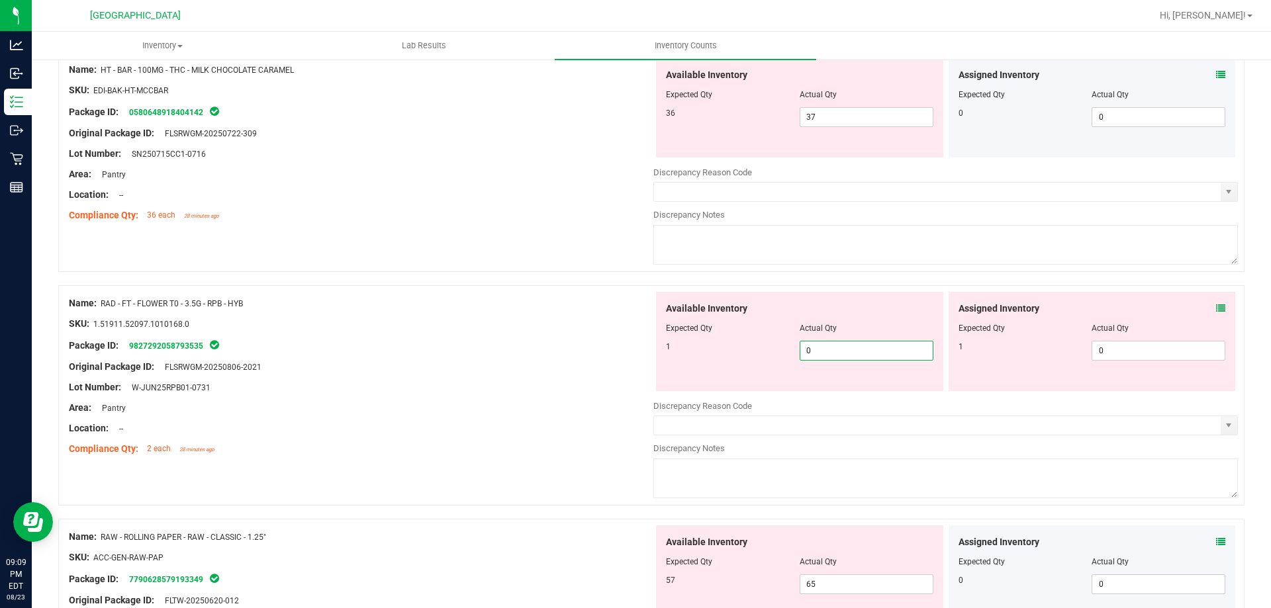
drag, startPoint x: 854, startPoint y: 350, endPoint x: 749, endPoint y: 358, distance: 104.9
click at [749, 358] on div "1 0 0" at bounding box center [799, 351] width 267 height 20
type input "1"
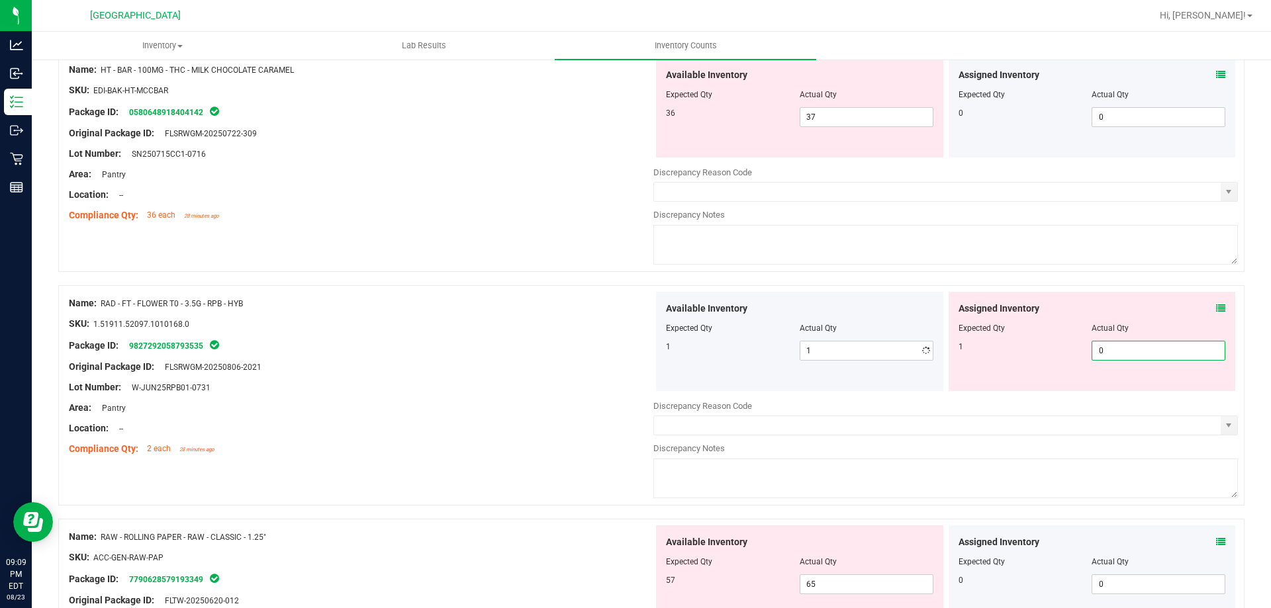
drag, startPoint x: 1161, startPoint y: 353, endPoint x: 962, endPoint y: 351, distance: 199.2
click at [1052, 352] on div "1 0 0" at bounding box center [1091, 351] width 267 height 20
type input "1"
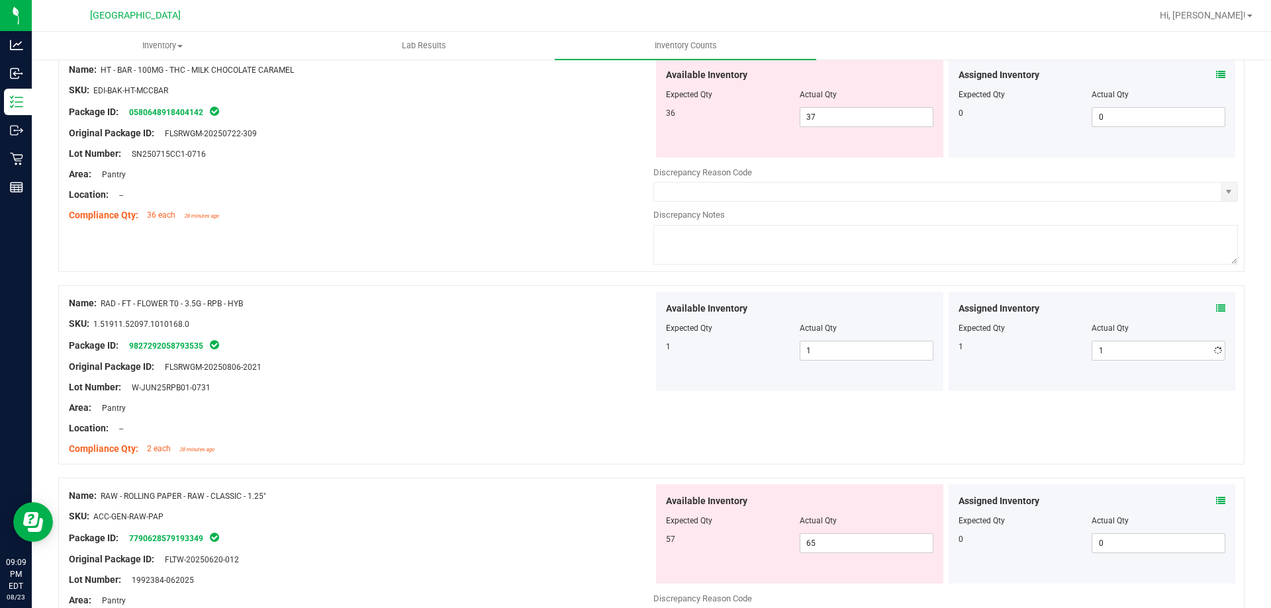
click at [476, 363] on div "Original Package ID: FLSRWGM-20250806-2021" at bounding box center [361, 367] width 584 height 14
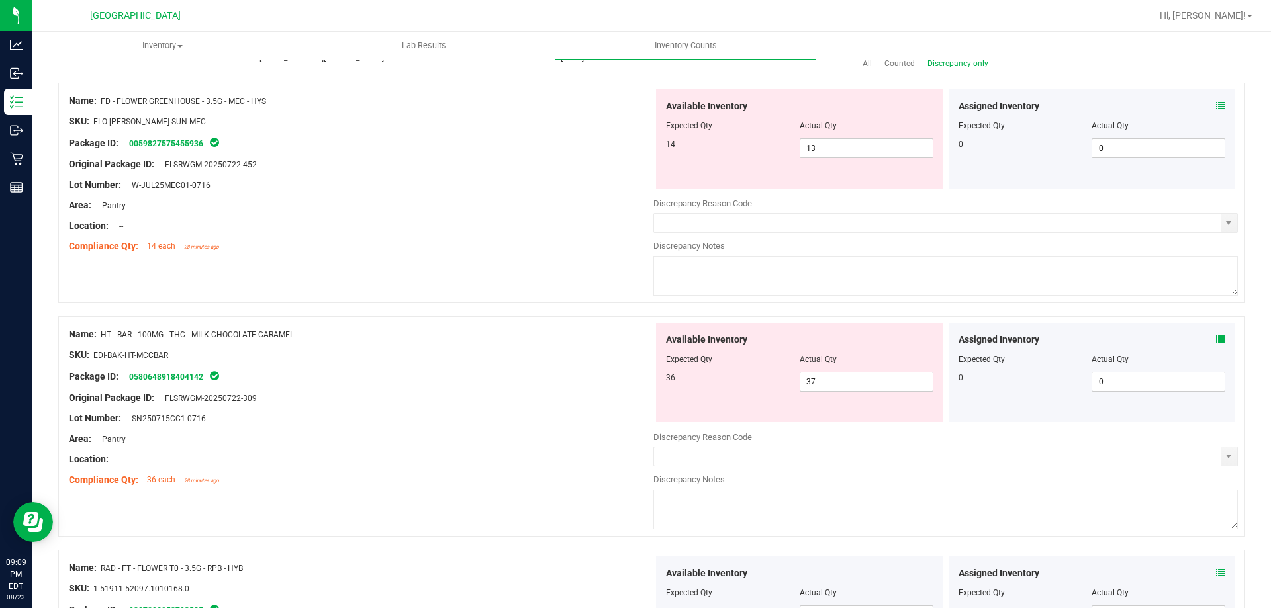
scroll to position [0, 0]
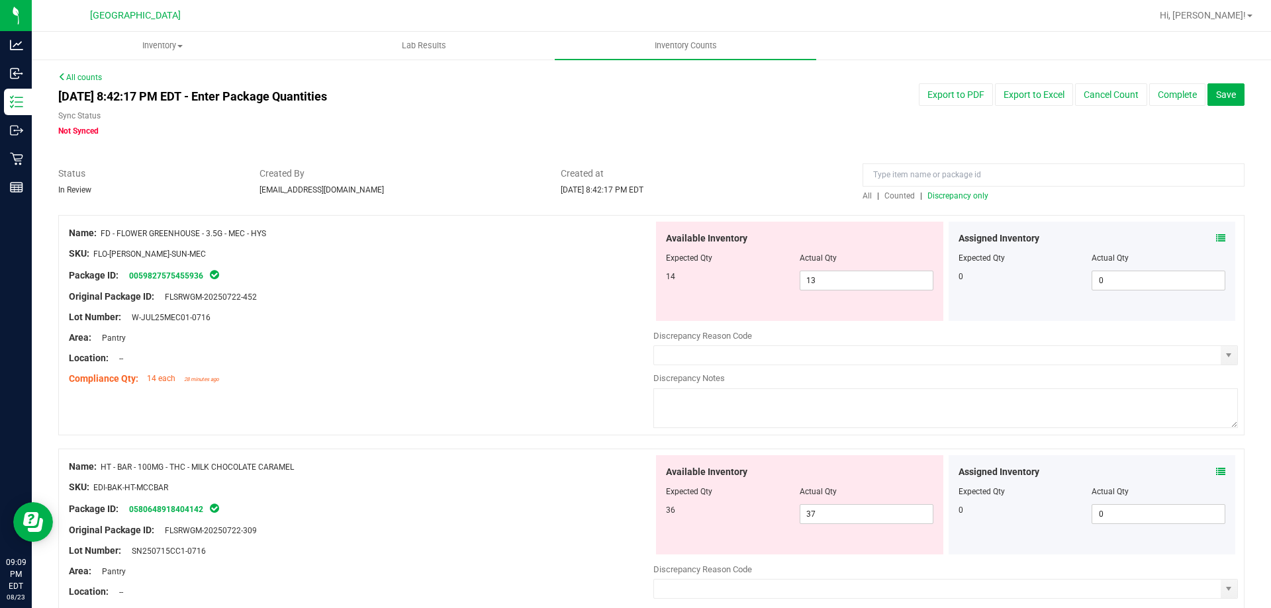
click at [938, 193] on span "Discrepancy only" at bounding box center [957, 195] width 61 height 9
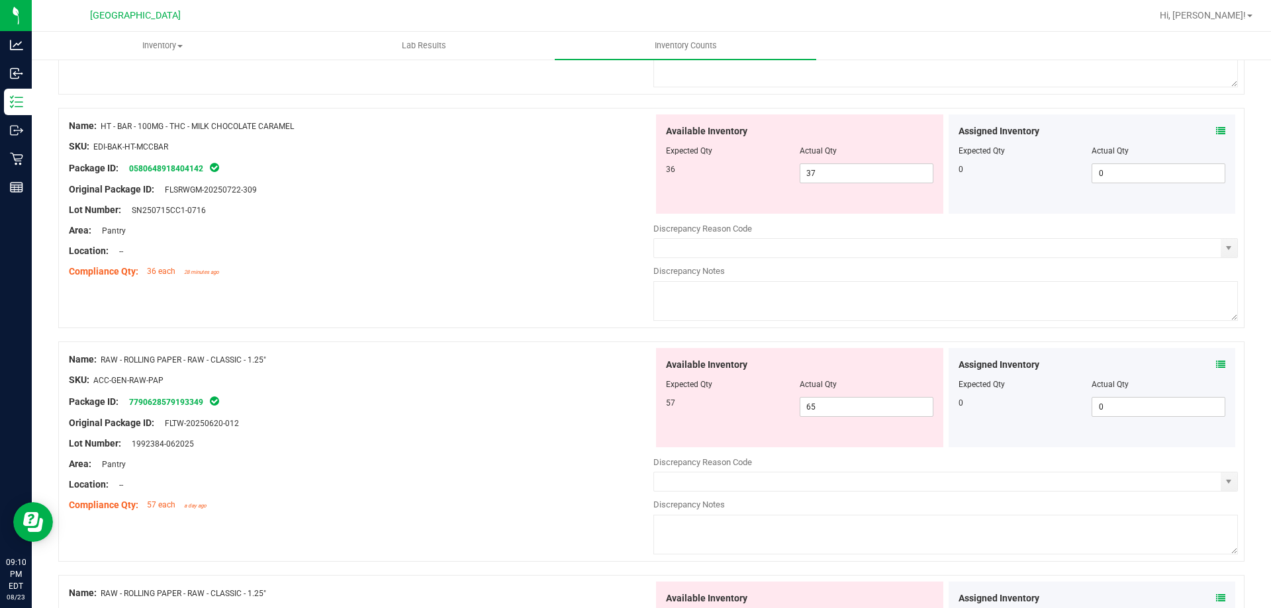
scroll to position [265, 0]
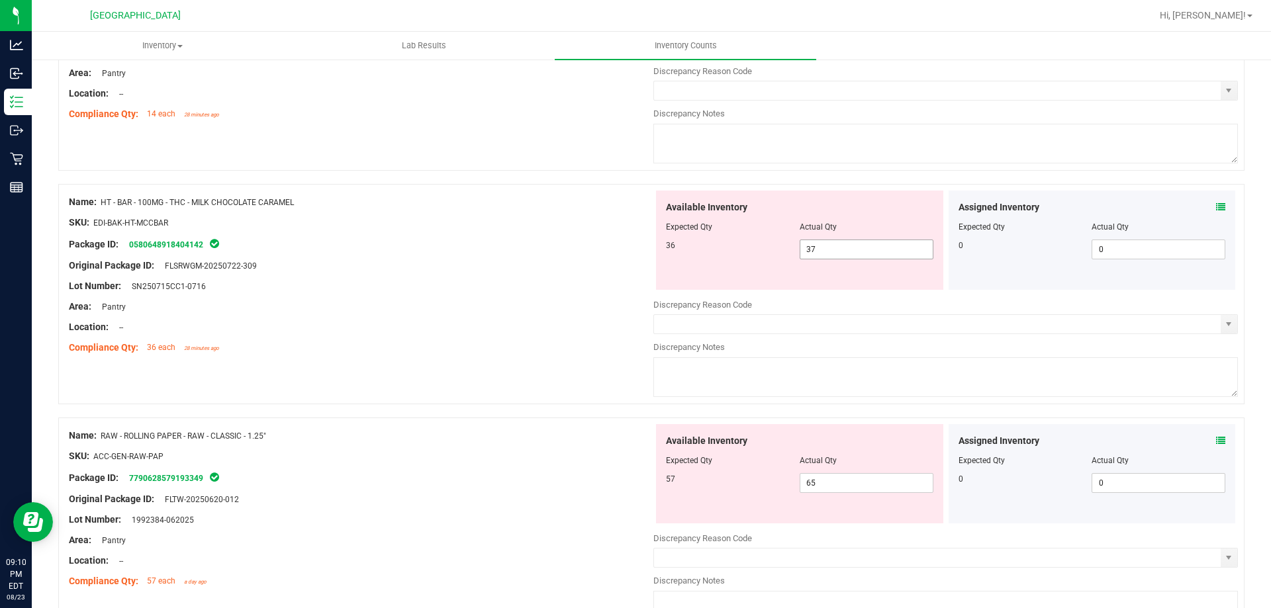
drag, startPoint x: 844, startPoint y: 261, endPoint x: 829, endPoint y: 255, distance: 16.3
click at [829, 255] on div "Available Inventory Expected Qty Actual Qty 36 37 37" at bounding box center [799, 240] width 287 height 99
drag, startPoint x: 829, startPoint y: 251, endPoint x: 565, endPoint y: 240, distance: 264.3
click at [568, 242] on div "Name: HT - BAR - 100MG - THC - MILK CHOCOLATE CARAMEL SKU: EDI-BAK-HT-MCCBAR Pa…" at bounding box center [651, 294] width 1186 height 220
type input "36"
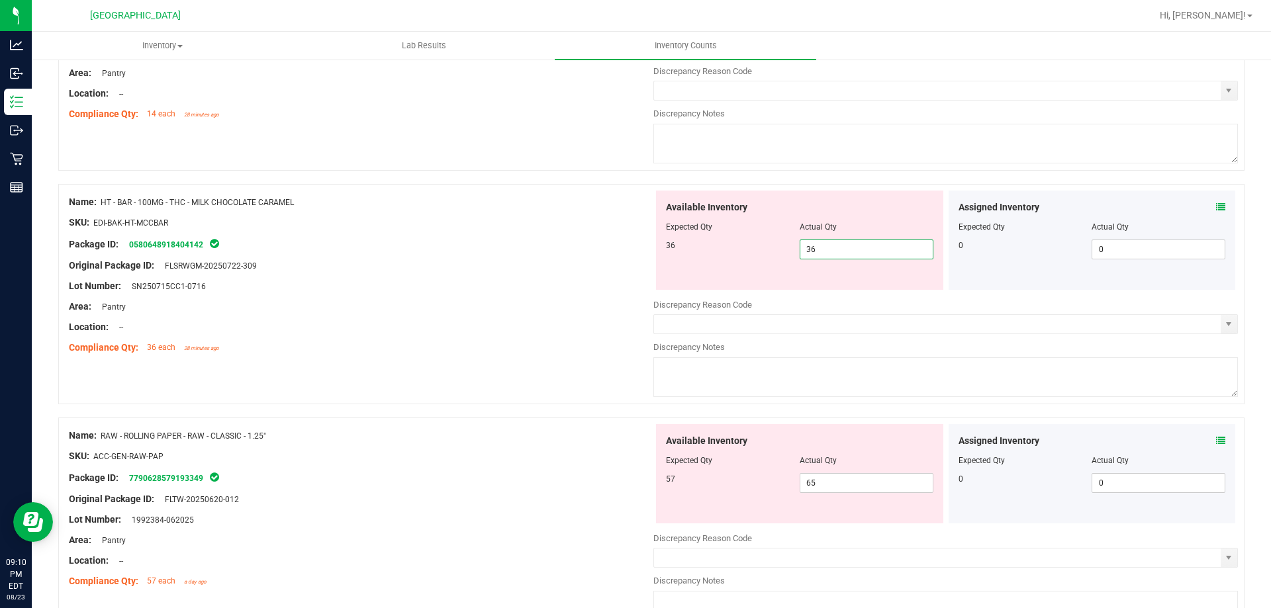
type input "36"
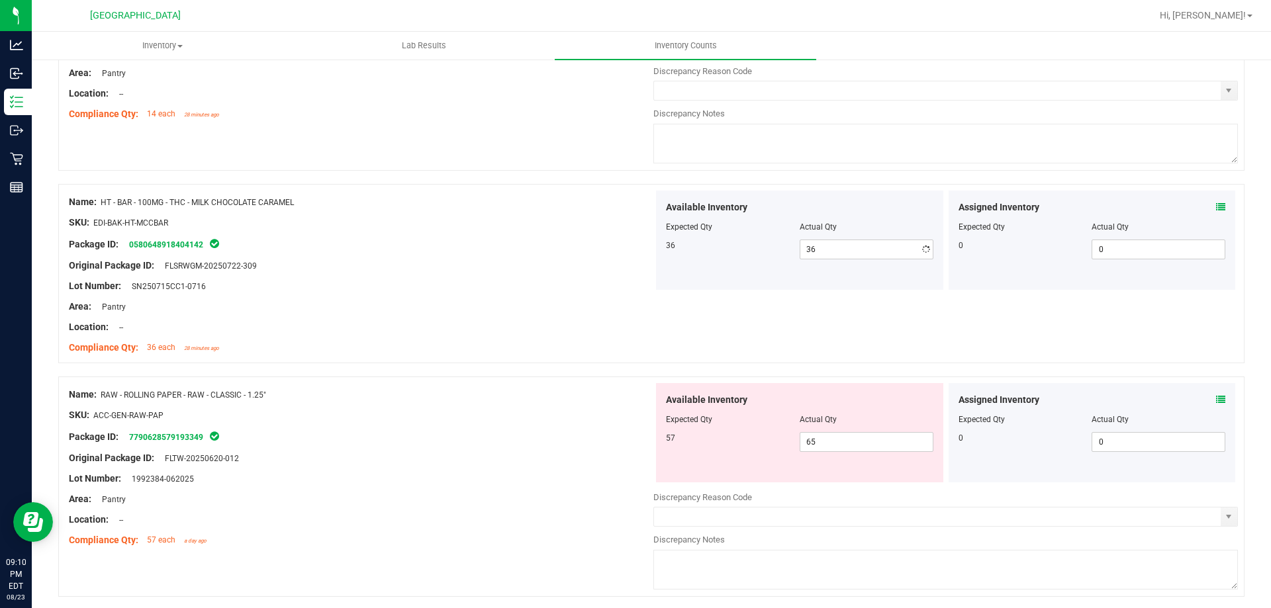
click at [562, 246] on div "Package ID: 0580648918404142" at bounding box center [361, 244] width 584 height 16
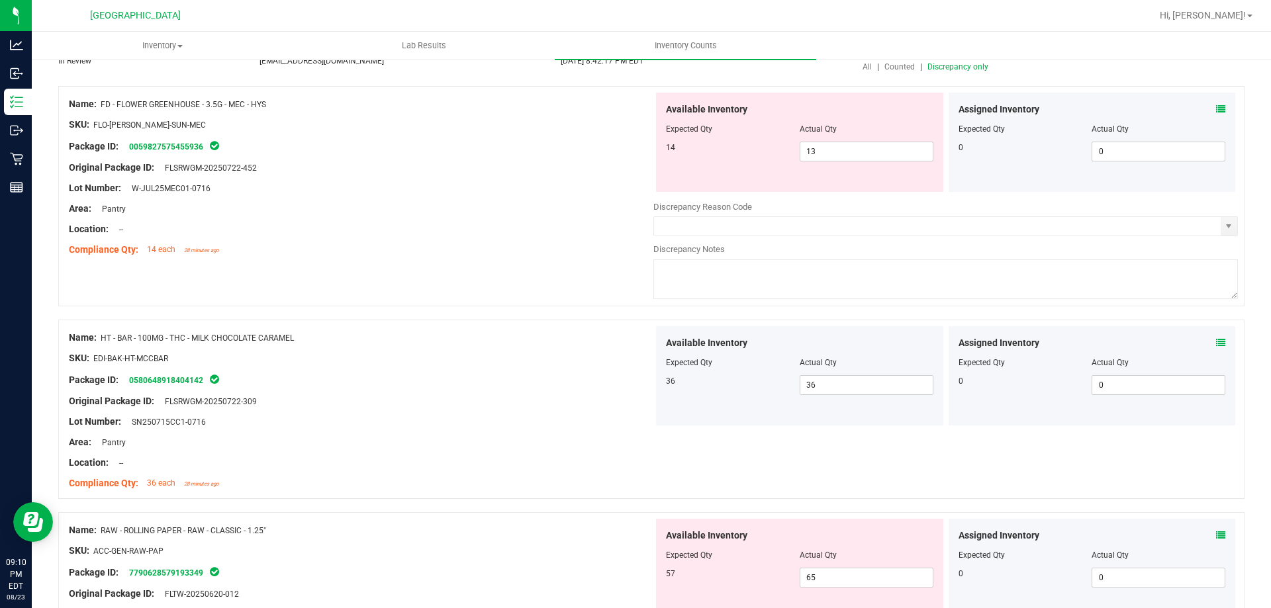
scroll to position [0, 0]
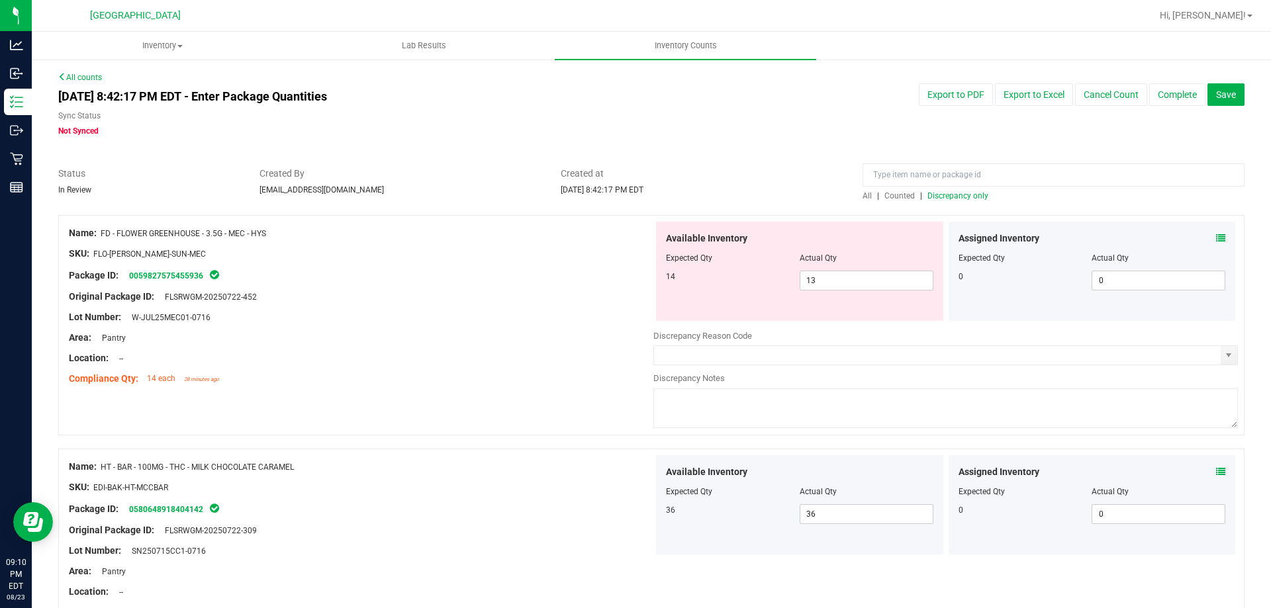
click at [944, 196] on span "Discrepancy only" at bounding box center [957, 195] width 61 height 9
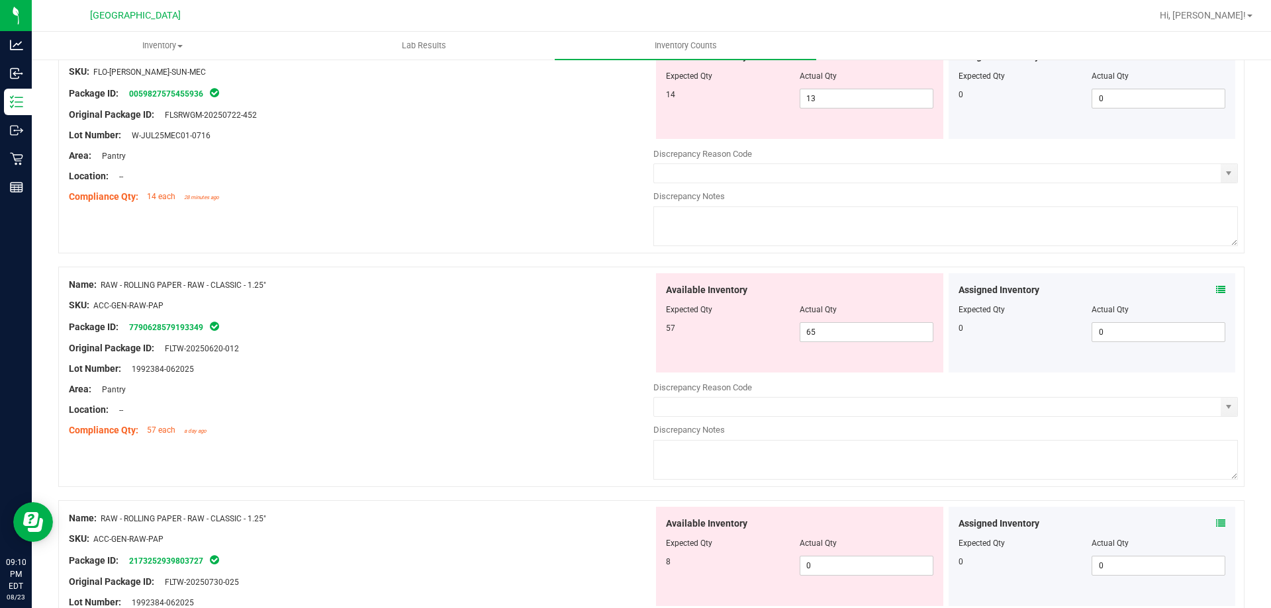
scroll to position [199, 0]
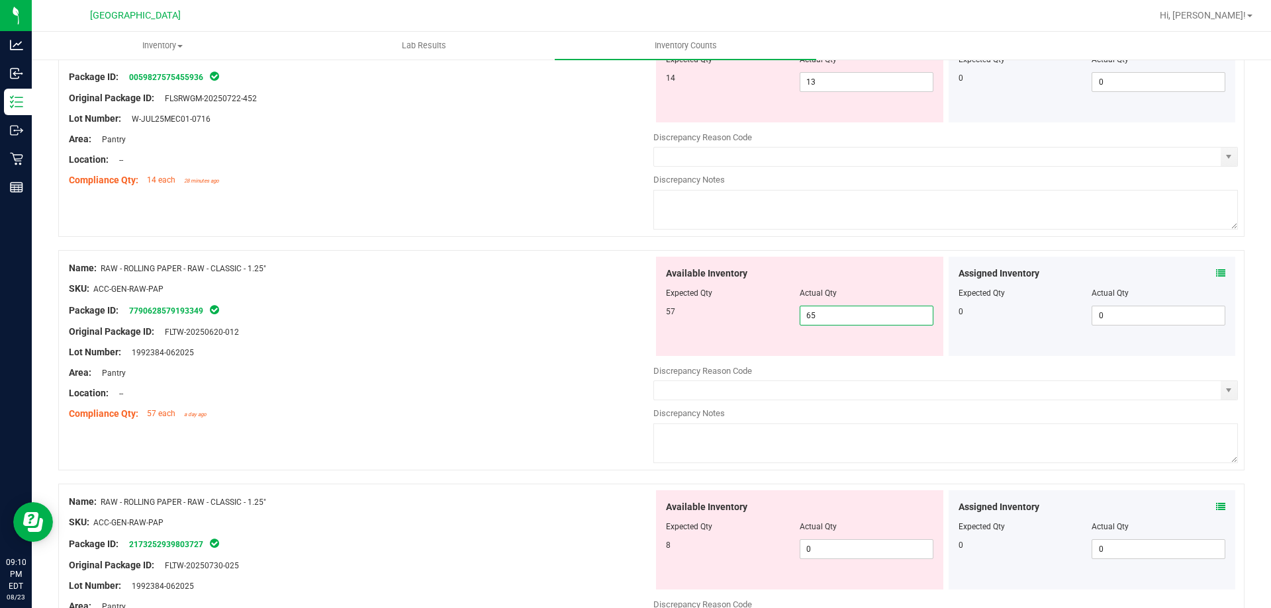
drag, startPoint x: 852, startPoint y: 322, endPoint x: 721, endPoint y: 315, distance: 131.2
click at [745, 309] on div "57 65 65" at bounding box center [799, 316] width 267 height 20
type input "57"
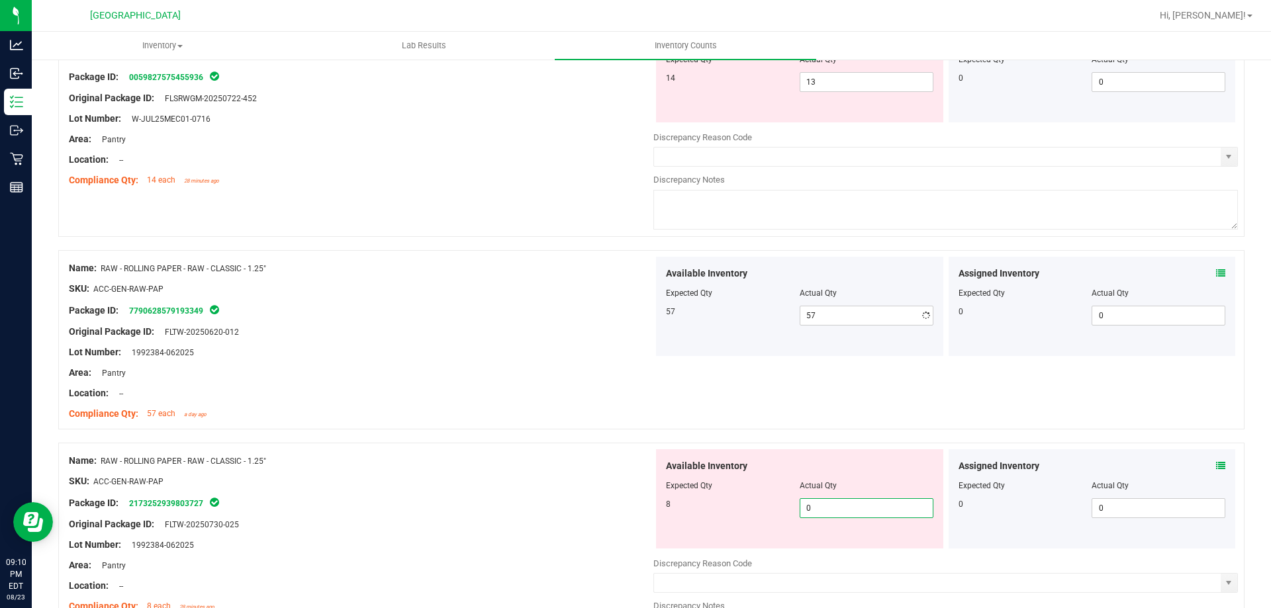
drag, startPoint x: 815, startPoint y: 552, endPoint x: 690, endPoint y: 545, distance: 124.6
click at [698, 547] on div "Available Inventory Expected Qty Actual Qty 8 0 0" at bounding box center [799, 498] width 287 height 99
type input "8"
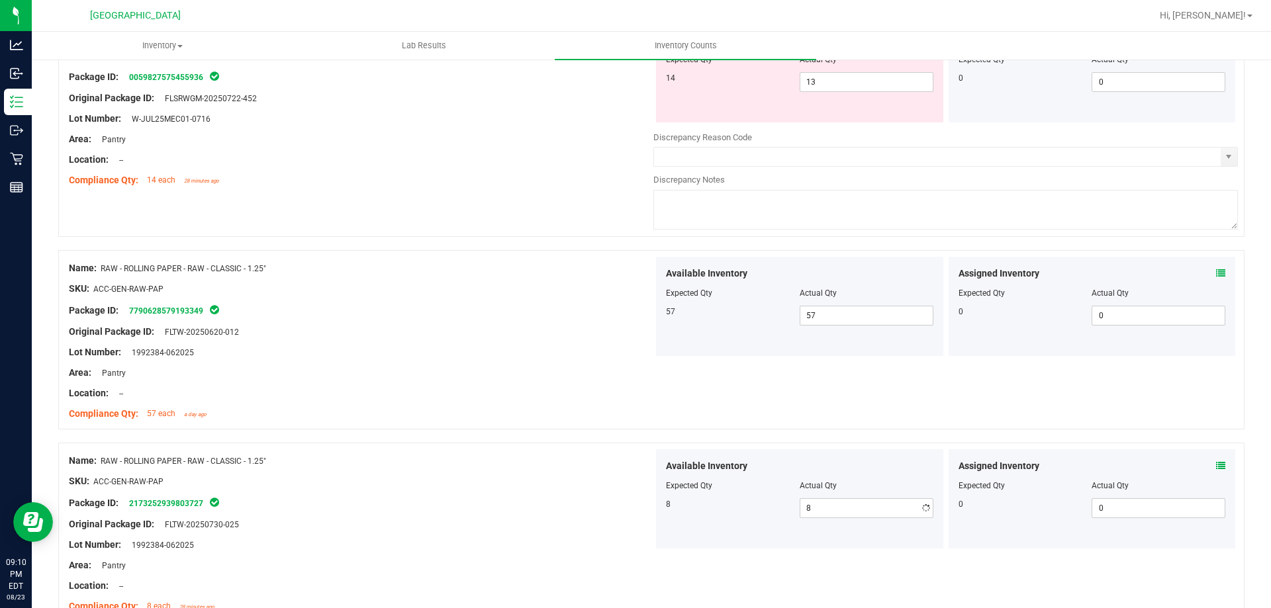
click at [545, 509] on div "Name: RAW - ROLLING PAPER - RAW - CLASSIC - 1.25" SKU: ACC-GEN-RAW-PAP Package …" at bounding box center [361, 533] width 584 height 169
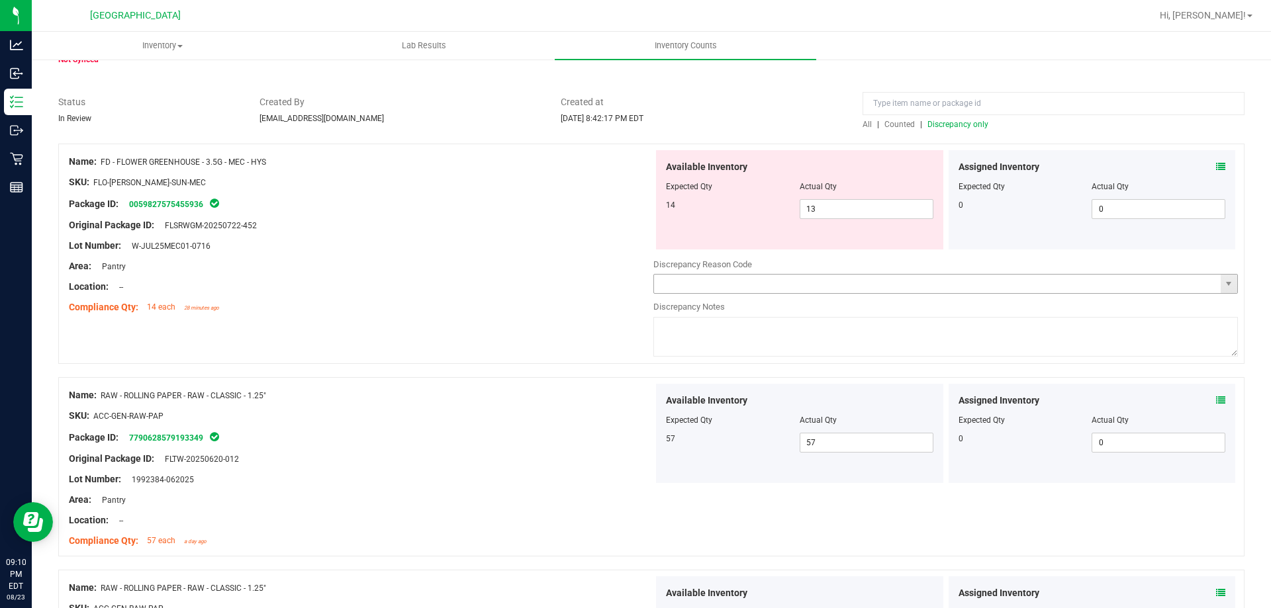
scroll to position [0, 0]
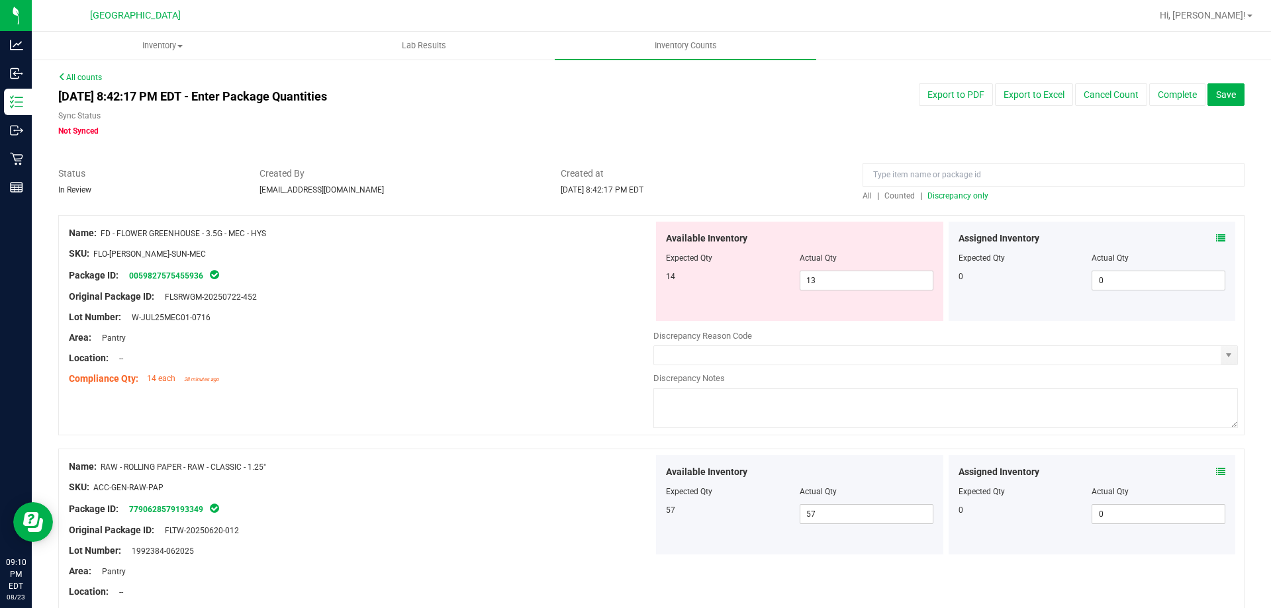
click at [942, 194] on span "Discrepancy only" at bounding box center [957, 195] width 61 height 9
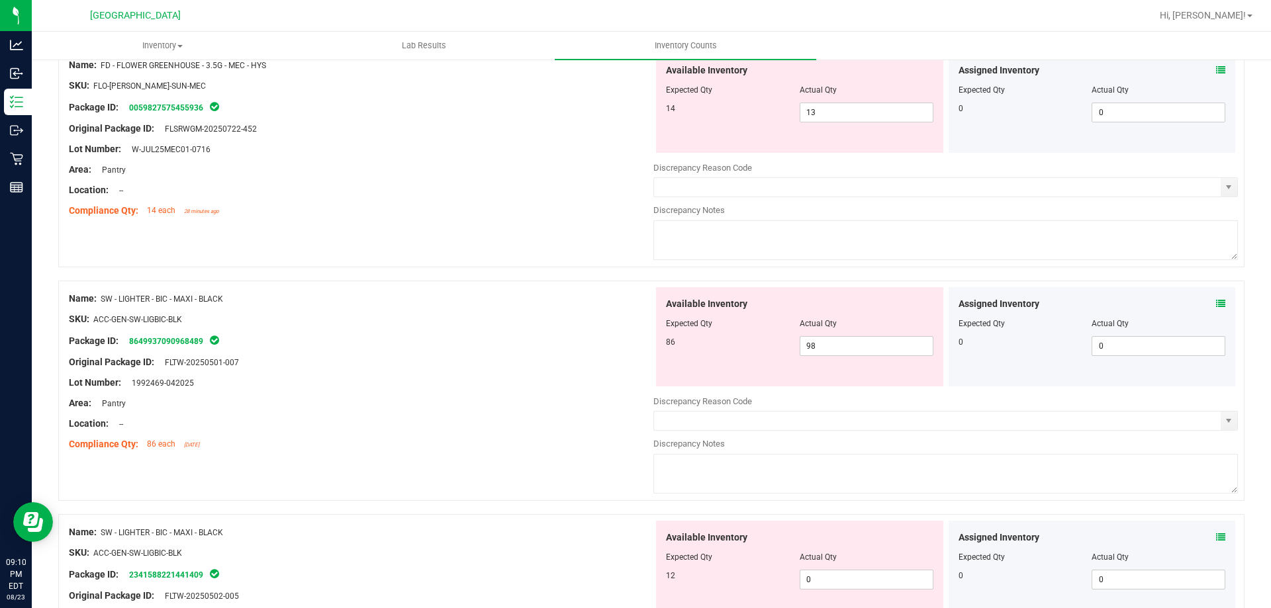
scroll to position [199, 0]
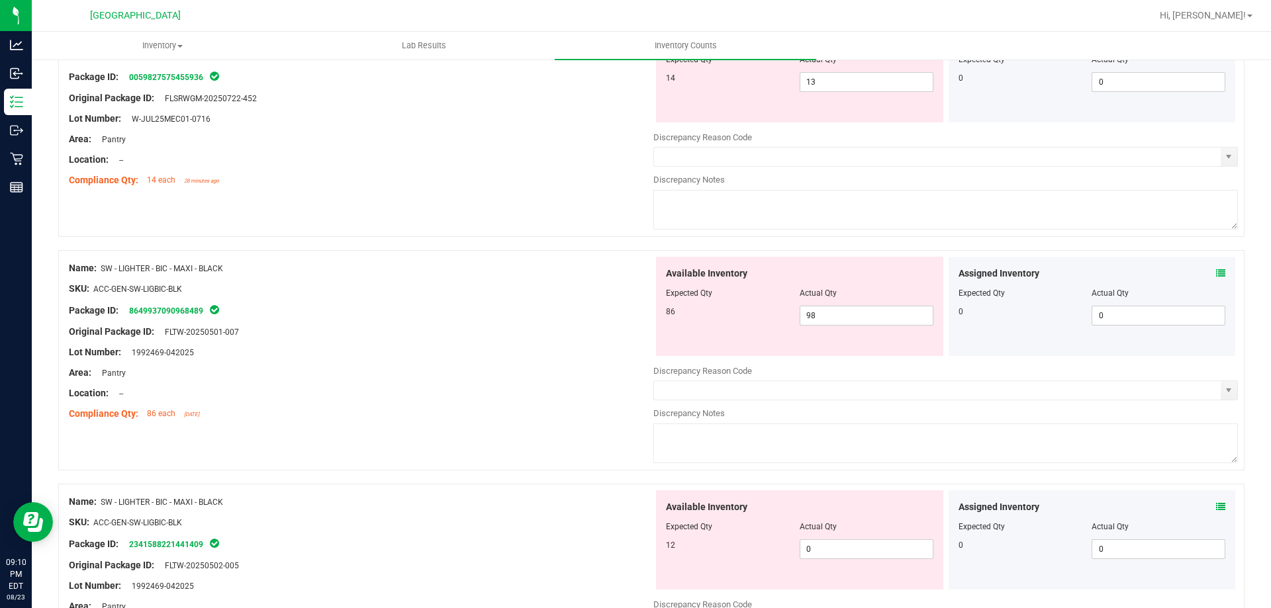
click at [715, 170] on div at bounding box center [945, 170] width 584 height 7
drag, startPoint x: 789, startPoint y: 308, endPoint x: 748, endPoint y: 308, distance: 41.0
click at [748, 308] on div "Available Inventory Expected Qty Actual Qty 86 98 98" at bounding box center [799, 306] width 287 height 99
drag, startPoint x: 818, startPoint y: 312, endPoint x: 737, endPoint y: 311, distance: 80.7
click at [745, 312] on div "86 98 98" at bounding box center [799, 316] width 267 height 20
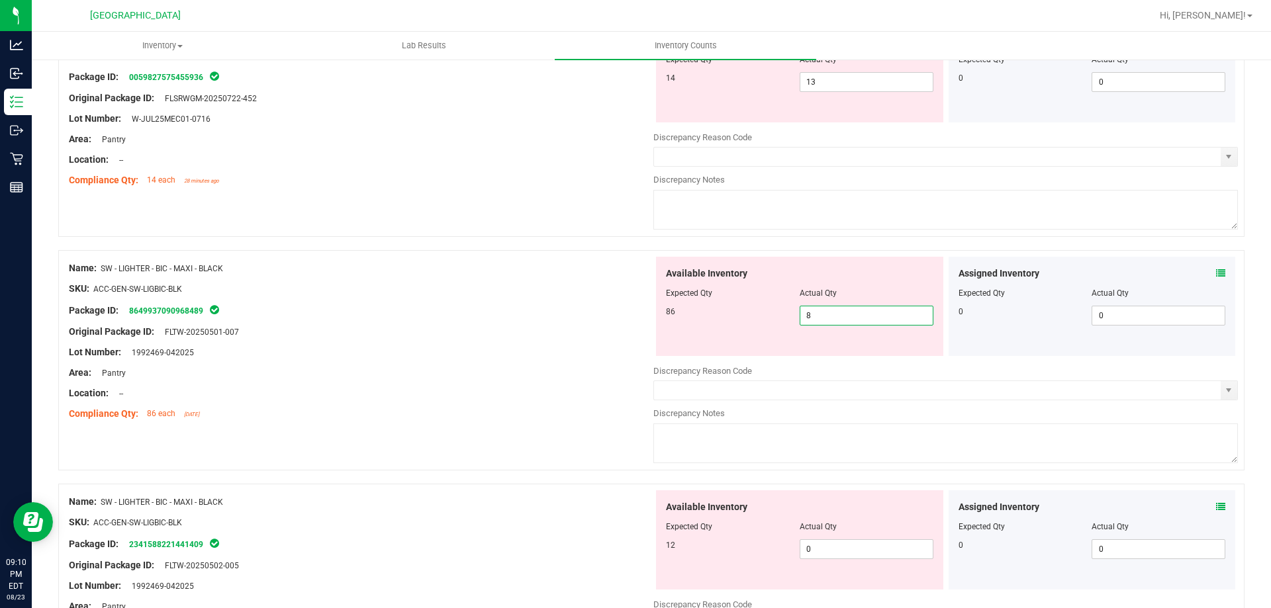
type input "86"
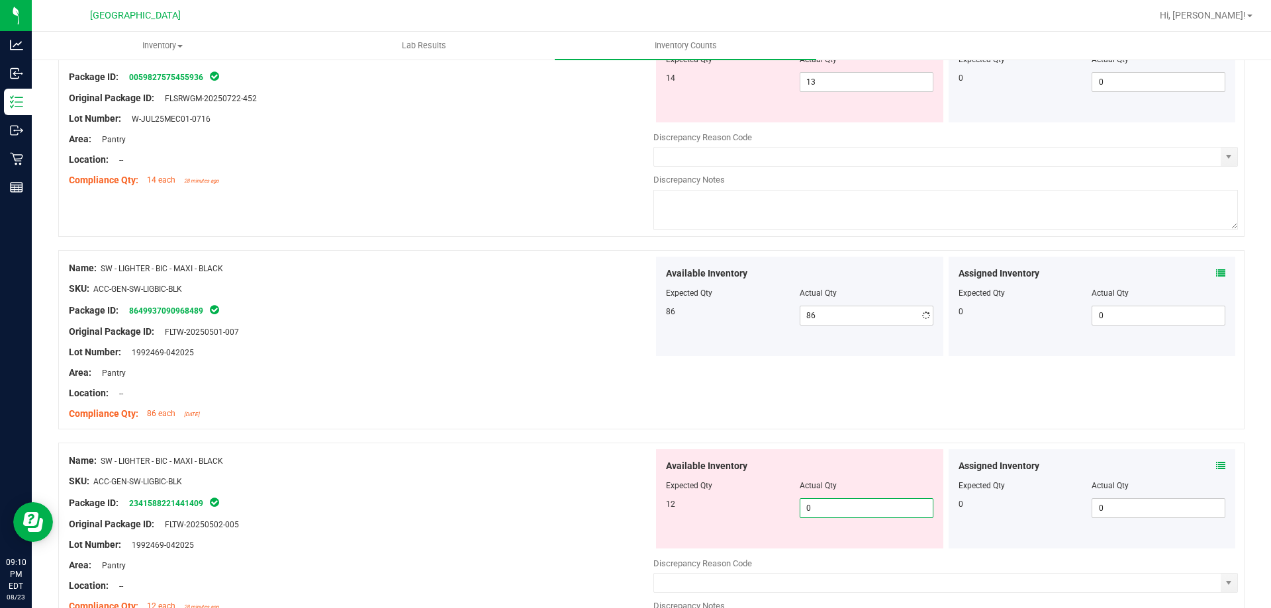
drag, startPoint x: 813, startPoint y: 548, endPoint x: 670, endPoint y: 531, distance: 144.0
click at [677, 548] on div "Available Inventory Expected Qty Actual Qty 12 0 0" at bounding box center [799, 498] width 287 height 99
type input "12"
click at [513, 475] on div "SKU: ACC-GEN-SW-LIGBIC-BLK" at bounding box center [361, 482] width 584 height 14
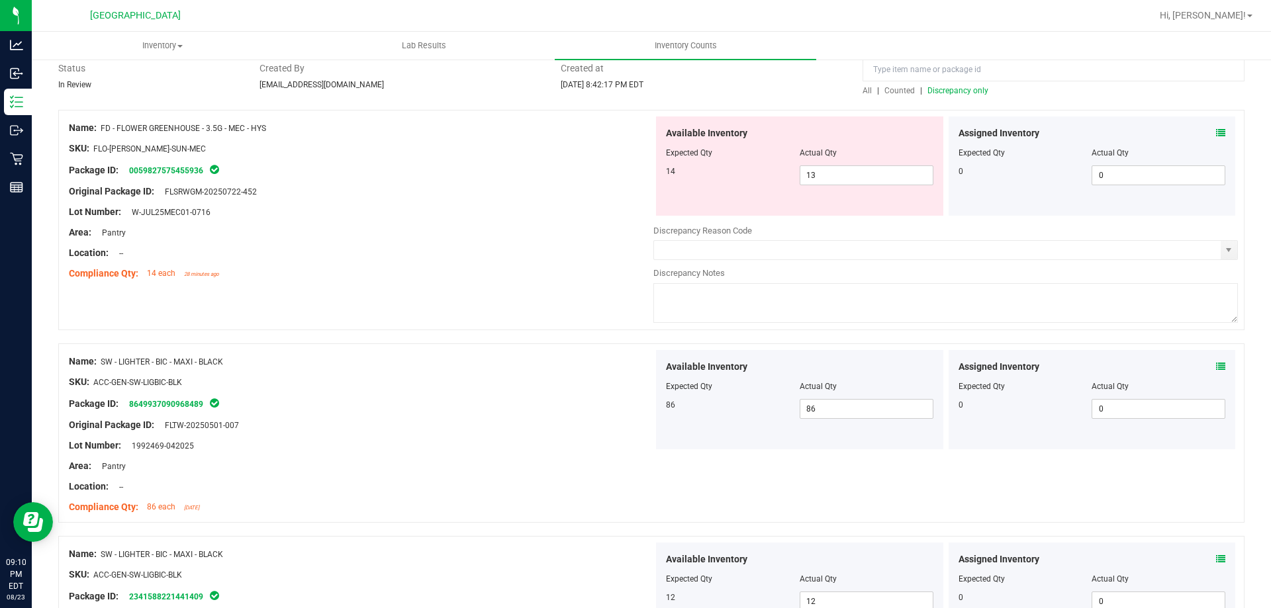
scroll to position [0, 0]
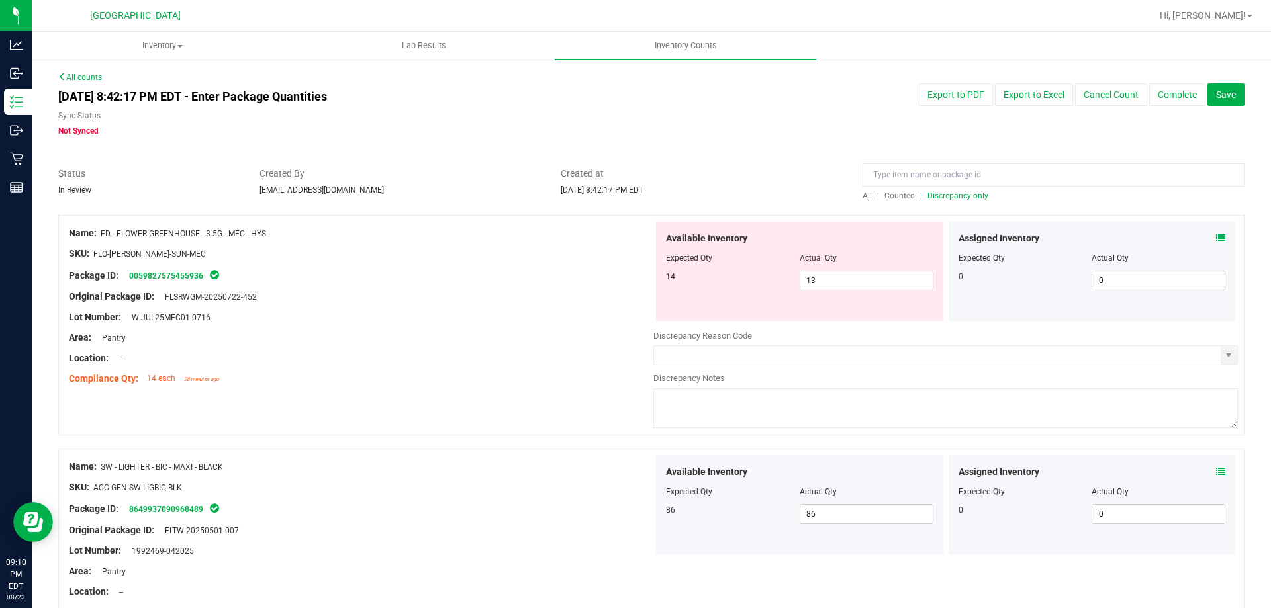
click at [950, 195] on span "Discrepancy only" at bounding box center [957, 195] width 61 height 9
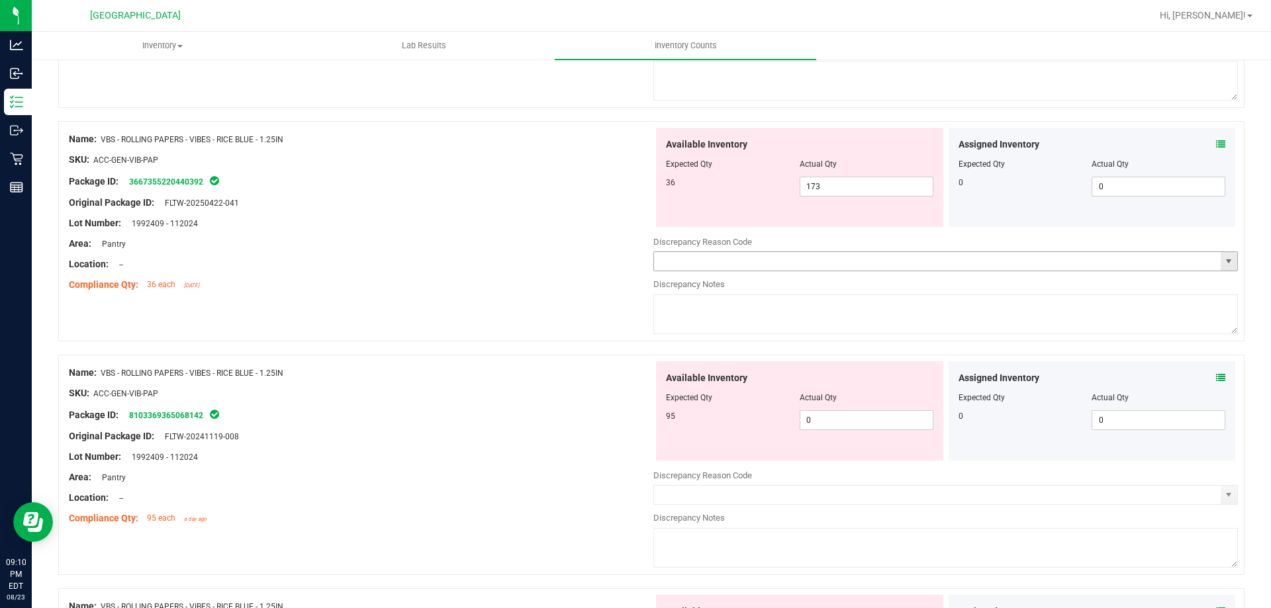
scroll to position [397, 0]
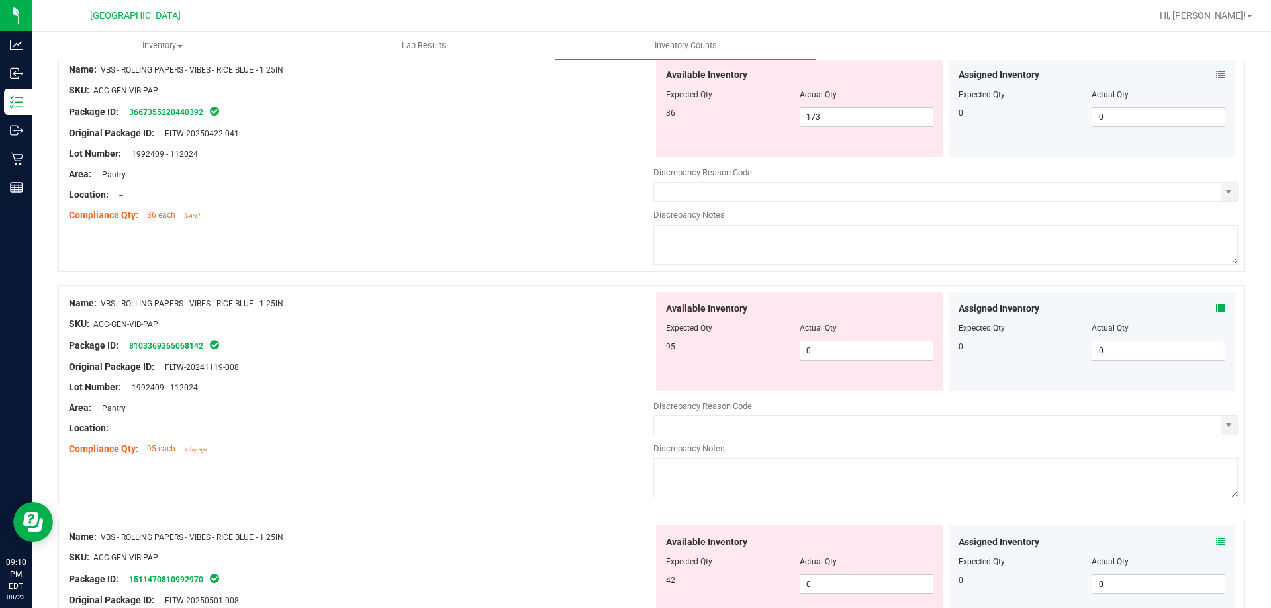
click at [631, 259] on div "Name: VBS - ROLLING PAPERS - VIBES - RICE BLUE - 1.25IN SKU: ACC-GEN-VIB-PAP Pa…" at bounding box center [651, 162] width 1186 height 220
drag, startPoint x: 845, startPoint y: 120, endPoint x: 736, endPoint y: 119, distance: 109.2
click at [736, 119] on div "36 173 173" at bounding box center [799, 117] width 267 height 20
type input "36"
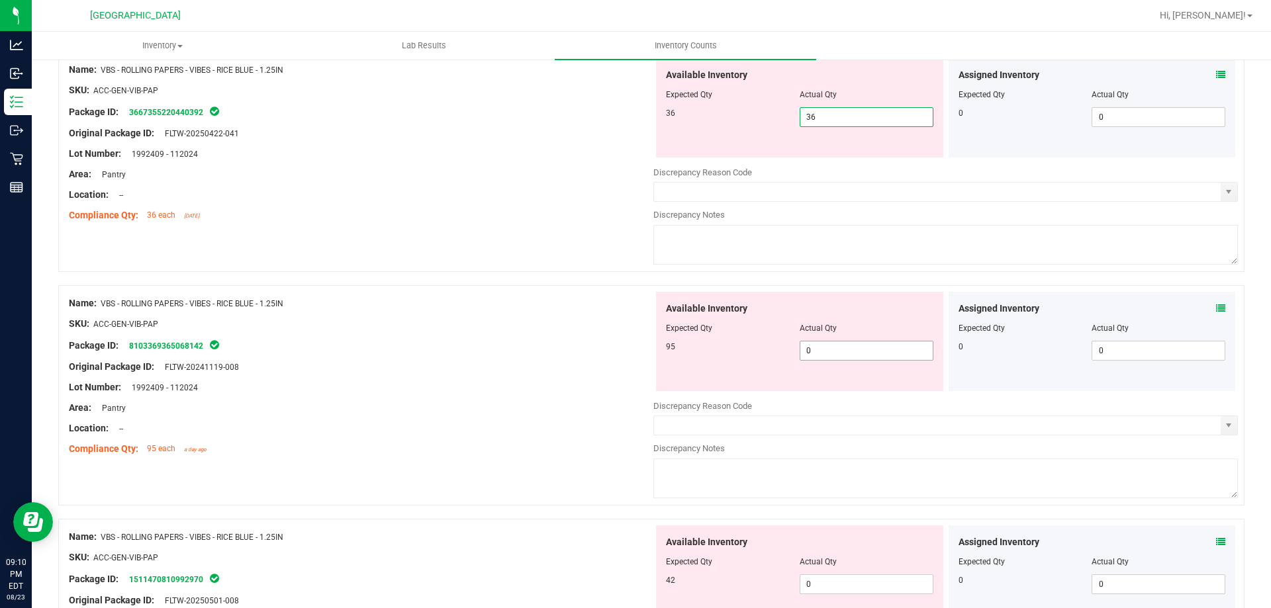
drag, startPoint x: 817, startPoint y: 355, endPoint x: 678, endPoint y: 340, distance: 140.4
click at [686, 347] on div "Available Inventory Expected Qty Actual Qty 95 0 0" at bounding box center [799, 341] width 287 height 99
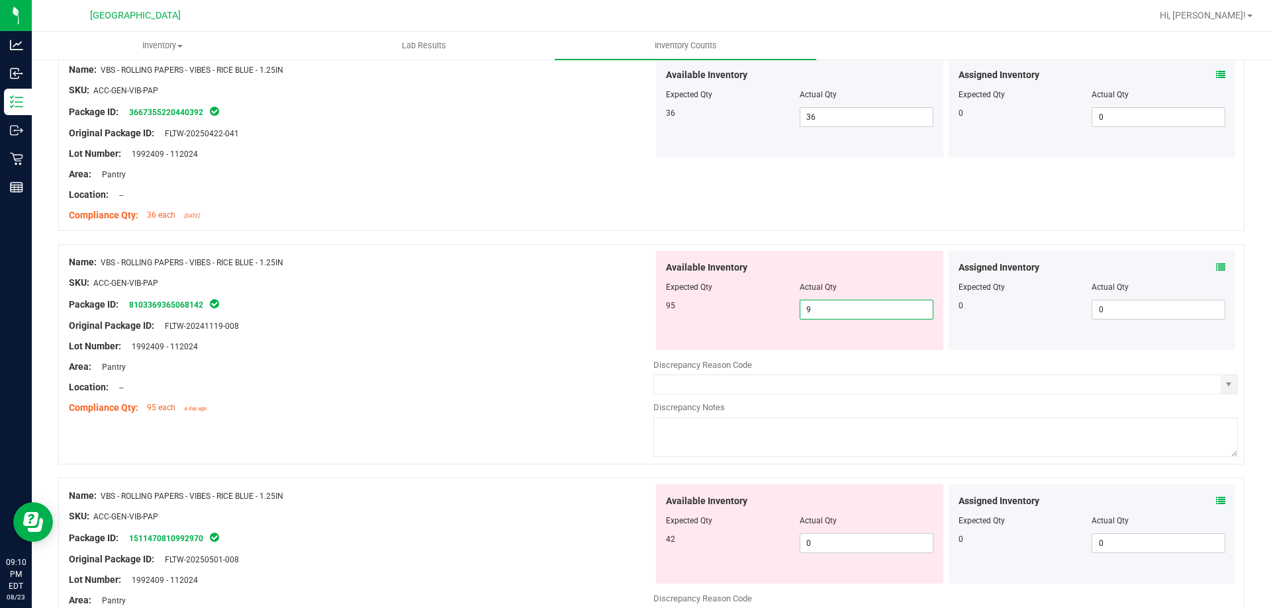
type input "95"
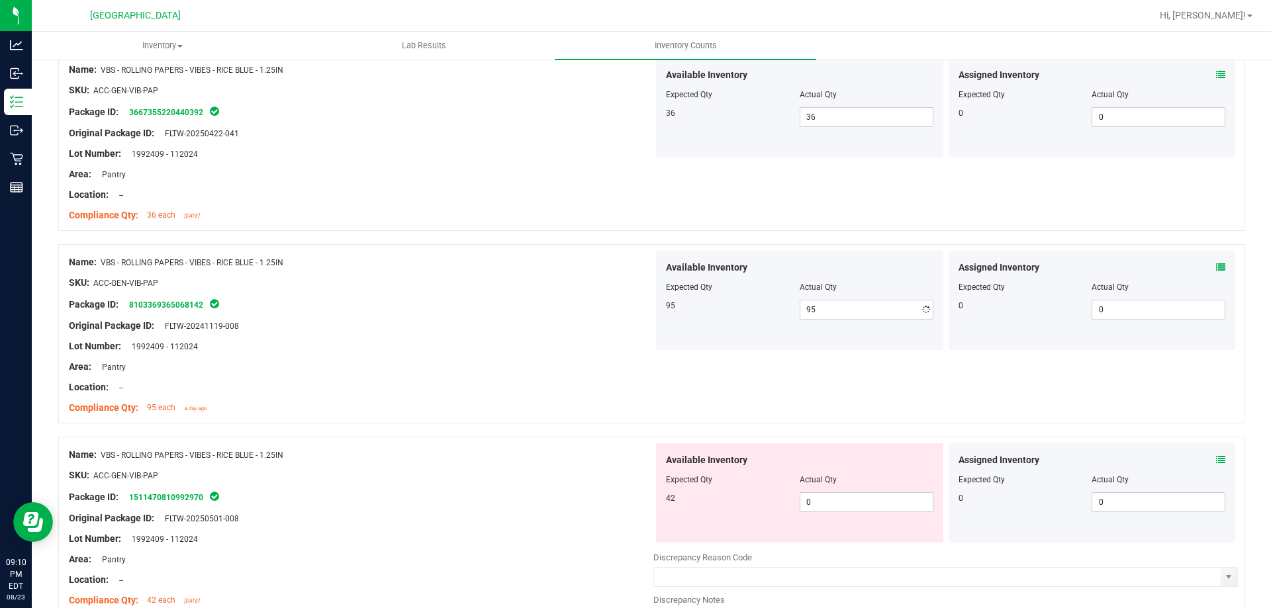
drag, startPoint x: 837, startPoint y: 555, endPoint x: 825, endPoint y: 535, distance: 22.8
click at [818, 544] on div "Available Inventory Expected Qty Actual Qty 42 0 0" at bounding box center [945, 548] width 584 height 210
drag, startPoint x: 752, startPoint y: 492, endPoint x: 621, endPoint y: 477, distance: 131.8
click at [656, 487] on div "Available Inventory Expected Qty Actual Qty 42 0 0" at bounding box center [799, 492] width 287 height 99
type input "42"
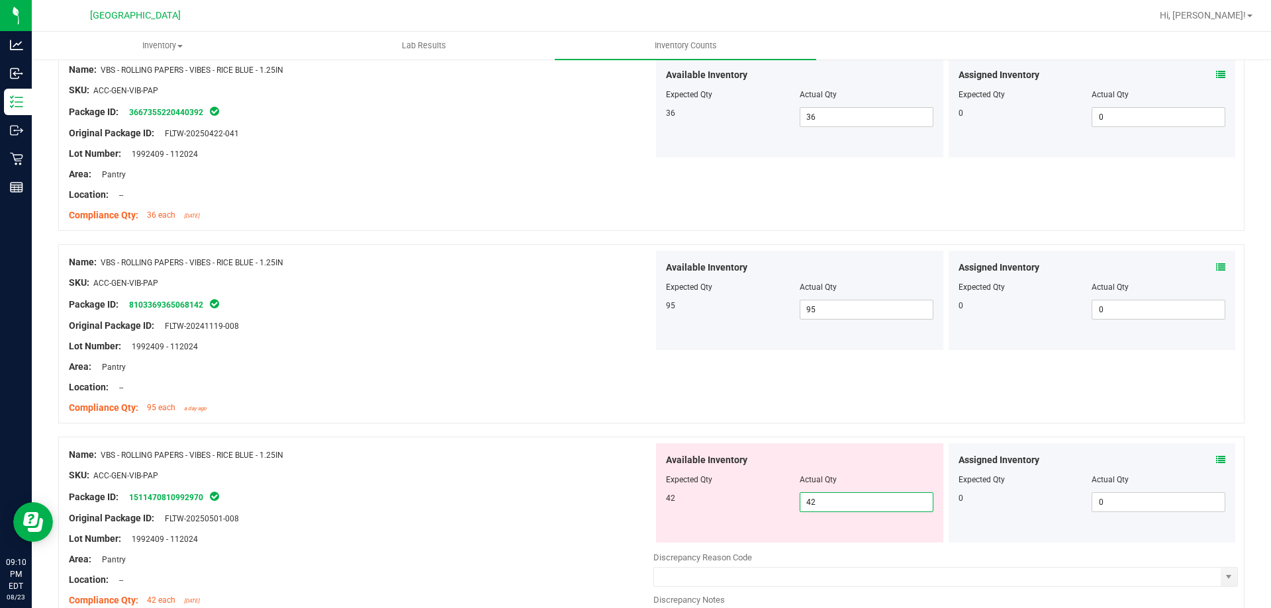
type input "42"
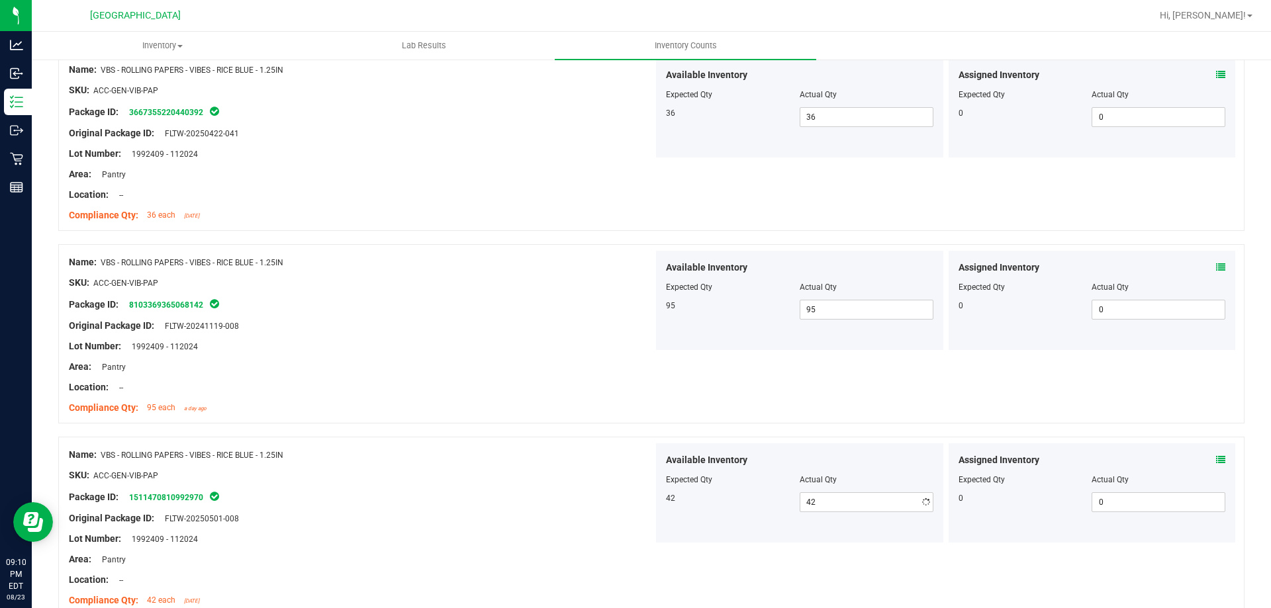
drag, startPoint x: 380, startPoint y: 502, endPoint x: 498, endPoint y: 468, distance: 122.7
click at [383, 500] on div "Package ID: 1511470810992970" at bounding box center [361, 497] width 584 height 16
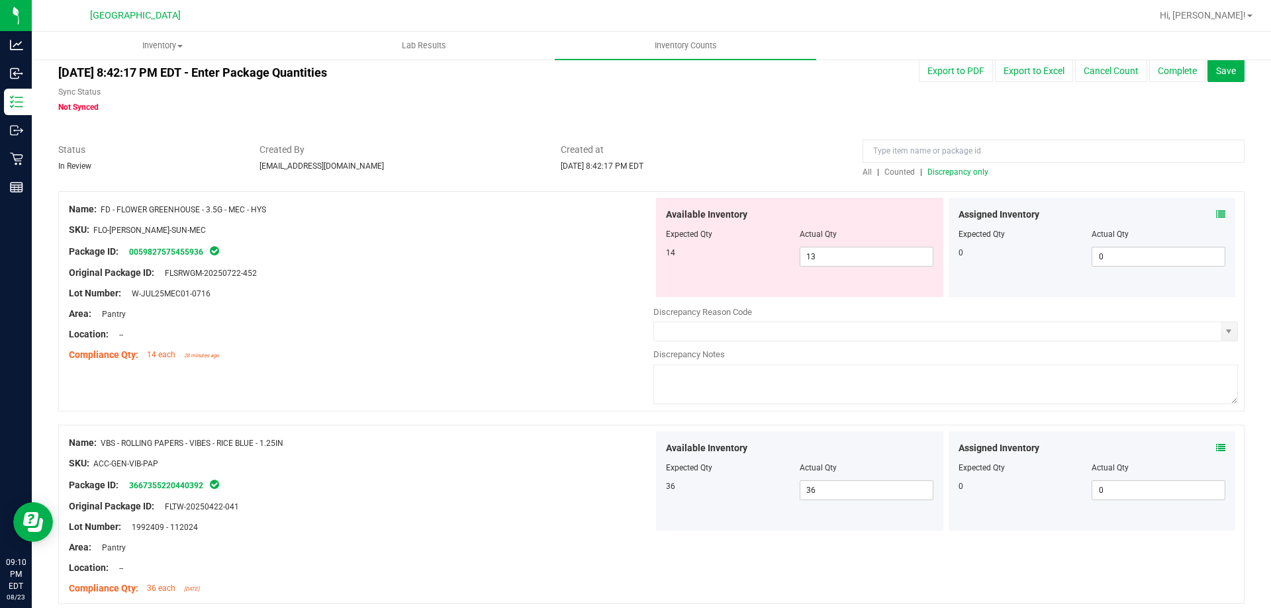
scroll to position [0, 0]
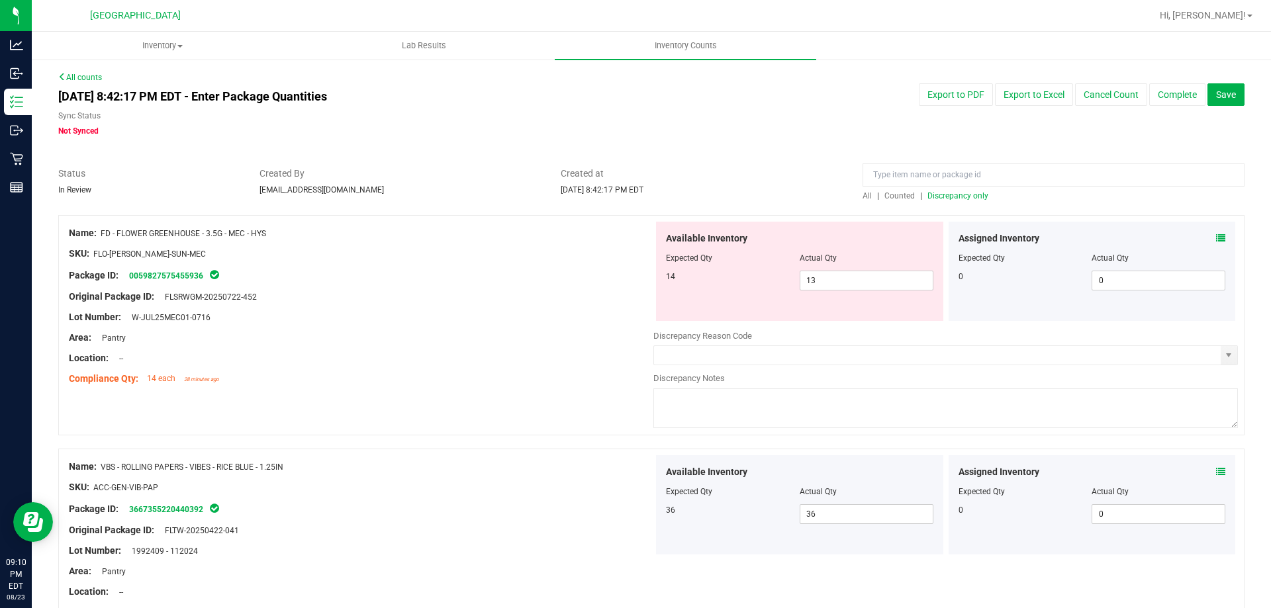
click at [963, 195] on span "Discrepancy only" at bounding box center [957, 195] width 61 height 9
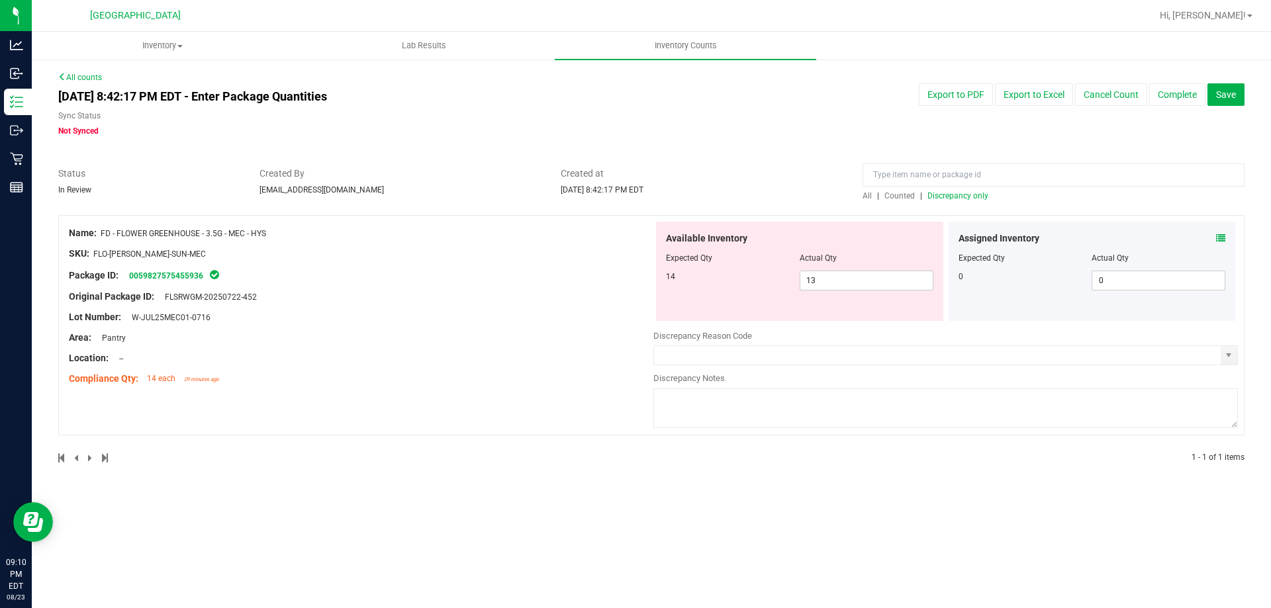
click at [1225, 236] on div "Assigned Inventory Expected Qty Actual Qty 0 0 0" at bounding box center [1091, 271] width 287 height 99
click at [1224, 237] on icon at bounding box center [1220, 238] width 9 height 9
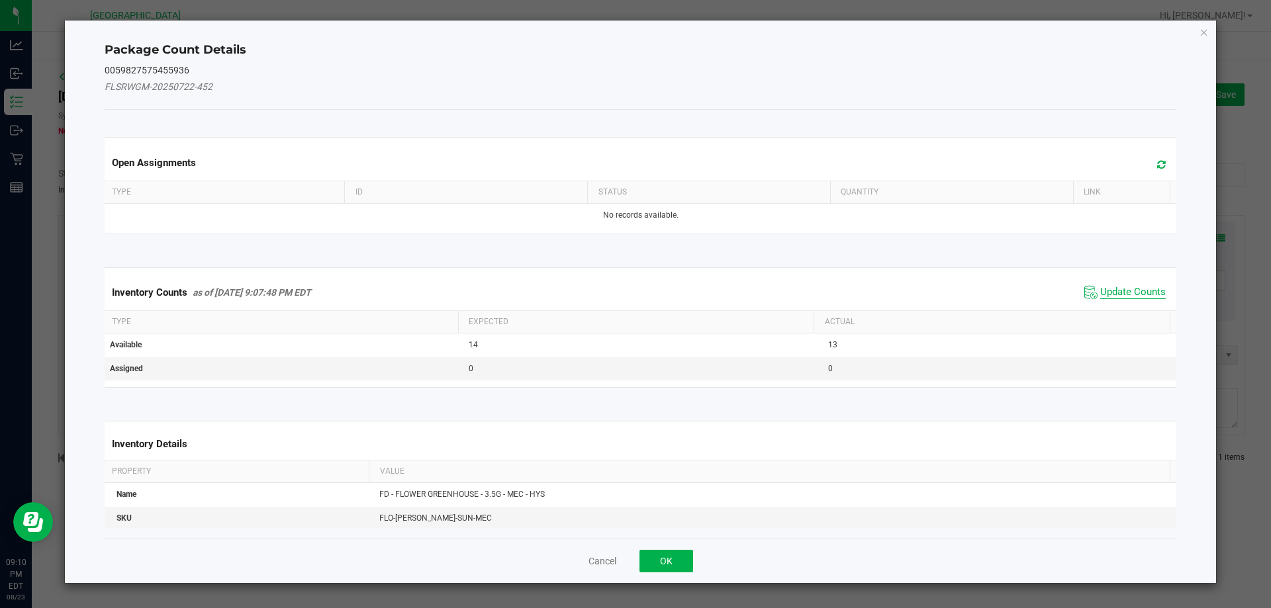
click at [1100, 291] on span "Update Counts" at bounding box center [1133, 292] width 66 height 13
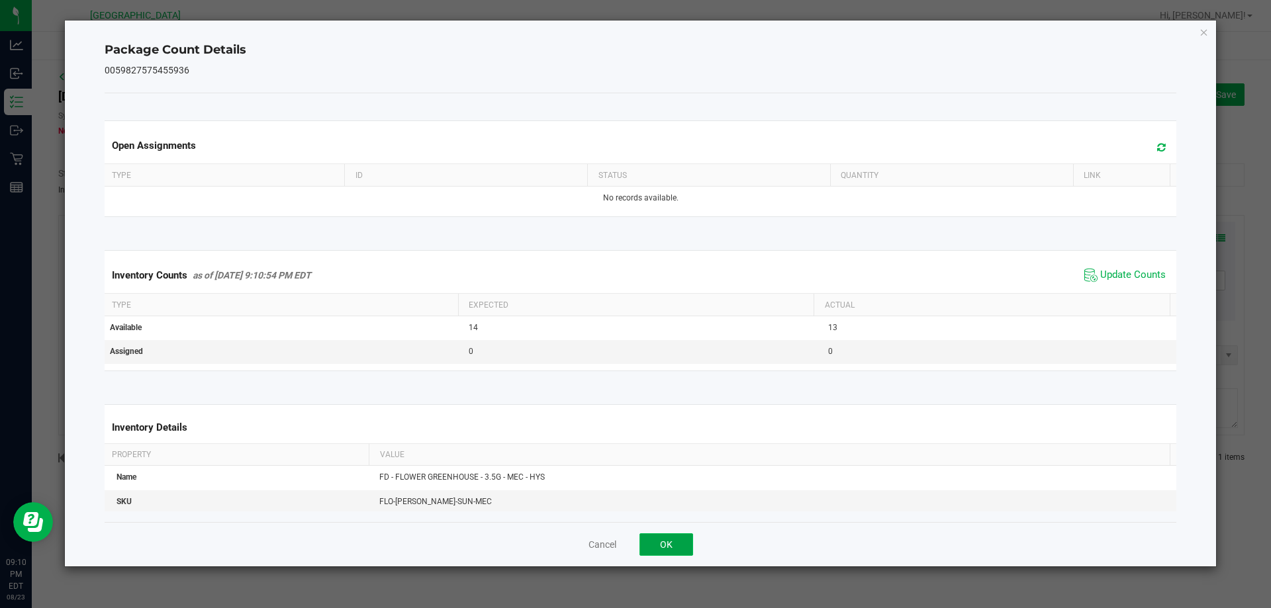
click at [661, 553] on button "OK" at bounding box center [666, 544] width 54 height 23
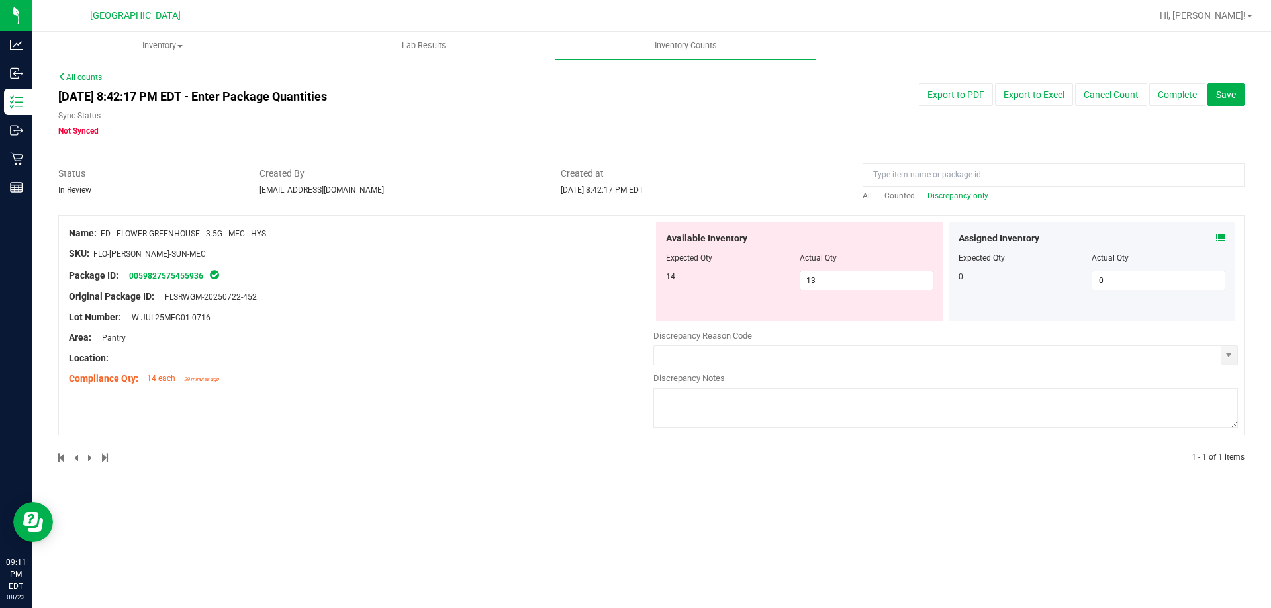
drag, startPoint x: 784, startPoint y: 277, endPoint x: 721, endPoint y: 277, distance: 62.9
click at [721, 277] on div "14 13 13" at bounding box center [799, 281] width 267 height 20
type input "14"
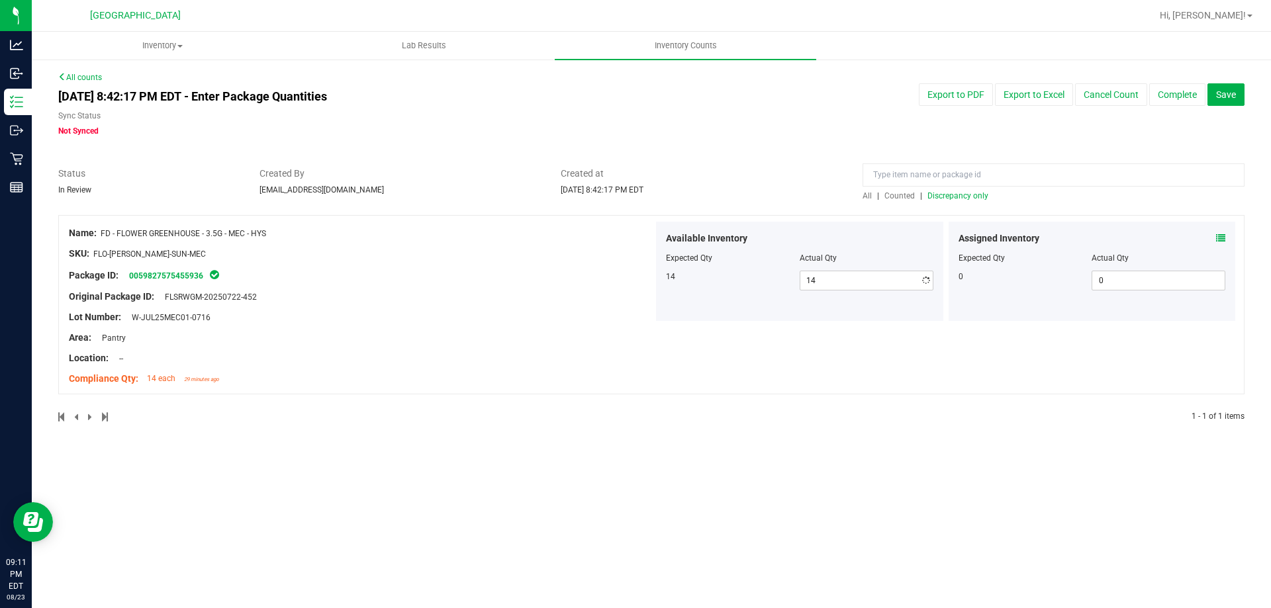
click at [541, 296] on div "Original Package ID: FLSRWGM-20250722-452" at bounding box center [361, 297] width 584 height 14
click at [948, 199] on span "Discrepancy only" at bounding box center [957, 195] width 61 height 9
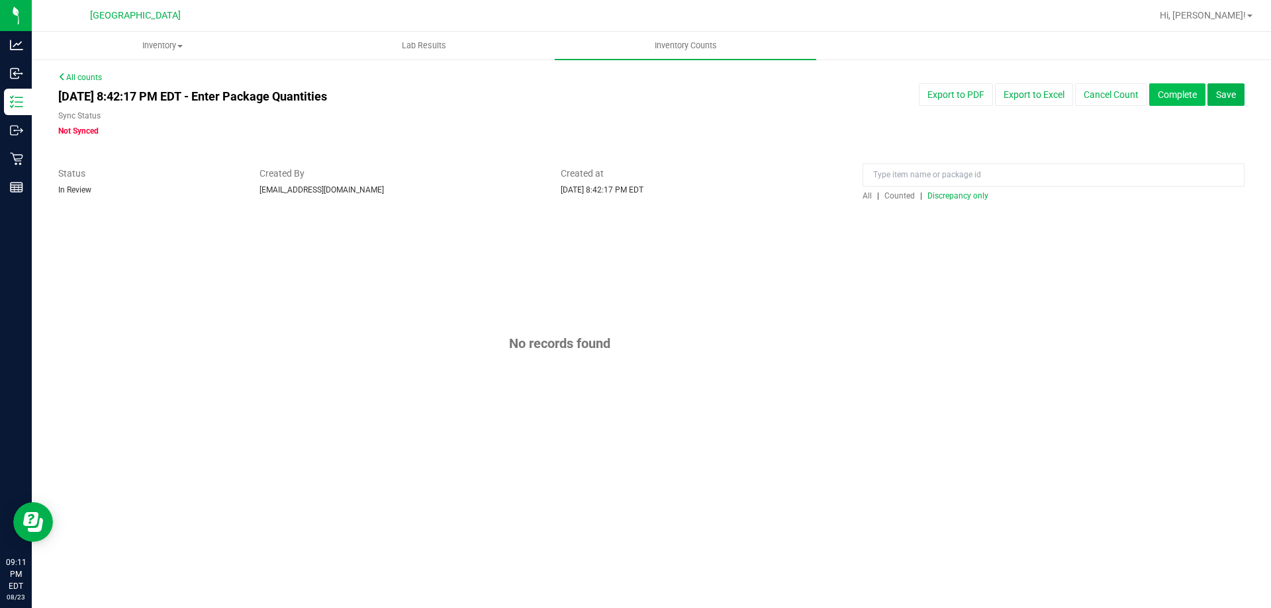
click at [1181, 94] on button "Complete" at bounding box center [1177, 94] width 56 height 23
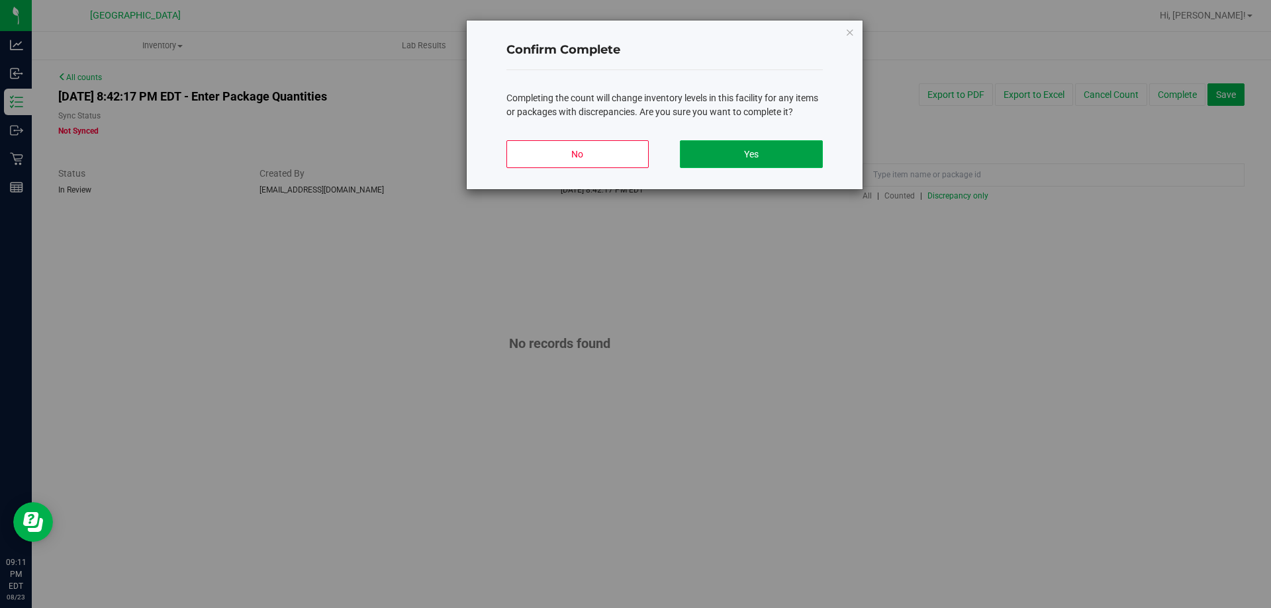
click at [747, 156] on button "Yes" at bounding box center [751, 154] width 142 height 28
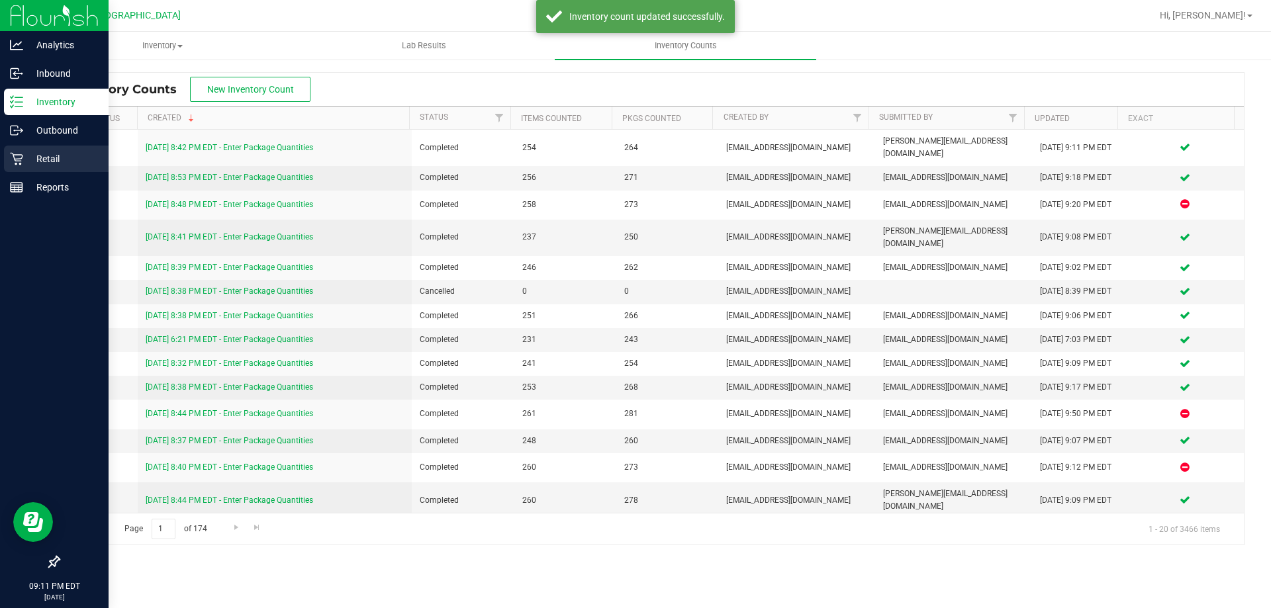
click at [21, 161] on icon at bounding box center [16, 159] width 13 height 13
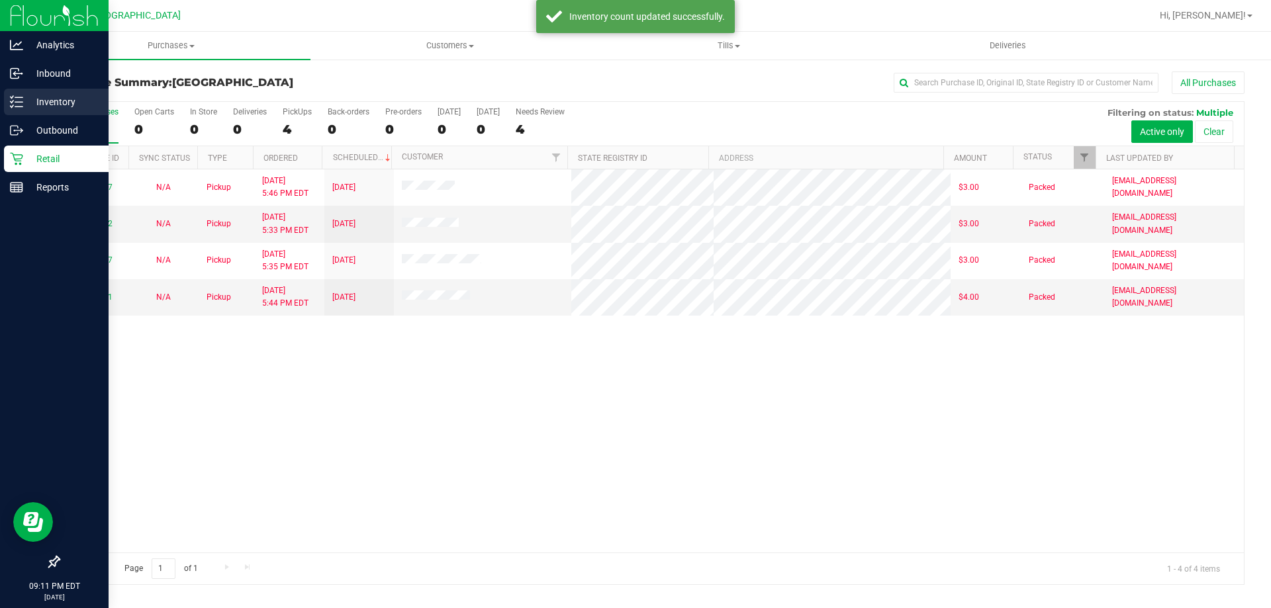
click at [19, 97] on line at bounding box center [18, 97] width 7 height 0
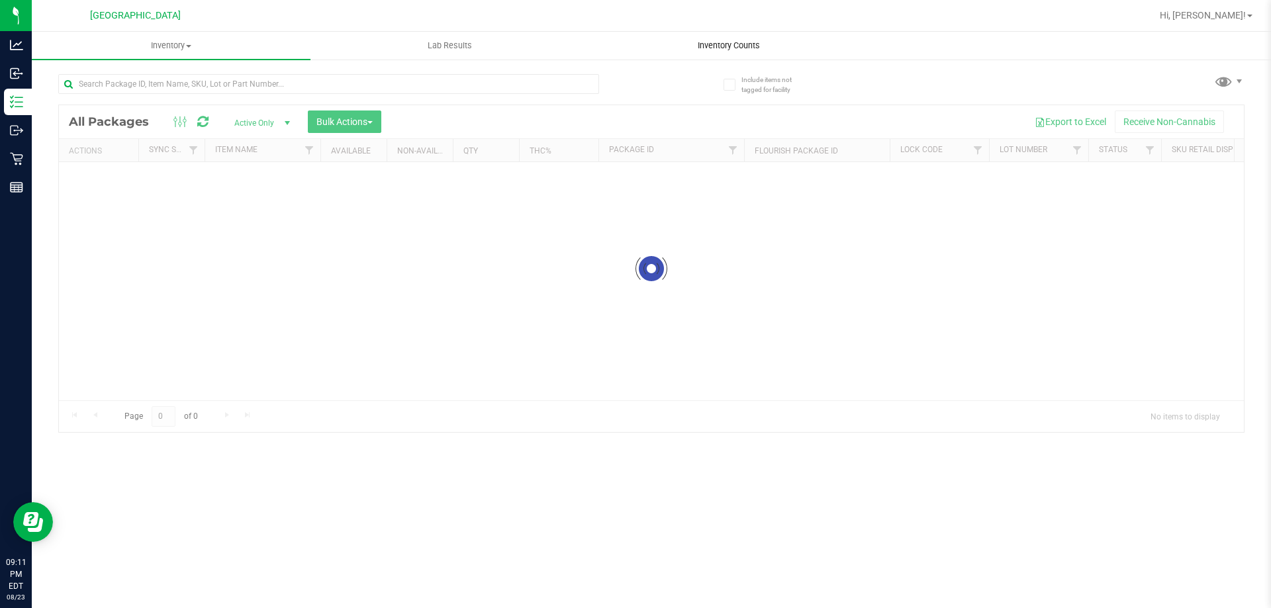
click at [715, 40] on span "Inventory Counts" at bounding box center [729, 46] width 98 height 12
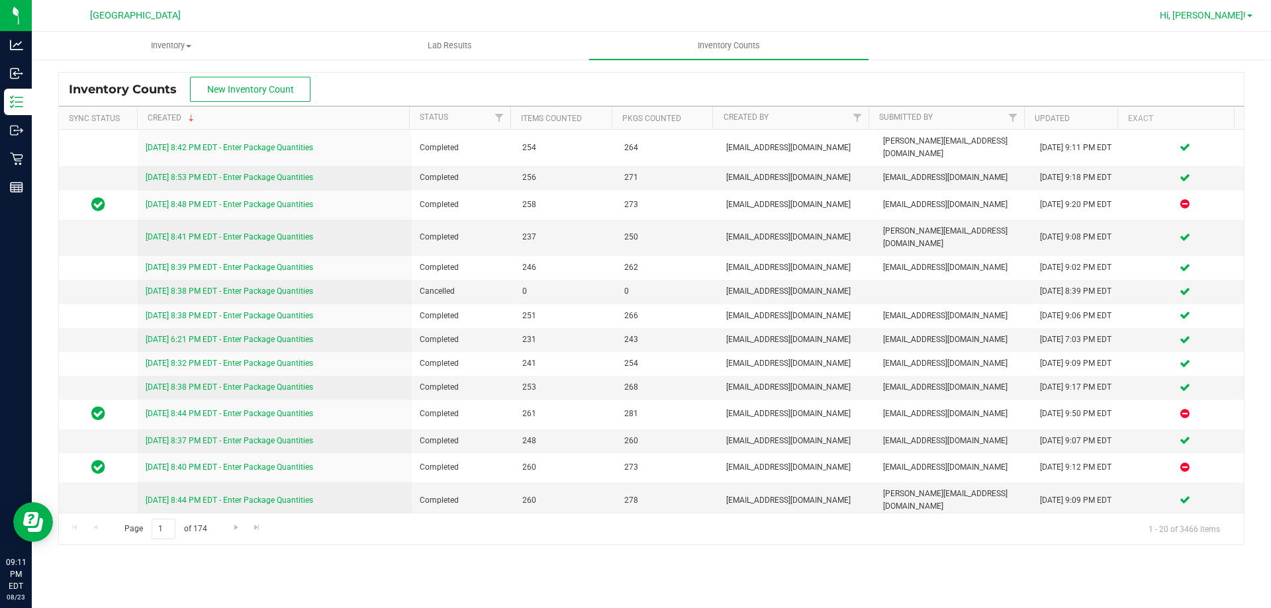
click at [1240, 19] on span "Hi, [PERSON_NAME]!" at bounding box center [1202, 15] width 86 height 11
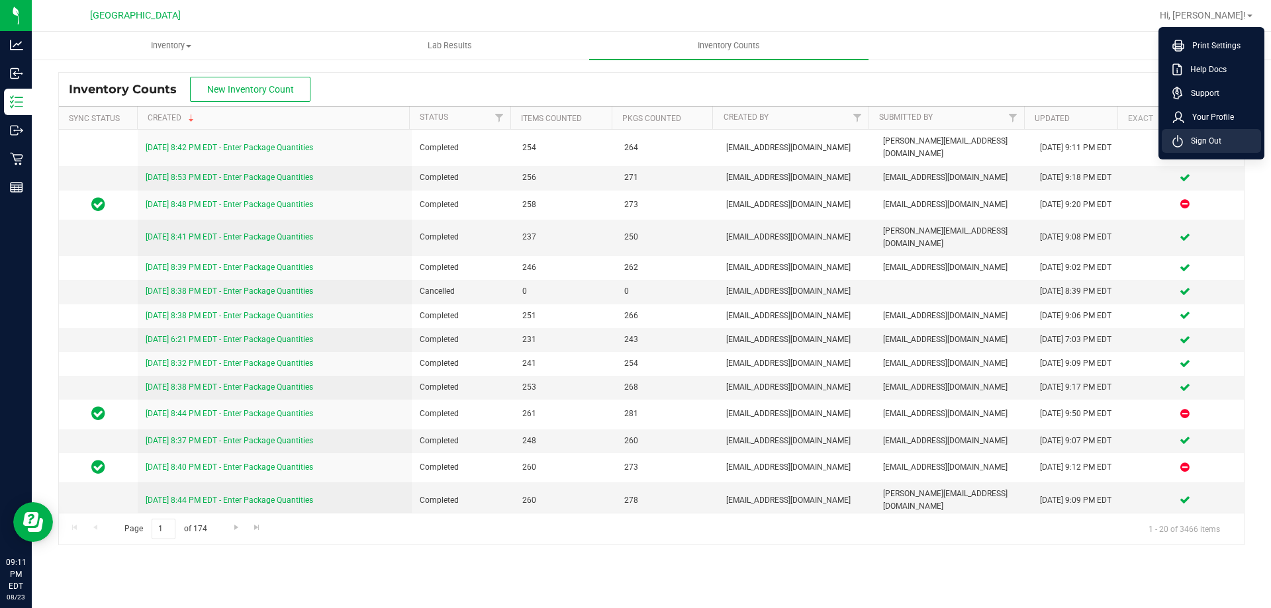
click at [1212, 136] on span "Sign Out" at bounding box center [1202, 140] width 38 height 13
